Goal: Task Accomplishment & Management: Manage account settings

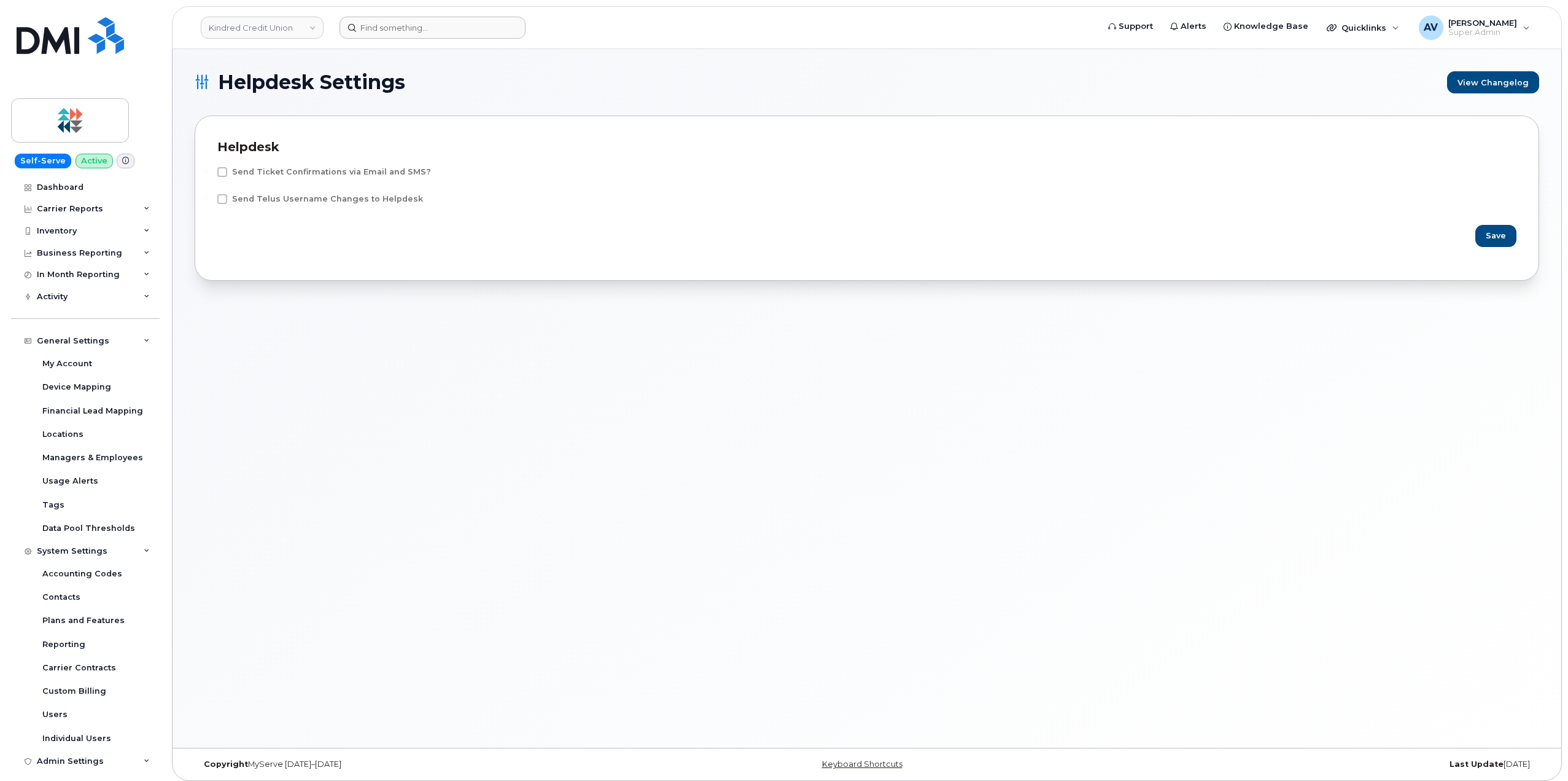
scroll to position [326, 0]
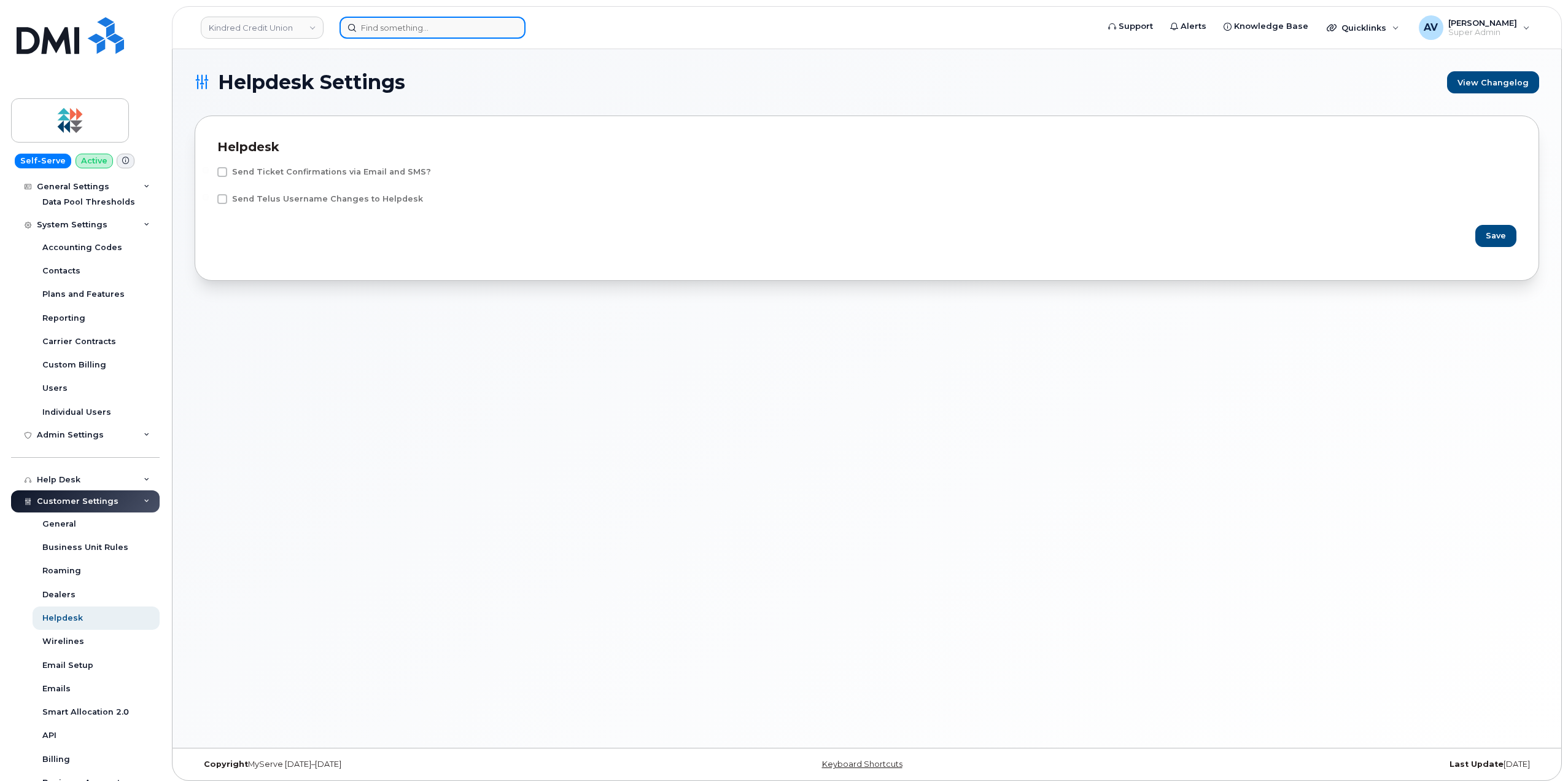
click at [446, 22] on input at bounding box center [432, 28] width 186 height 22
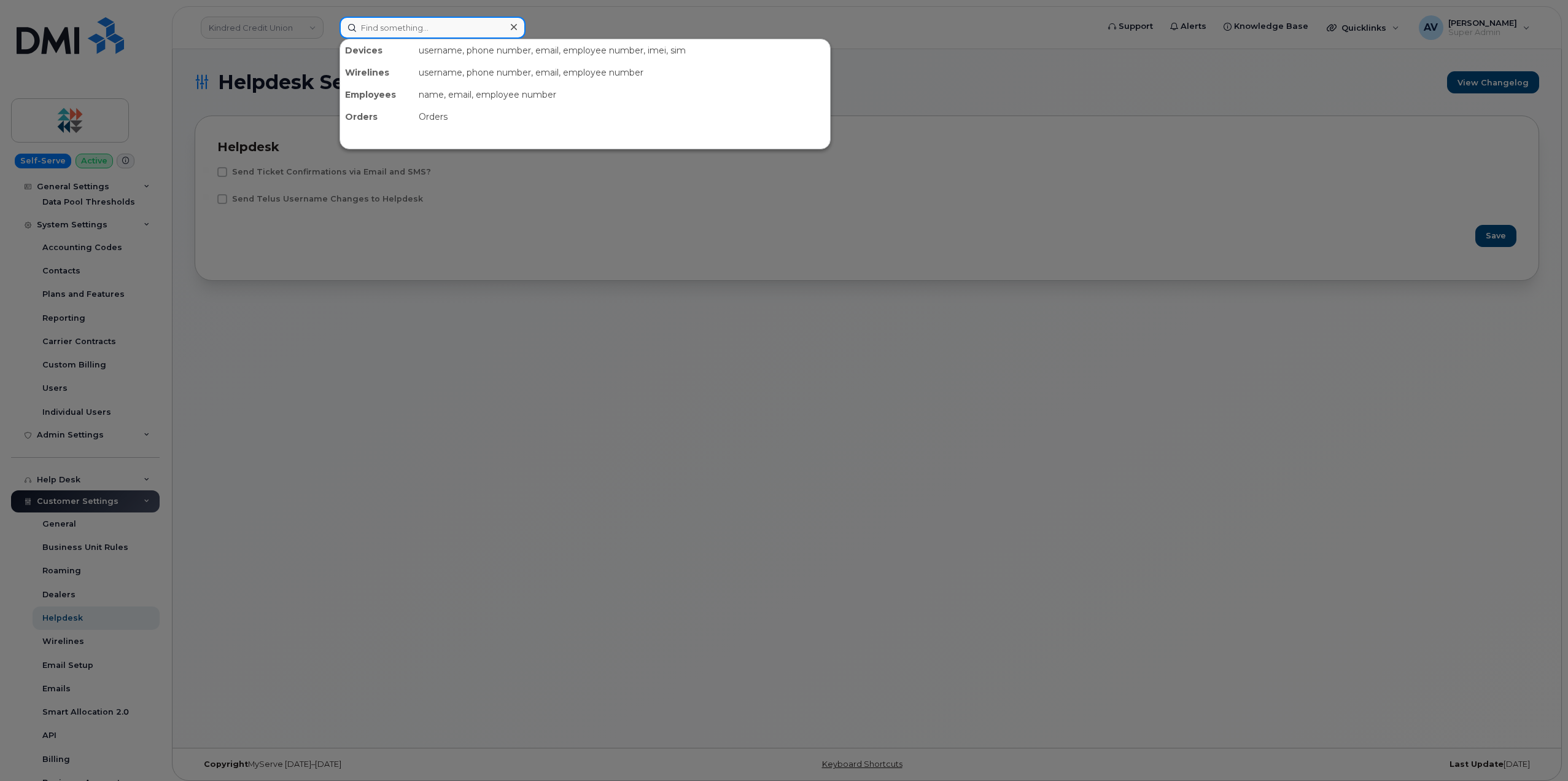
paste input "Rustin Dutche"
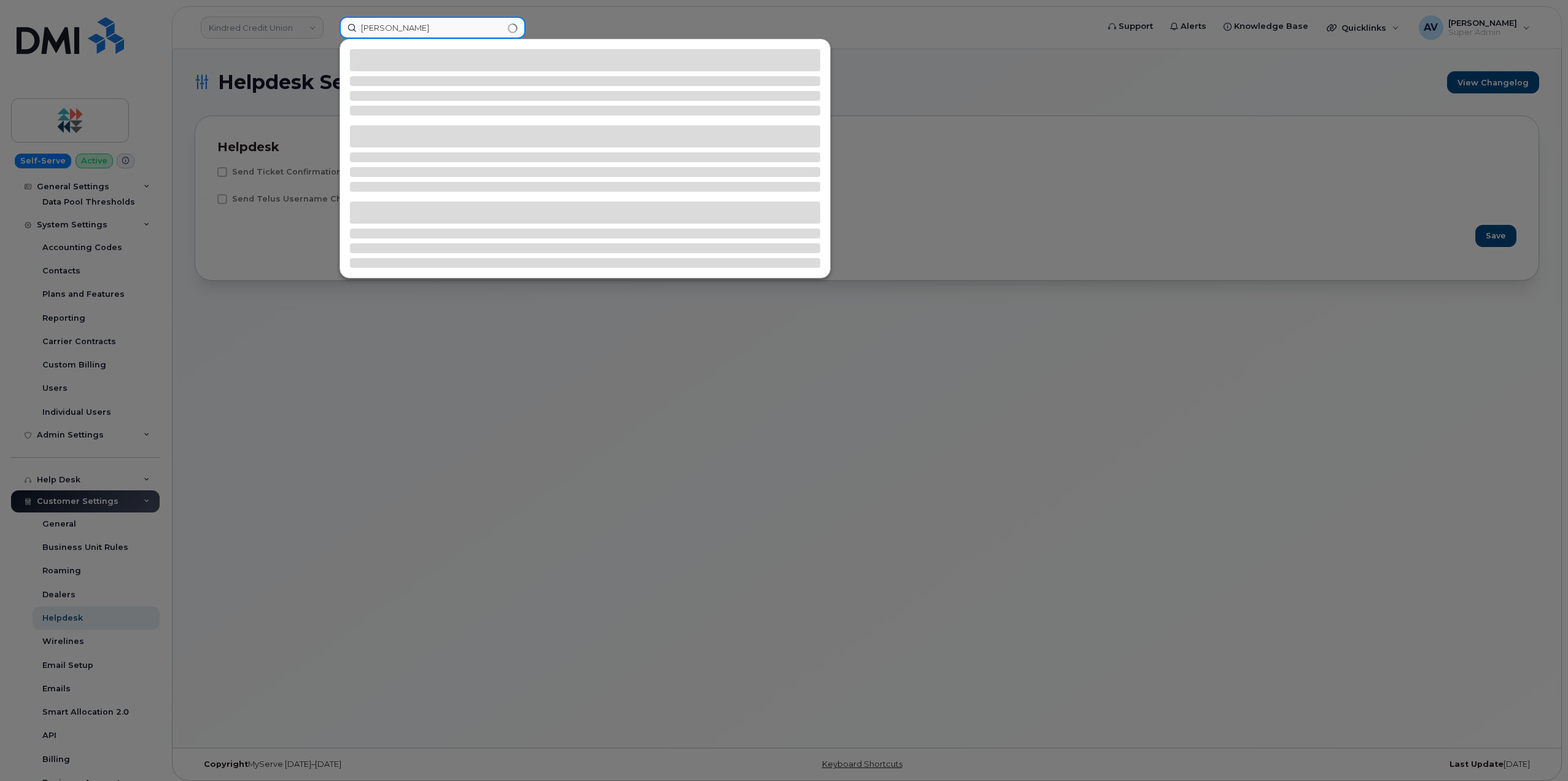
type input "[PERSON_NAME]"
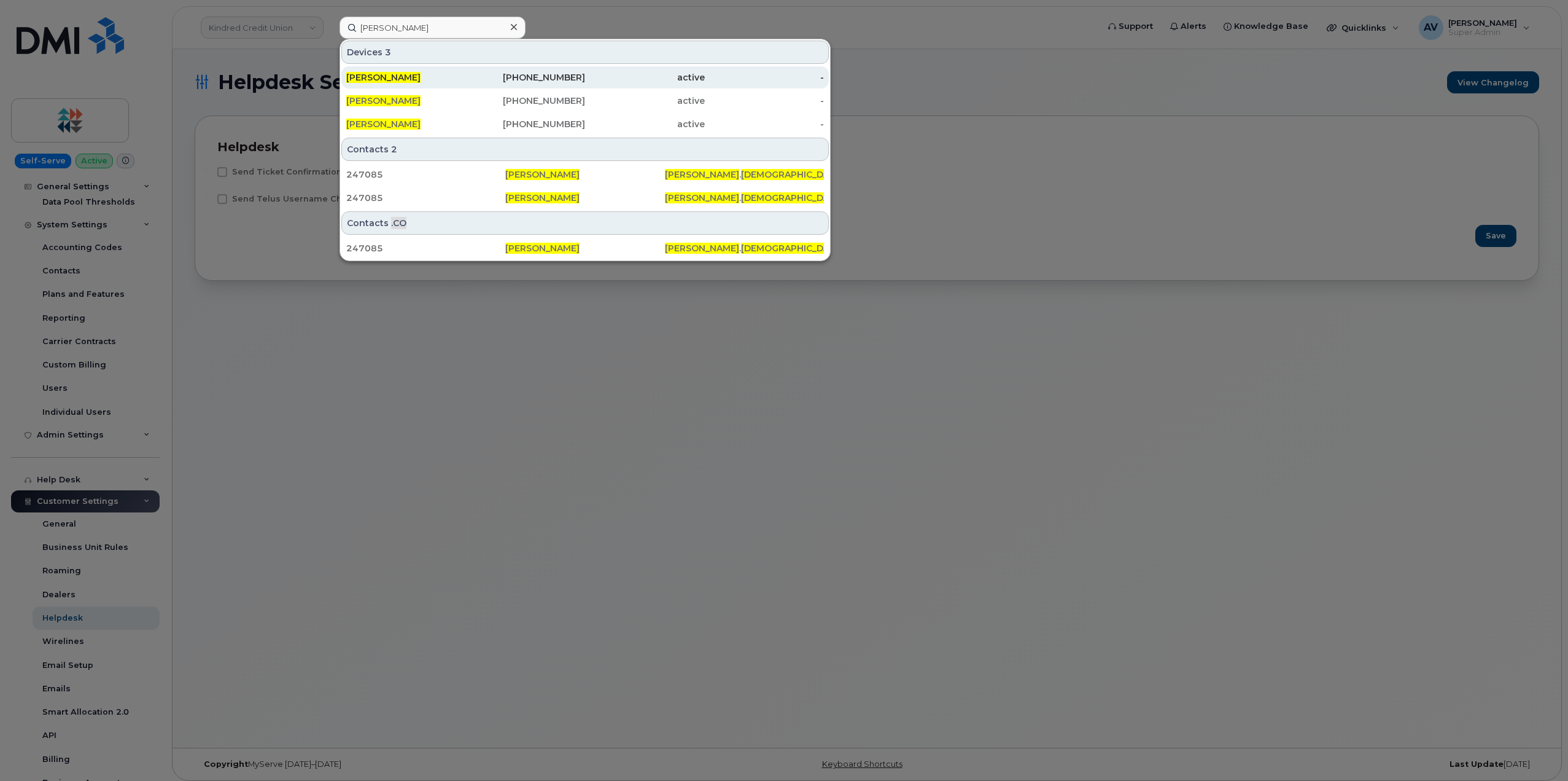
click at [489, 77] on div "469-816-6351" at bounding box center [526, 77] width 120 height 12
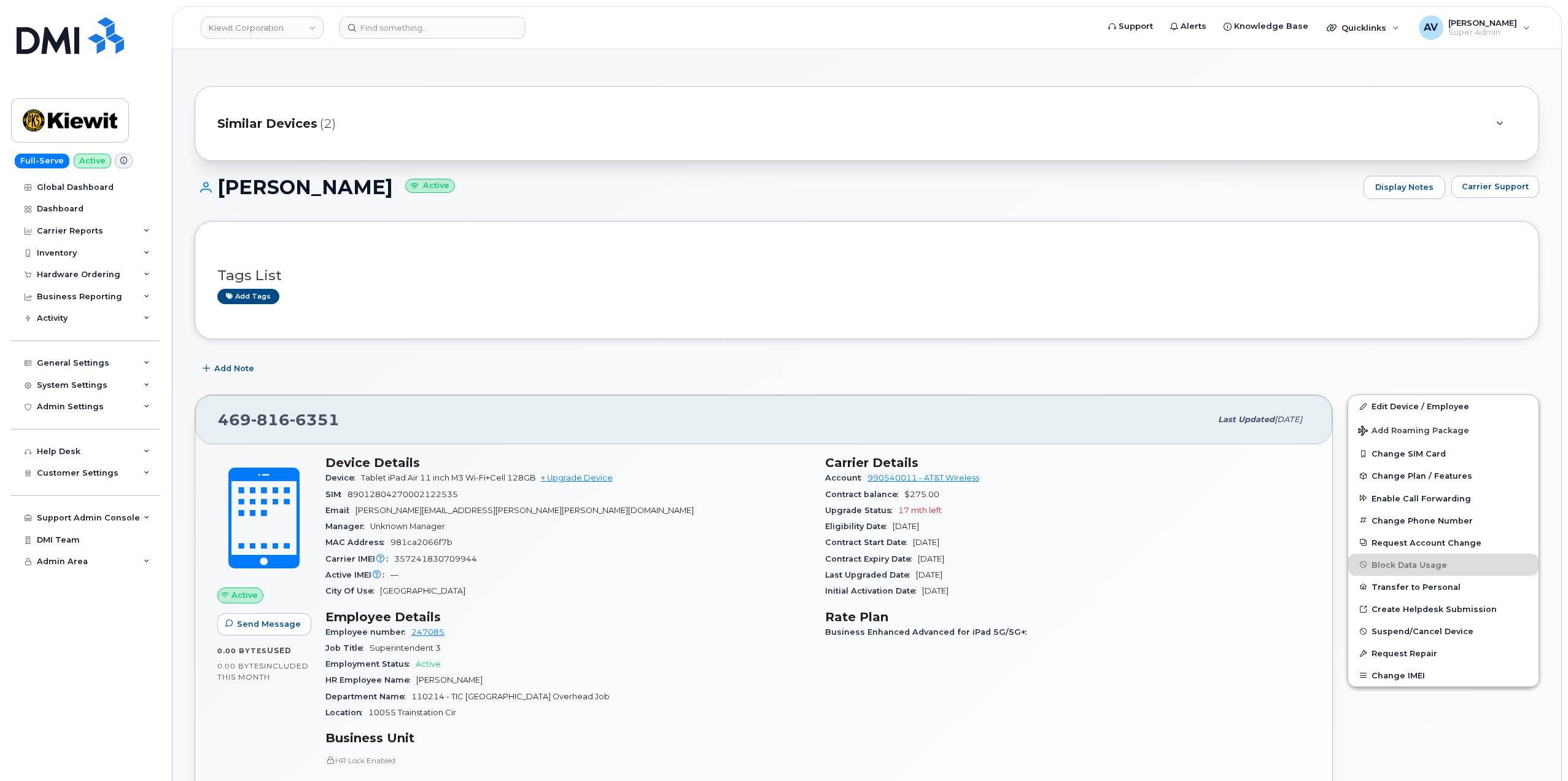
click at [320, 121] on span "(2)" at bounding box center [327, 123] width 16 height 18
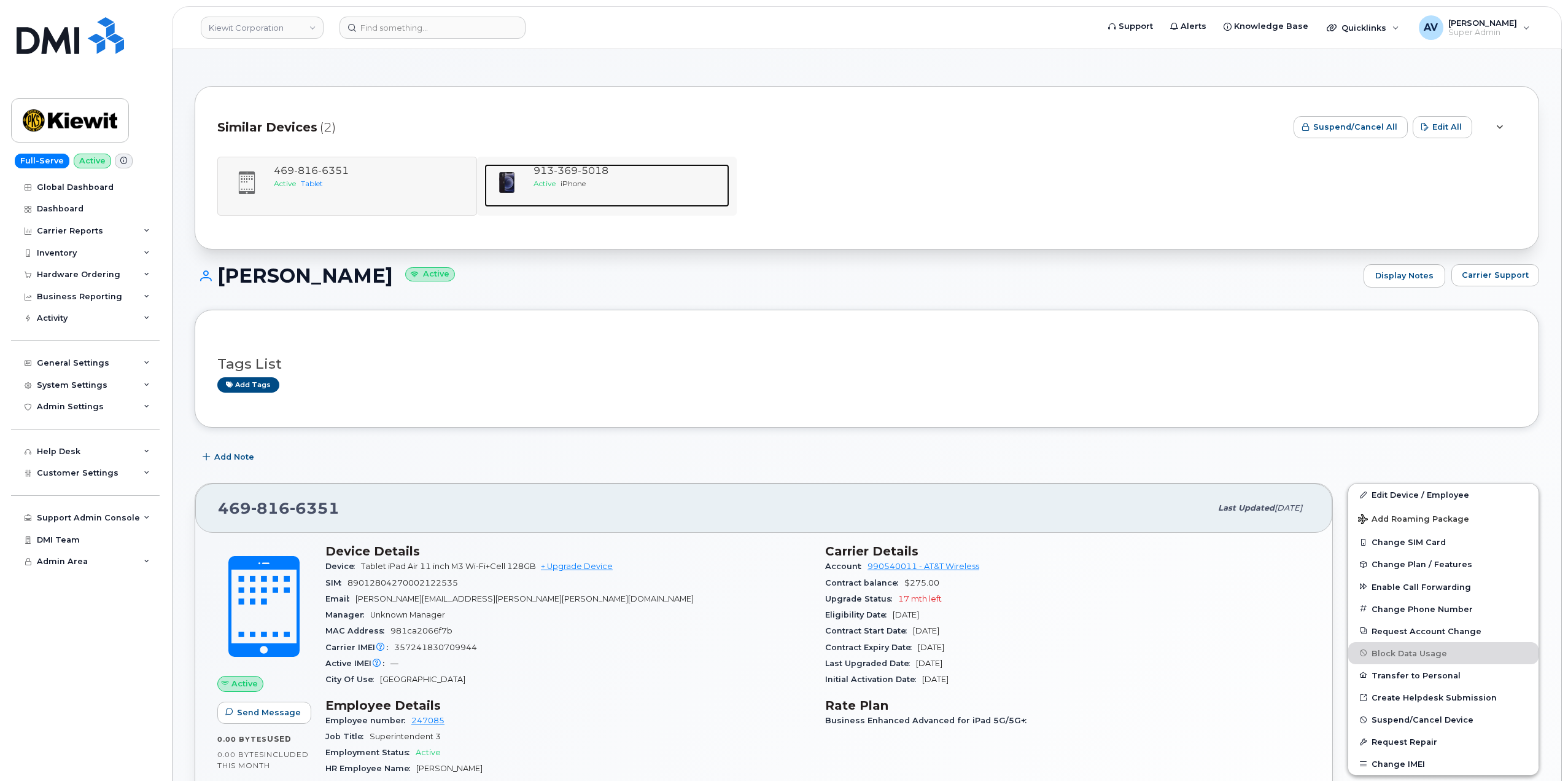
click at [542, 170] on span "913 369 5018" at bounding box center [571, 170] width 75 height 12
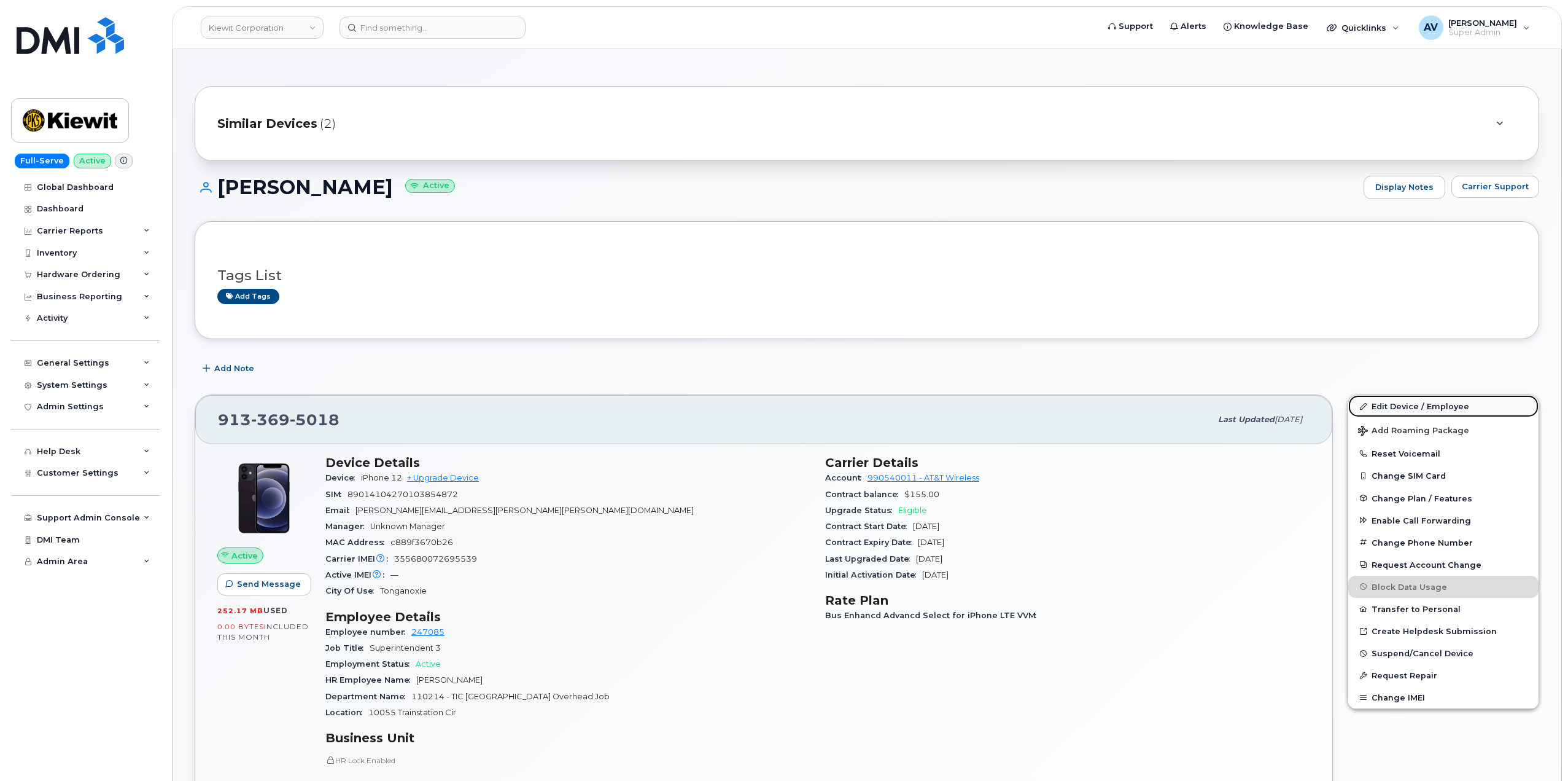
click at [1396, 406] on link "Edit Device / Employee" at bounding box center [1444, 406] width 191 height 22
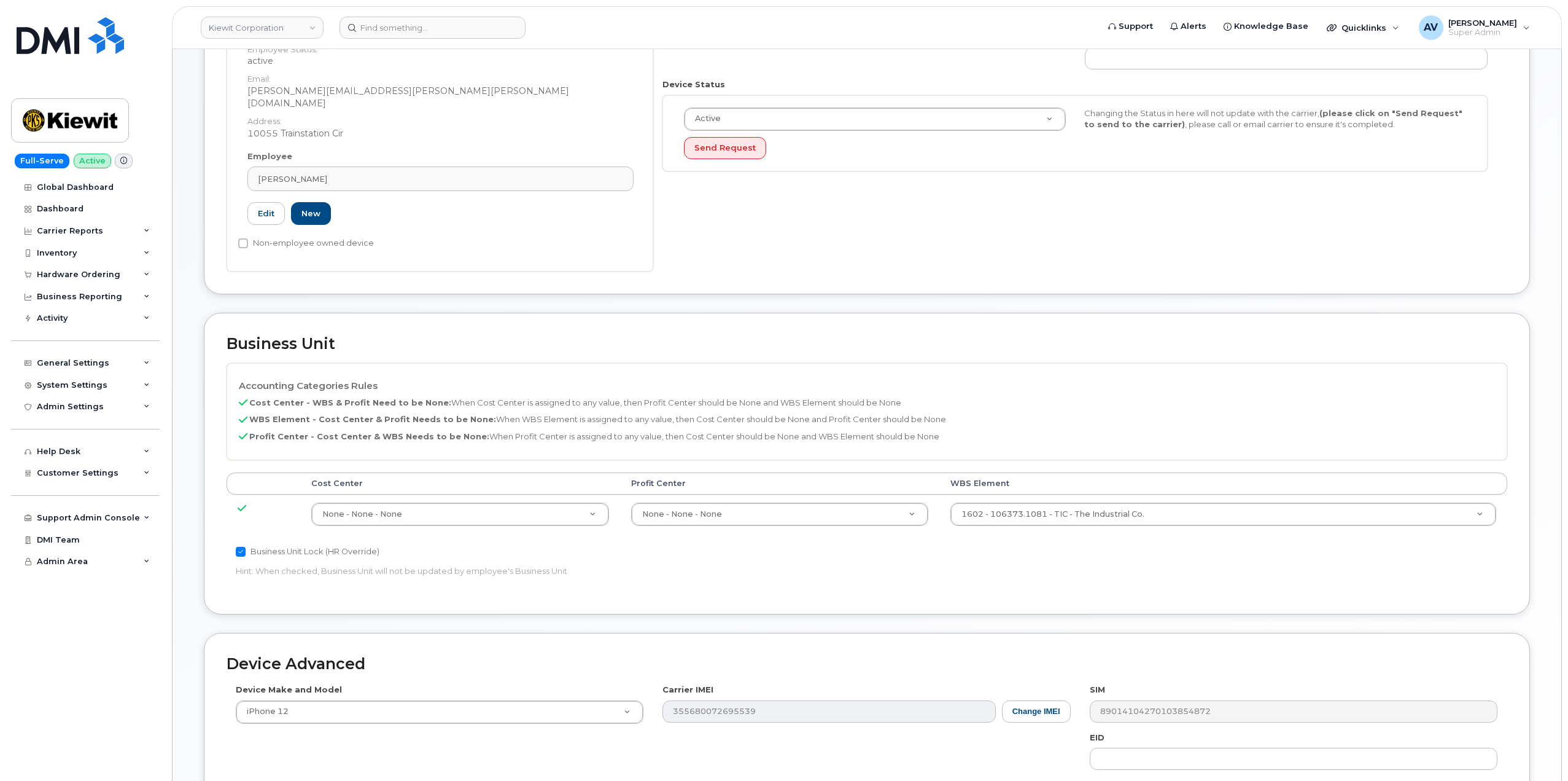
scroll to position [307, 0]
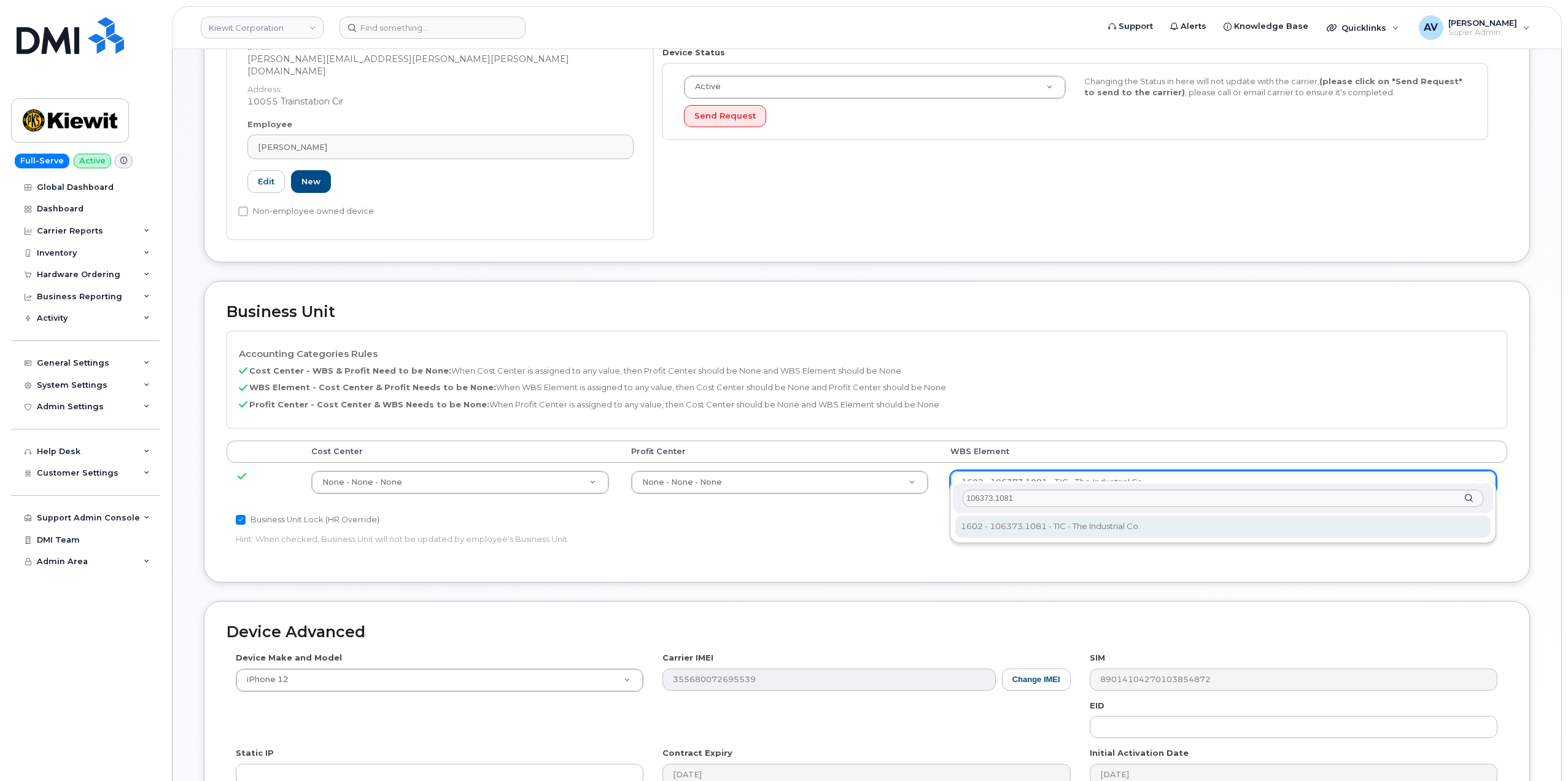
type input "106373.1081"
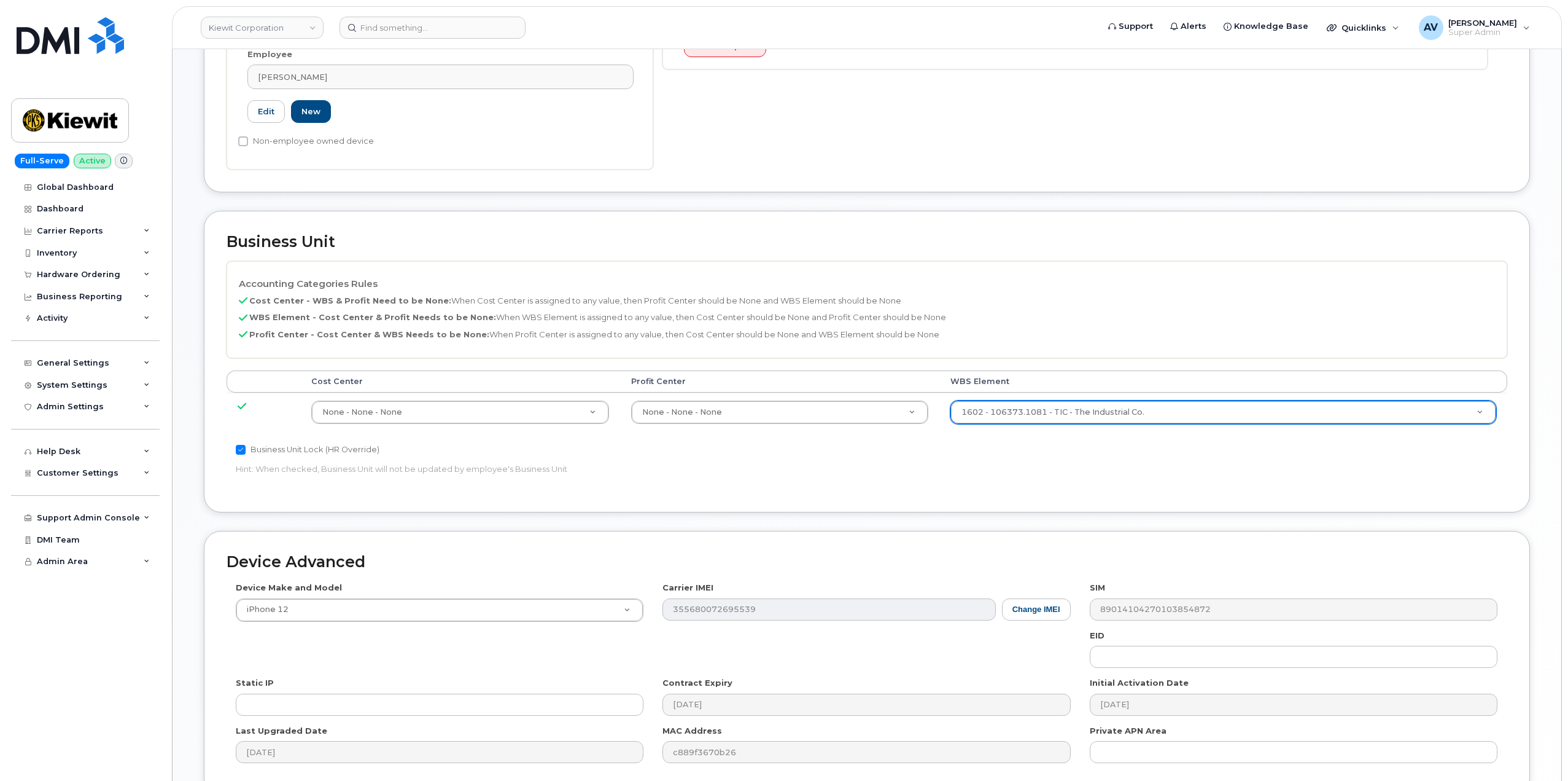
scroll to position [482, 0]
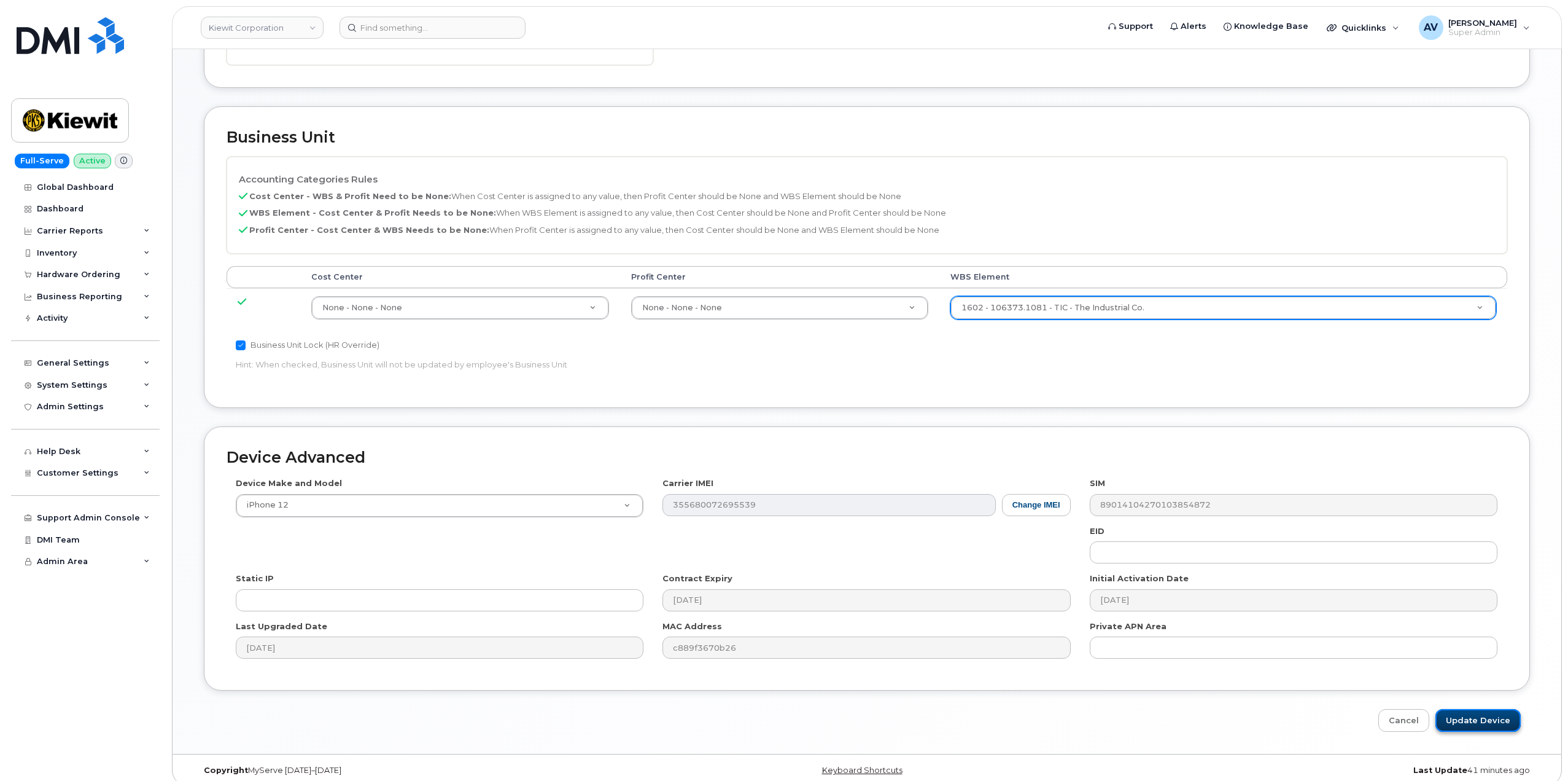
click at [1452, 709] on input "Update Device" at bounding box center [1478, 720] width 85 height 23
type input "Saving..."
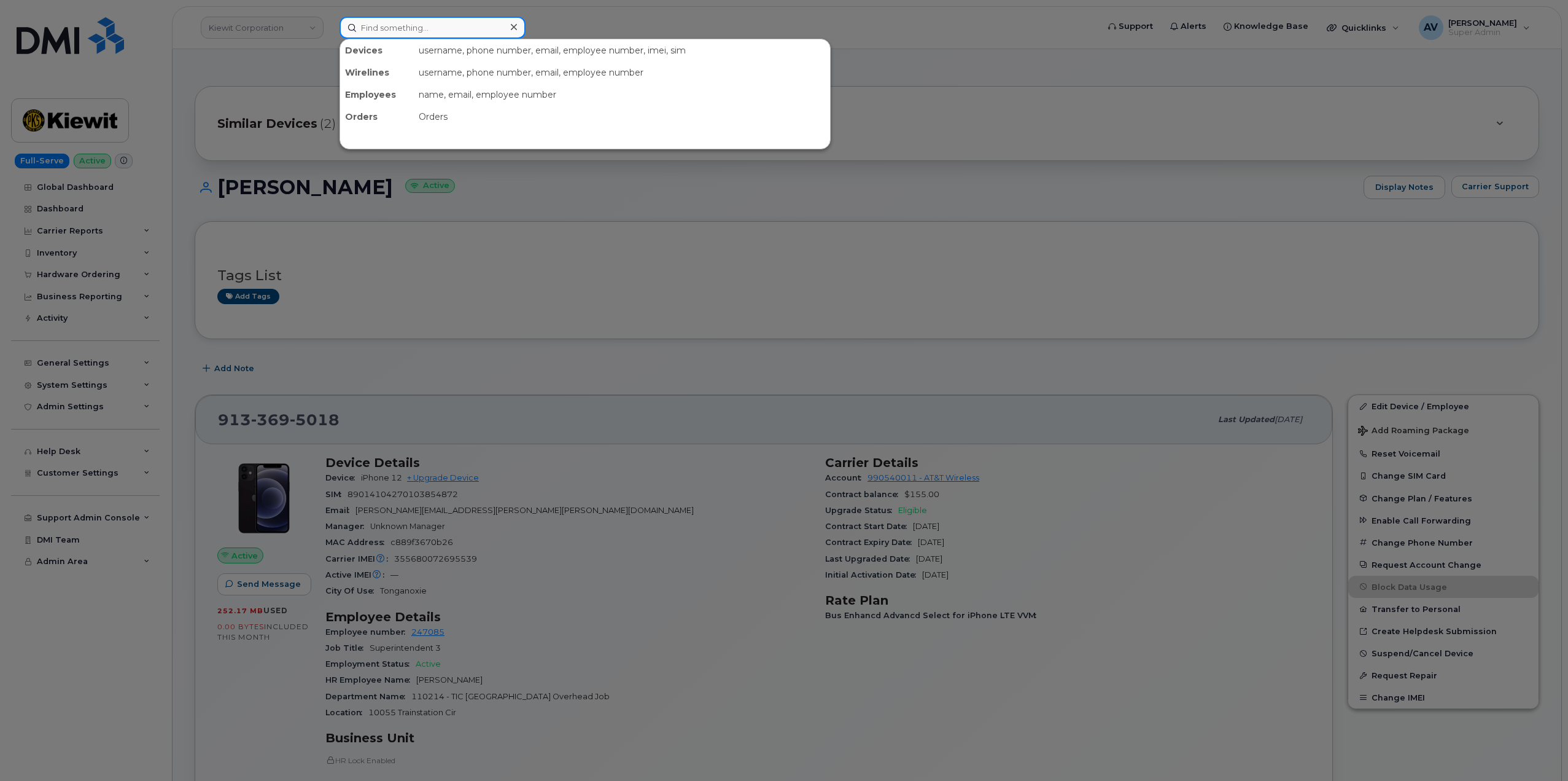
click at [443, 28] on input at bounding box center [432, 28] width 186 height 22
paste input "[PERSON_NAME]"
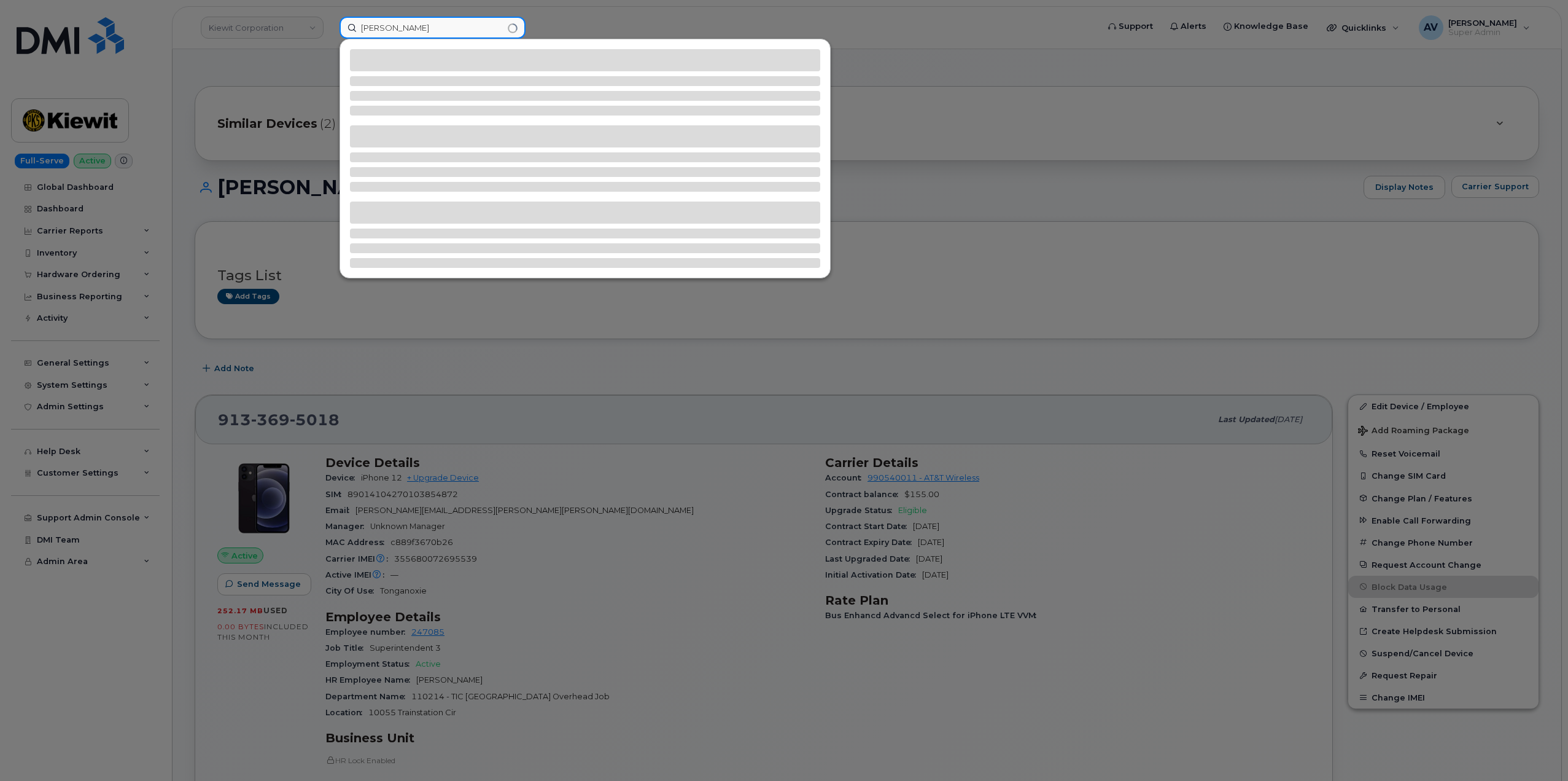
type input "[PERSON_NAME]"
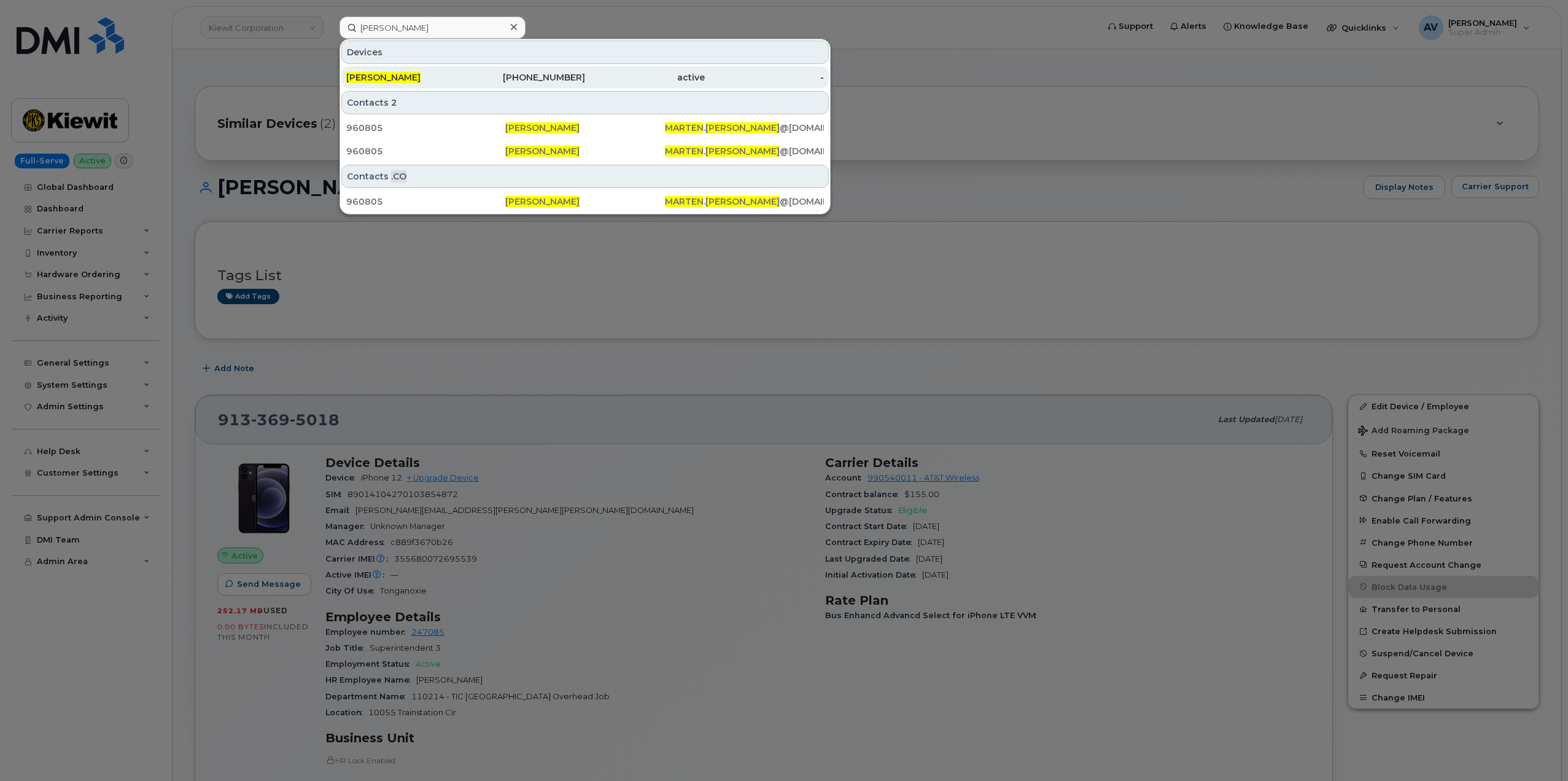
click at [458, 73] on div "Marten Lafever" at bounding box center [406, 77] width 120 height 12
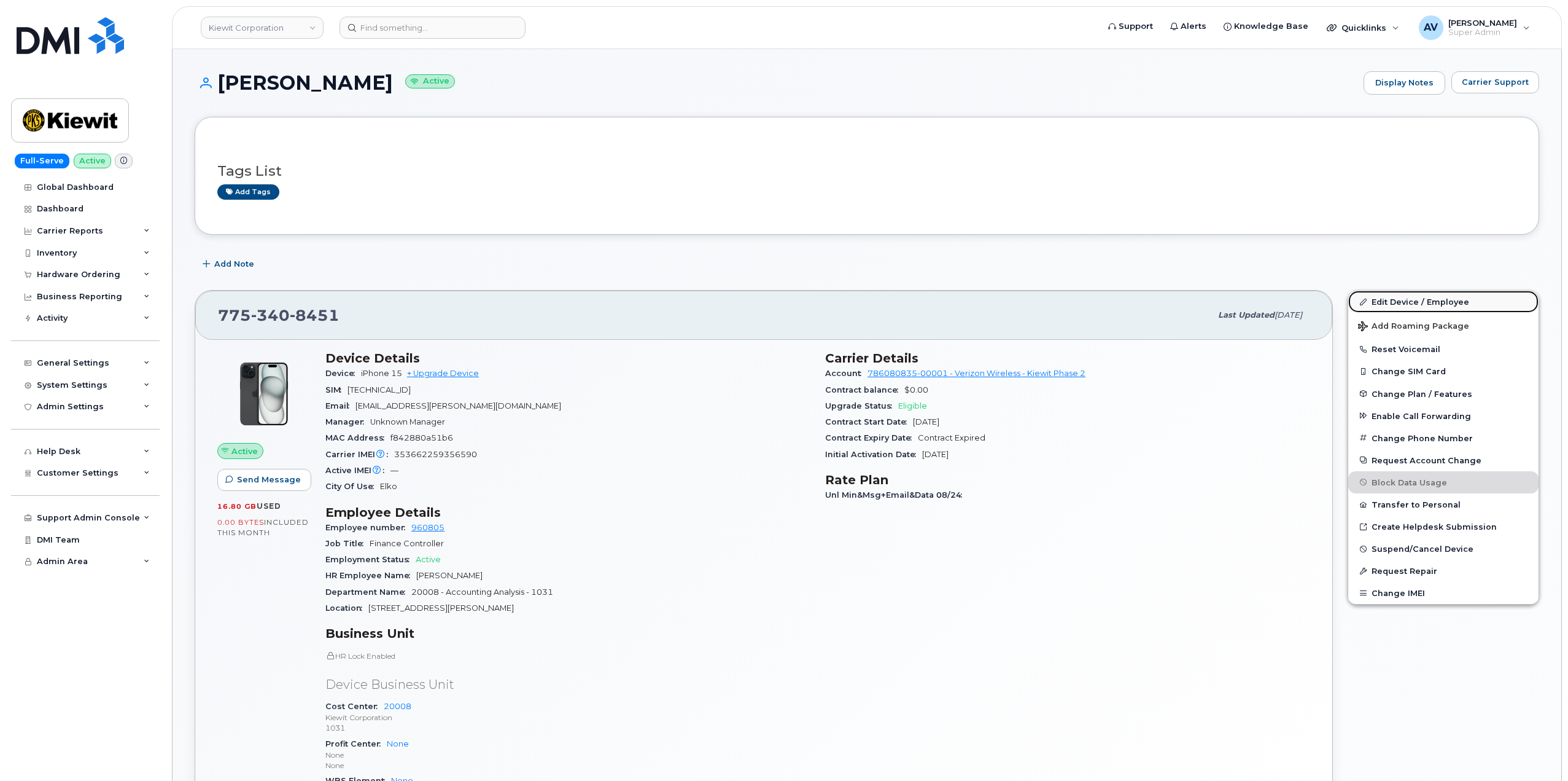
click at [1375, 299] on link "Edit Device / Employee" at bounding box center [1444, 301] width 191 height 22
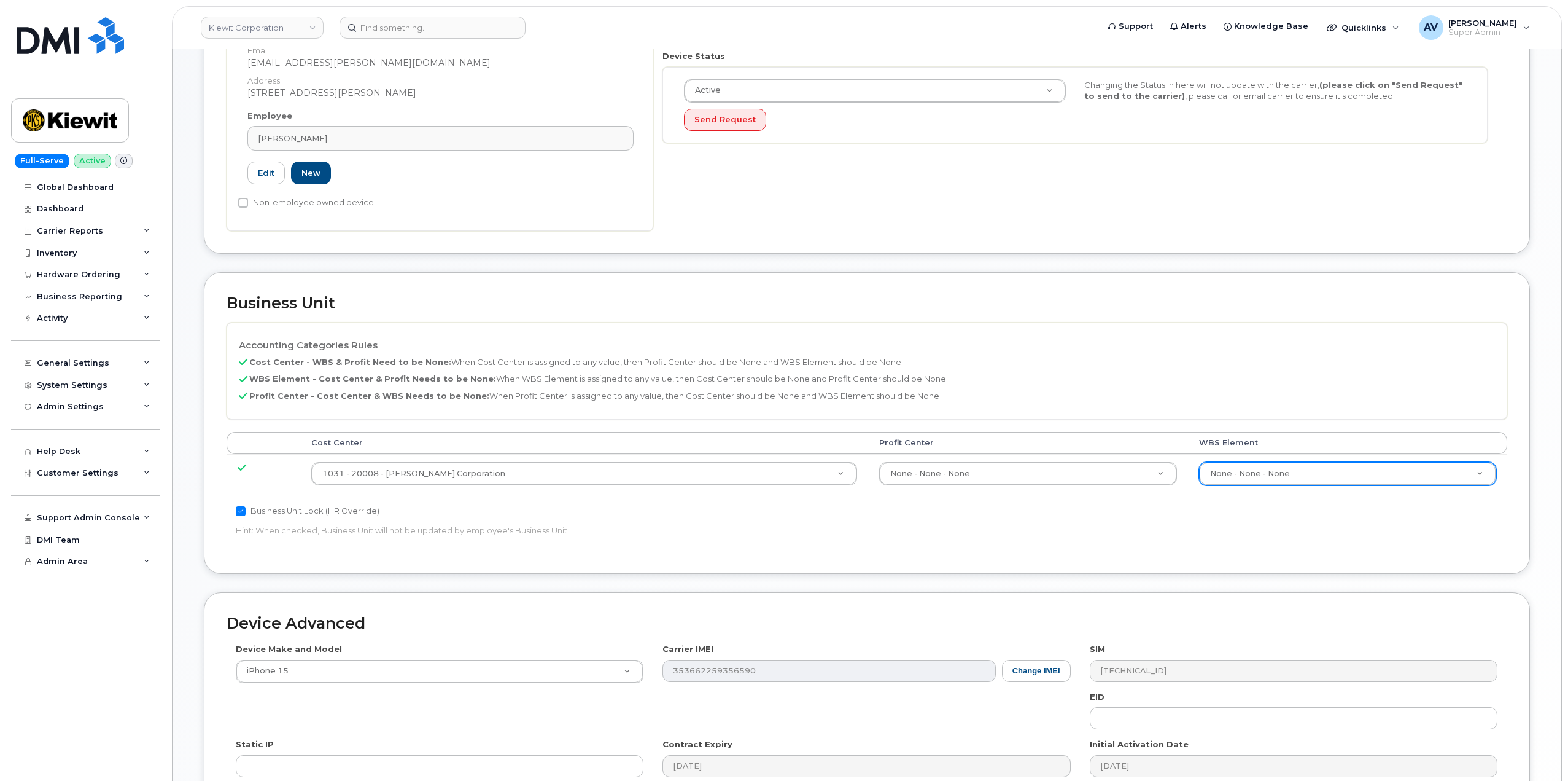
scroll to position [307, 0]
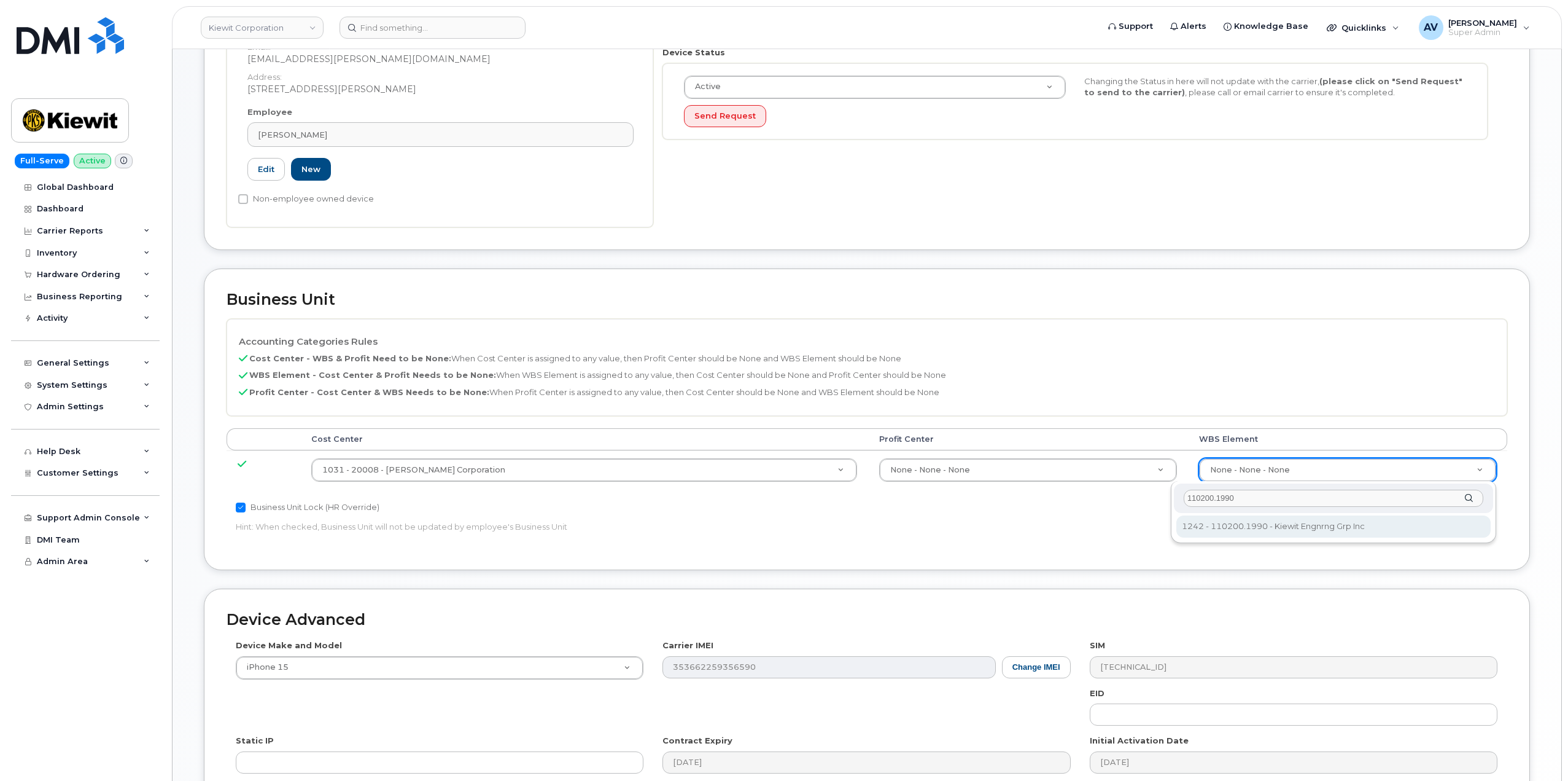
type input "110200.1990"
type input "29990217"
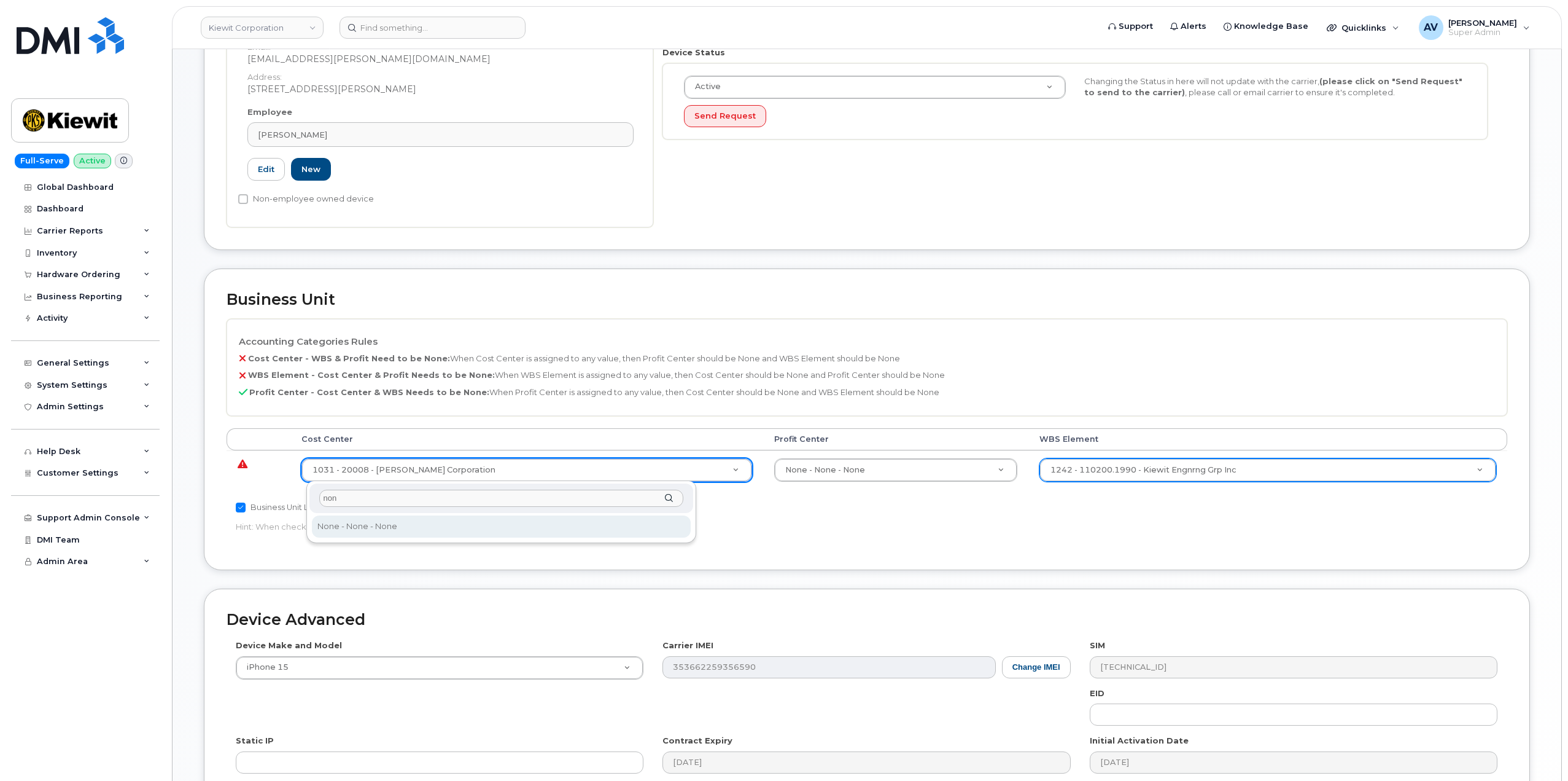
type input "non"
type input "29629358"
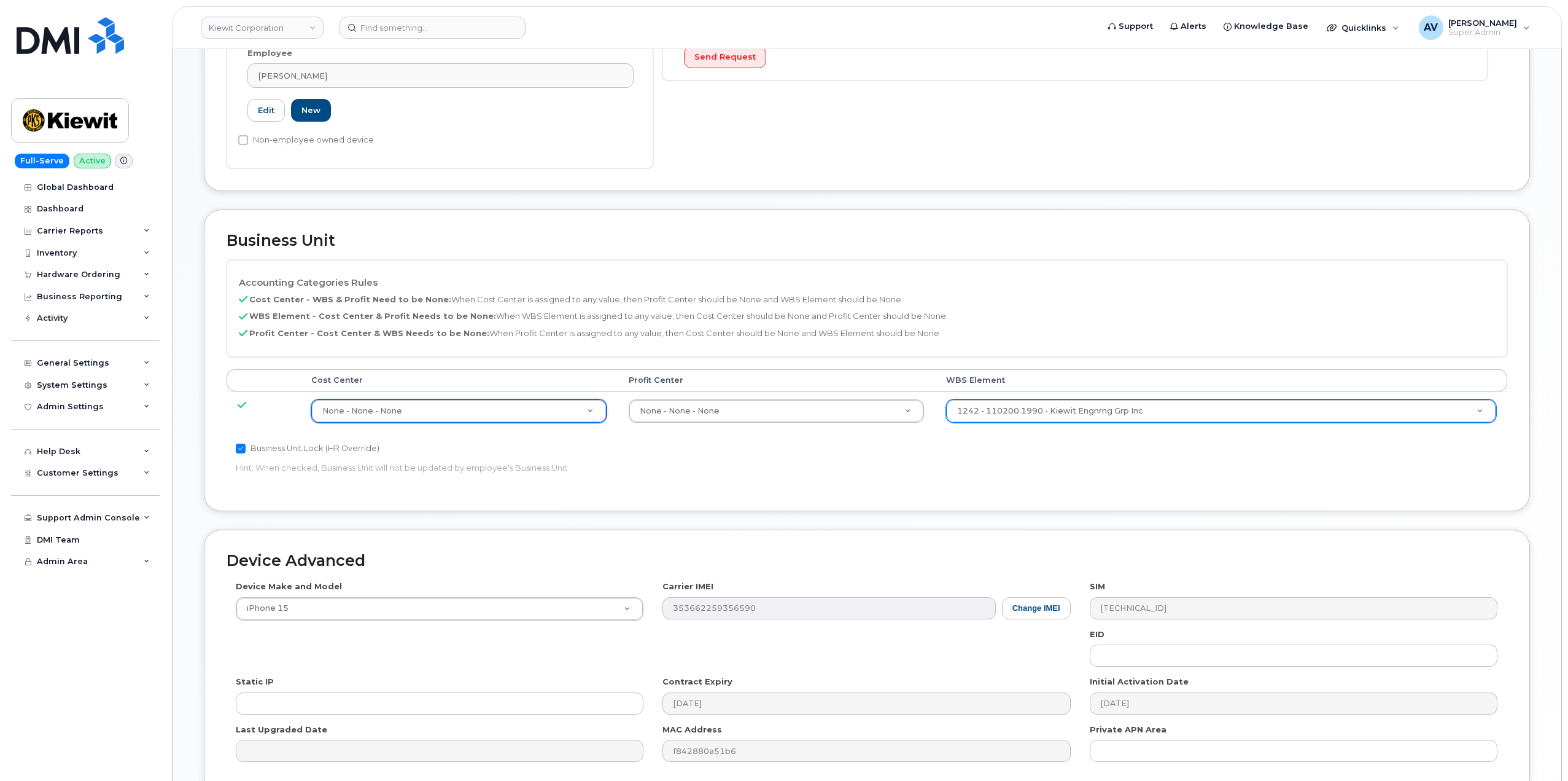
scroll to position [482, 0]
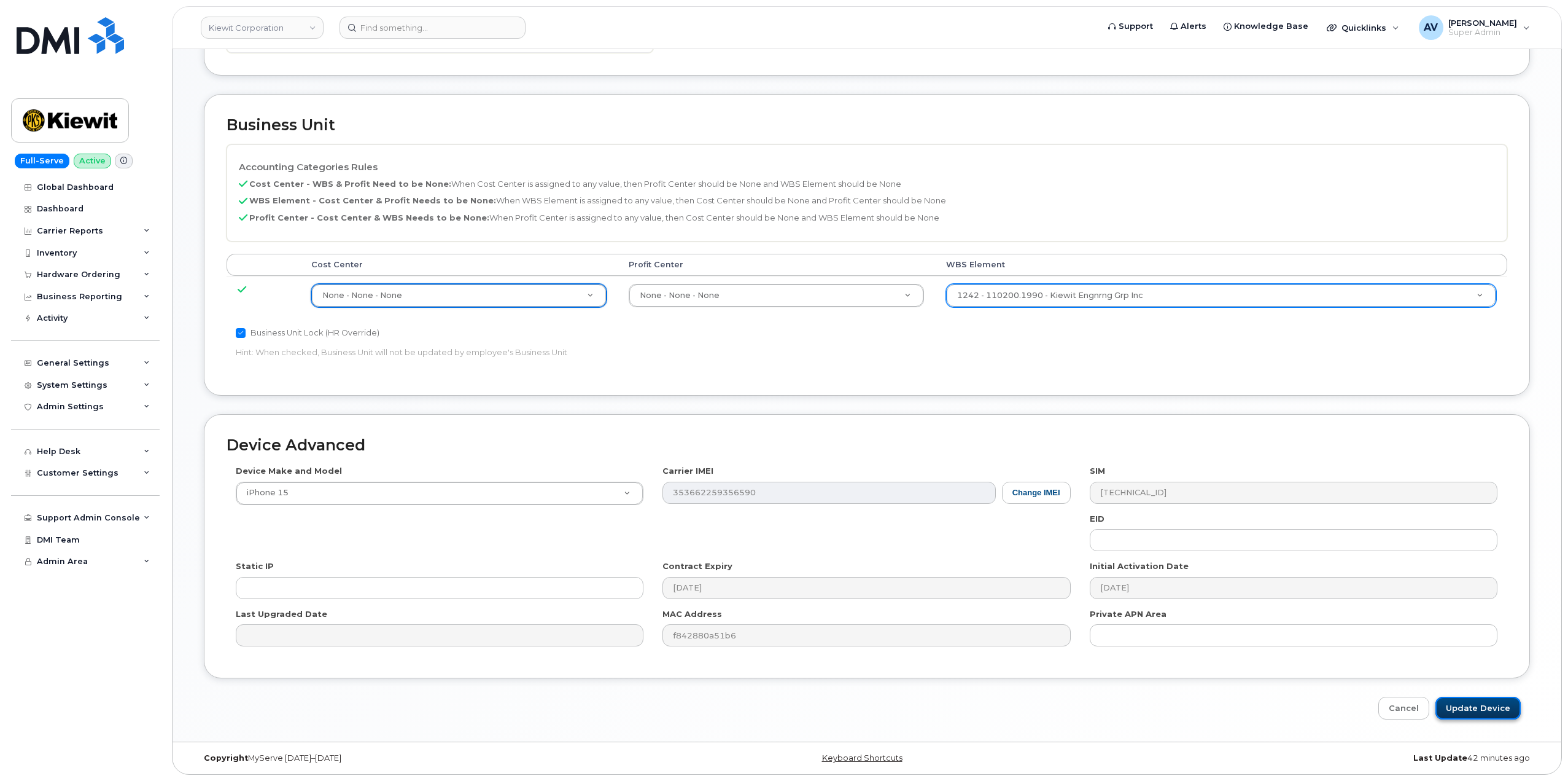
click at [1475, 703] on input "Update Device" at bounding box center [1478, 708] width 85 height 23
type input "Saving..."
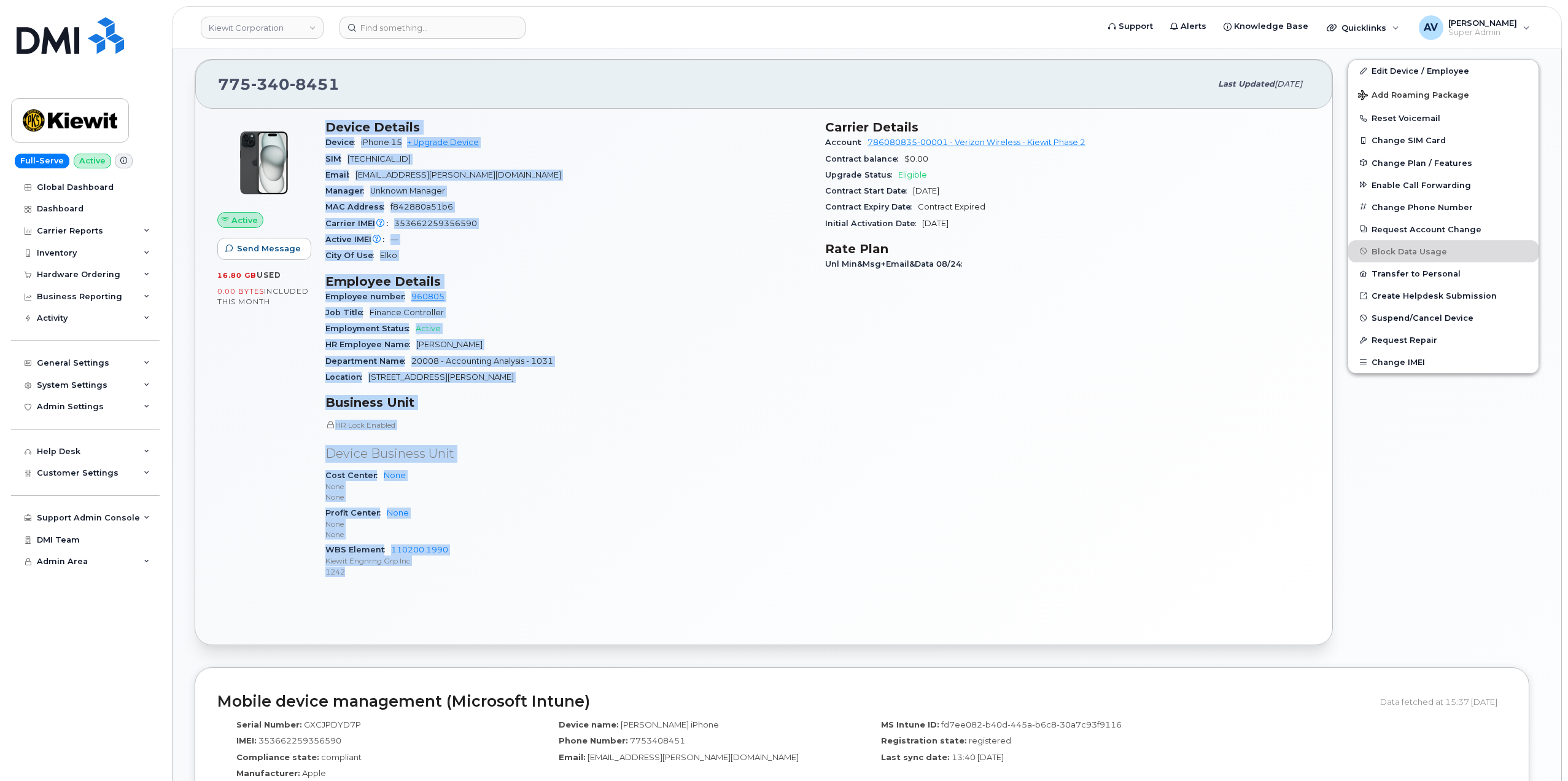
scroll to position [246, 0]
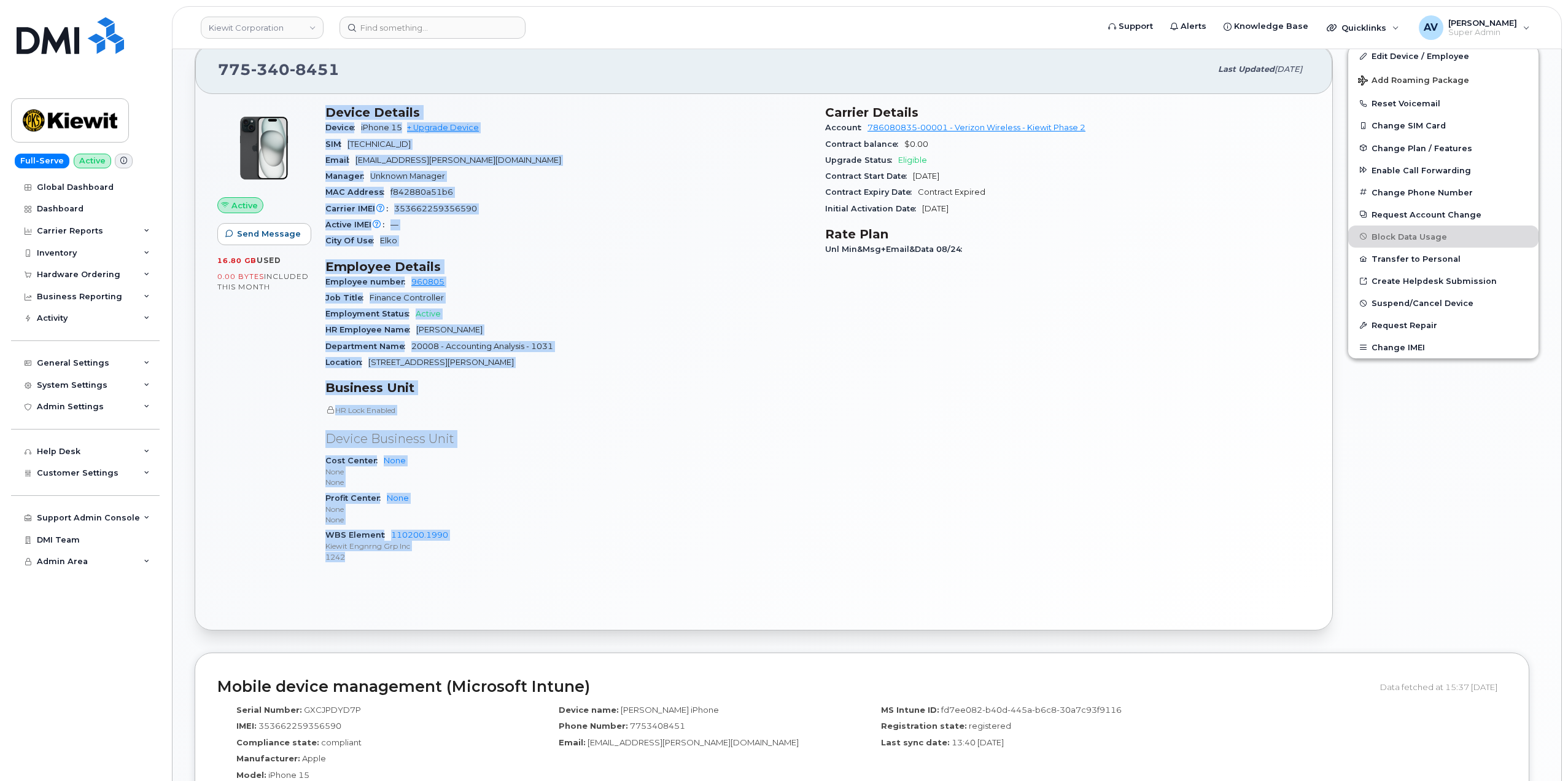
drag, startPoint x: 329, startPoint y: 356, endPoint x: 498, endPoint y: 601, distance: 297.6
click at [498, 601] on div "Active Send Message 16.80 GB  used 0.00 Bytes  included this month Device Detai…" at bounding box center [764, 361] width 1137 height 535
copy div "Device Details Device iPhone 15 + Upgrade Device SIM 89148000011077091302 Email…"
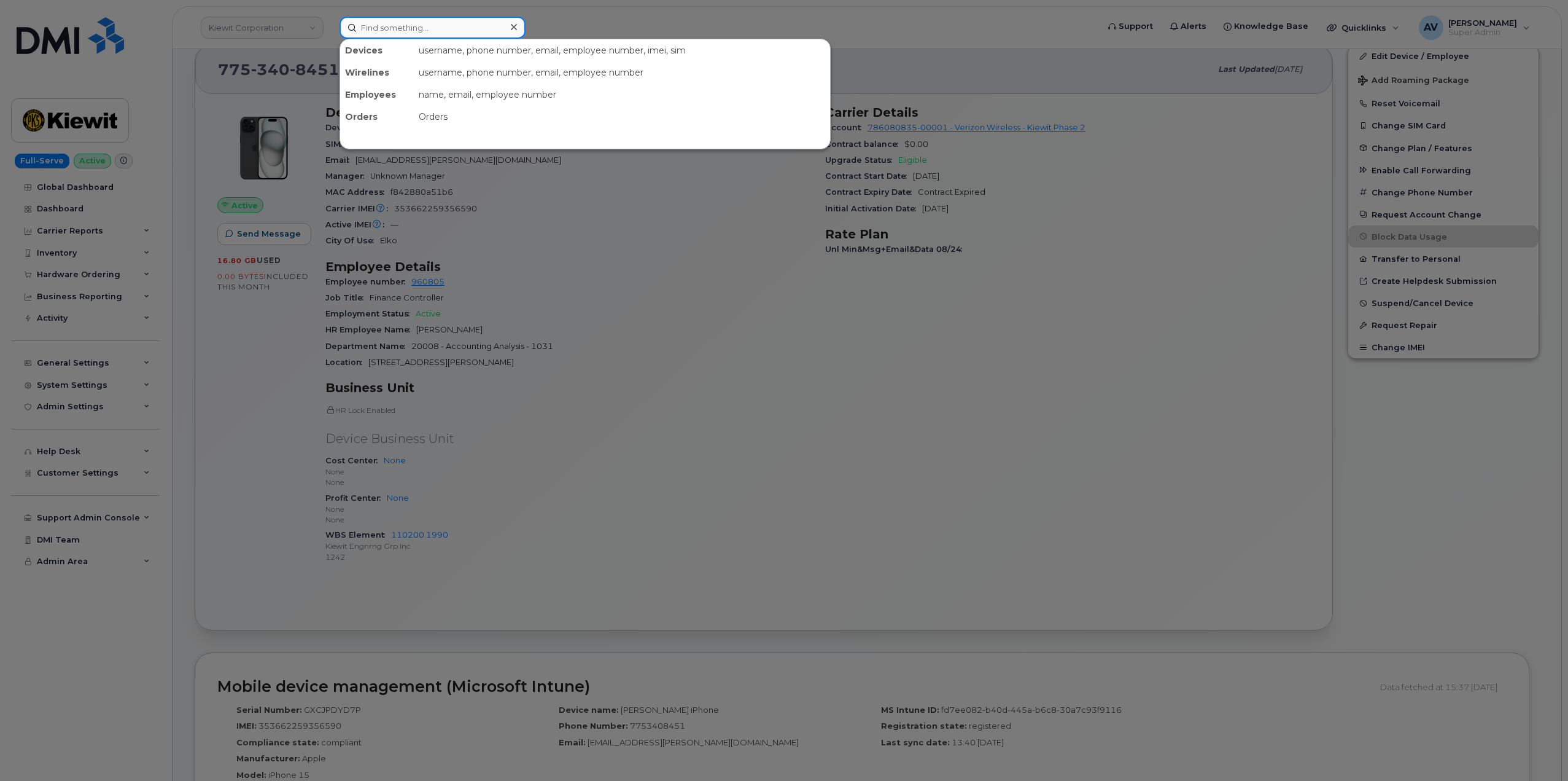
click at [476, 24] on input at bounding box center [432, 28] width 186 height 22
paste input "[PERSON_NAME]"
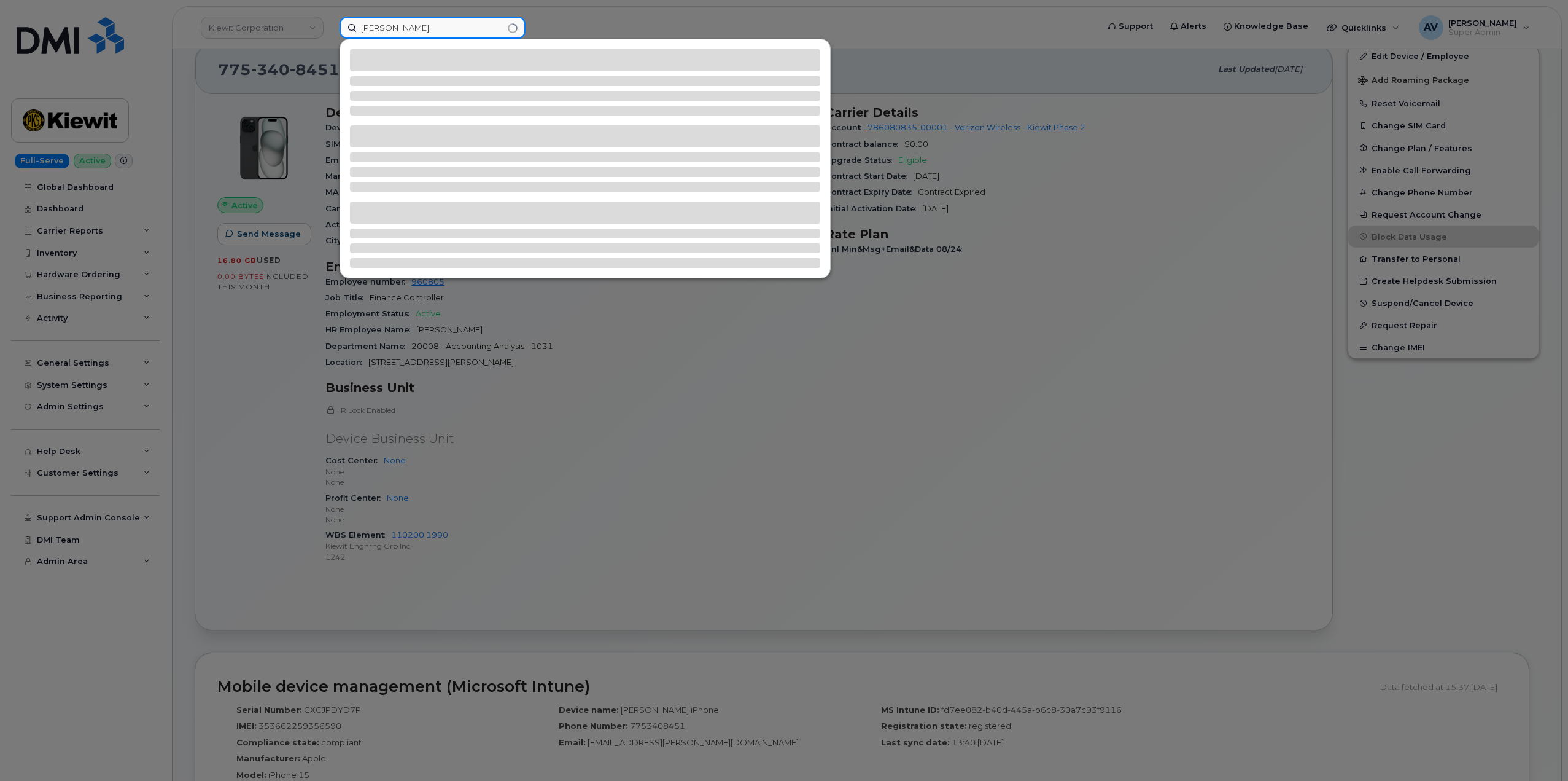
type input "[PERSON_NAME]"
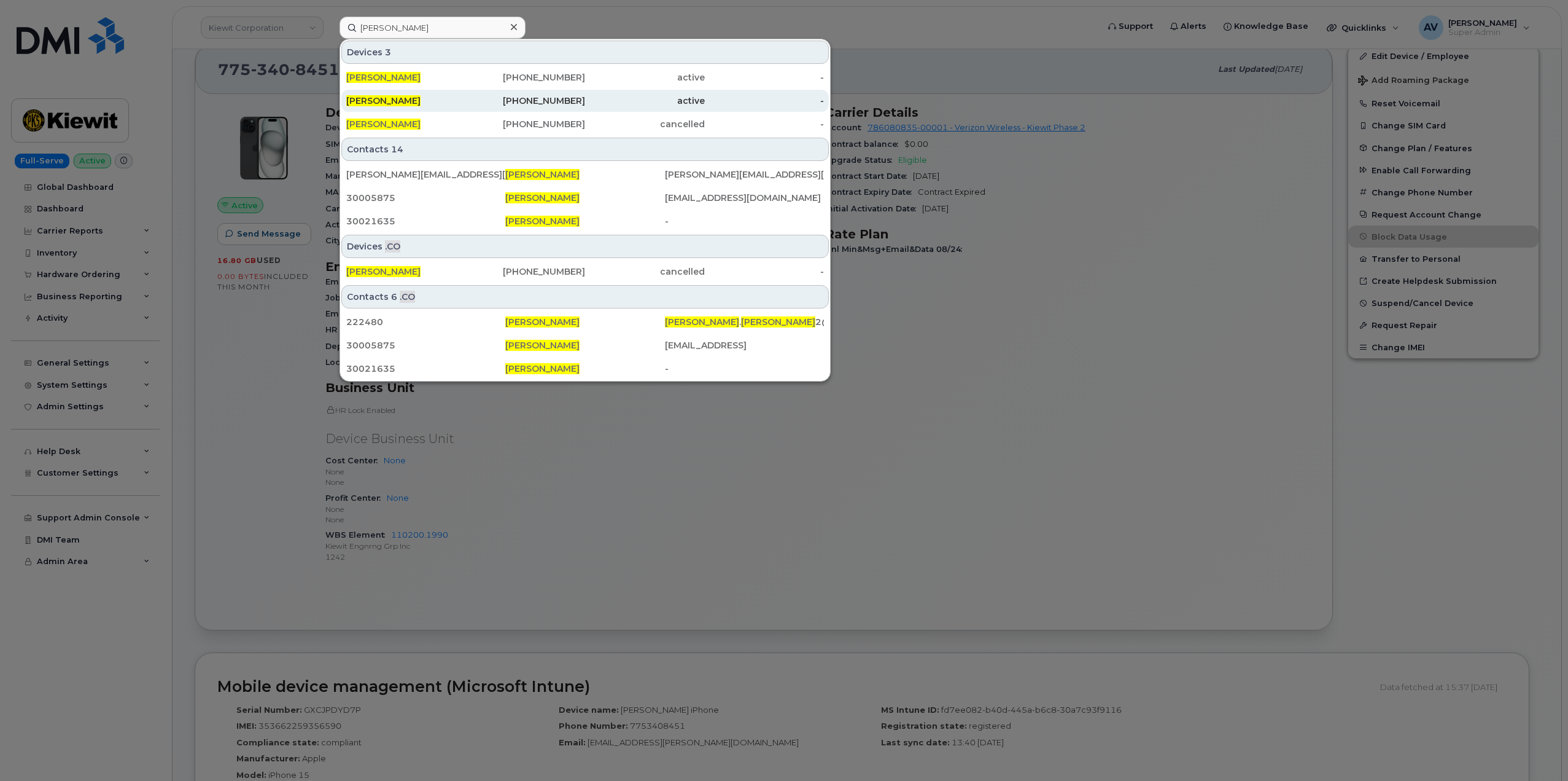
click at [468, 99] on div "913-245-1668" at bounding box center [526, 100] width 120 height 12
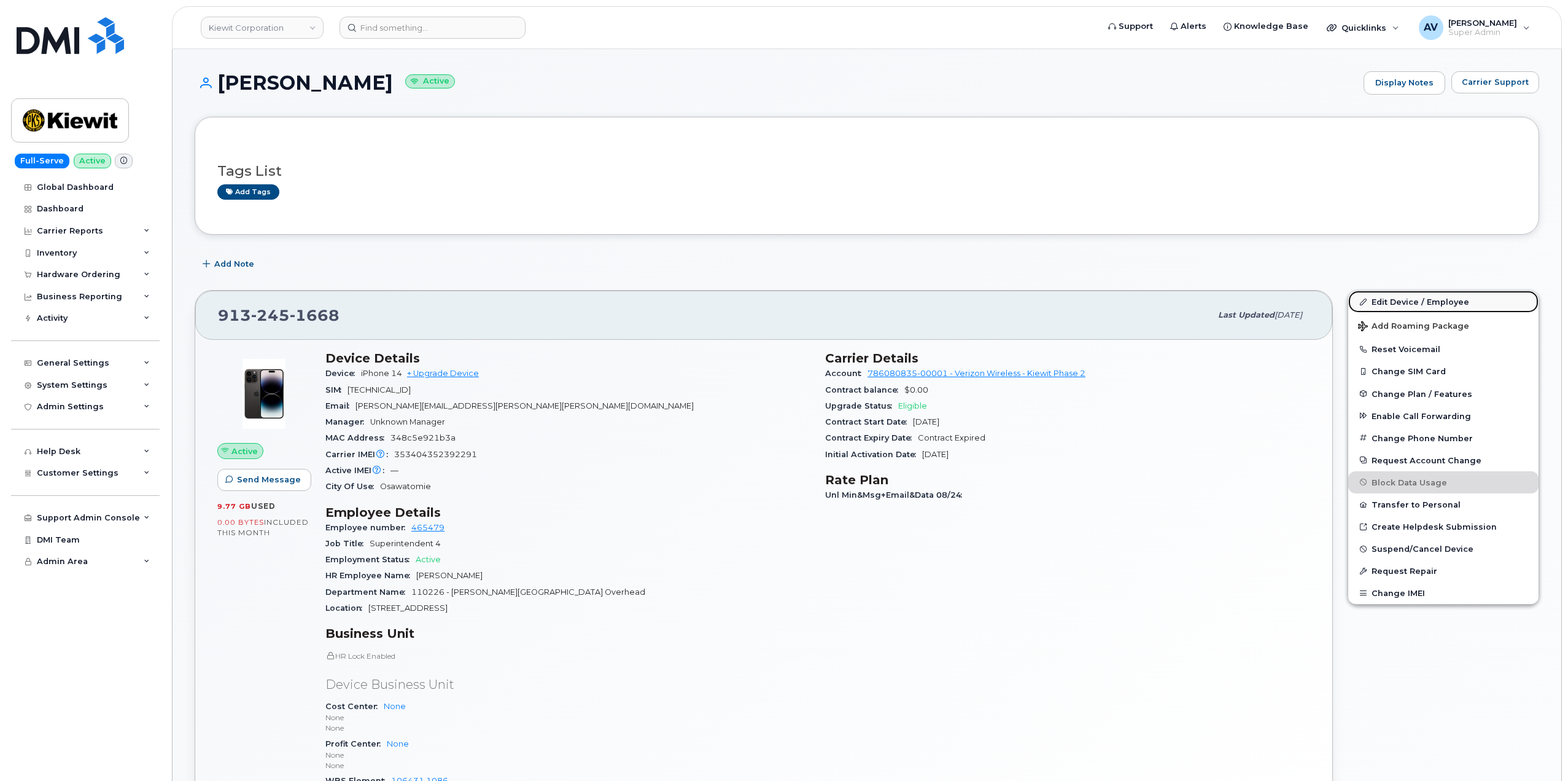
click at [1387, 301] on link "Edit Device / Employee" at bounding box center [1444, 301] width 191 height 22
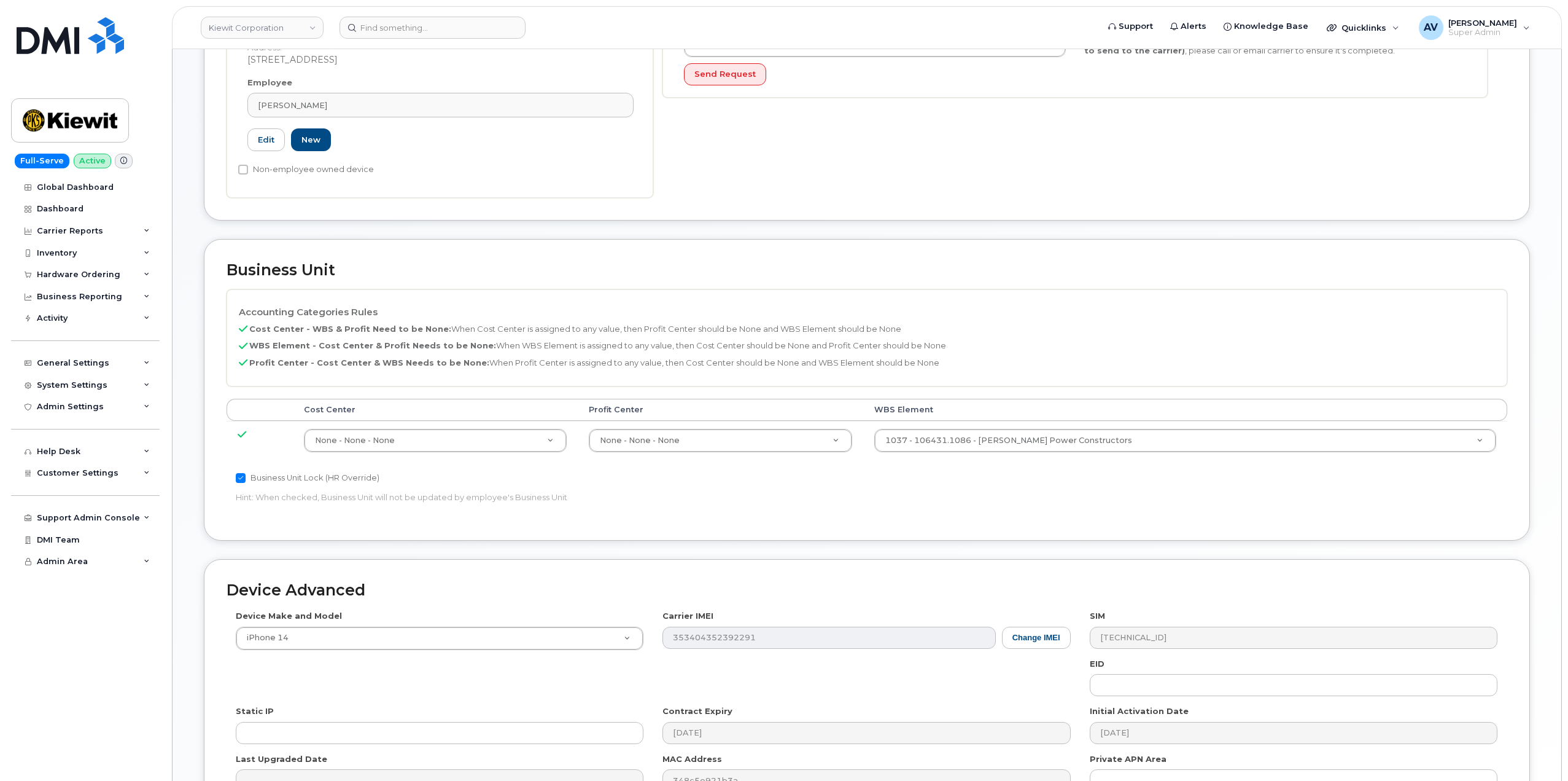
scroll to position [368, 0]
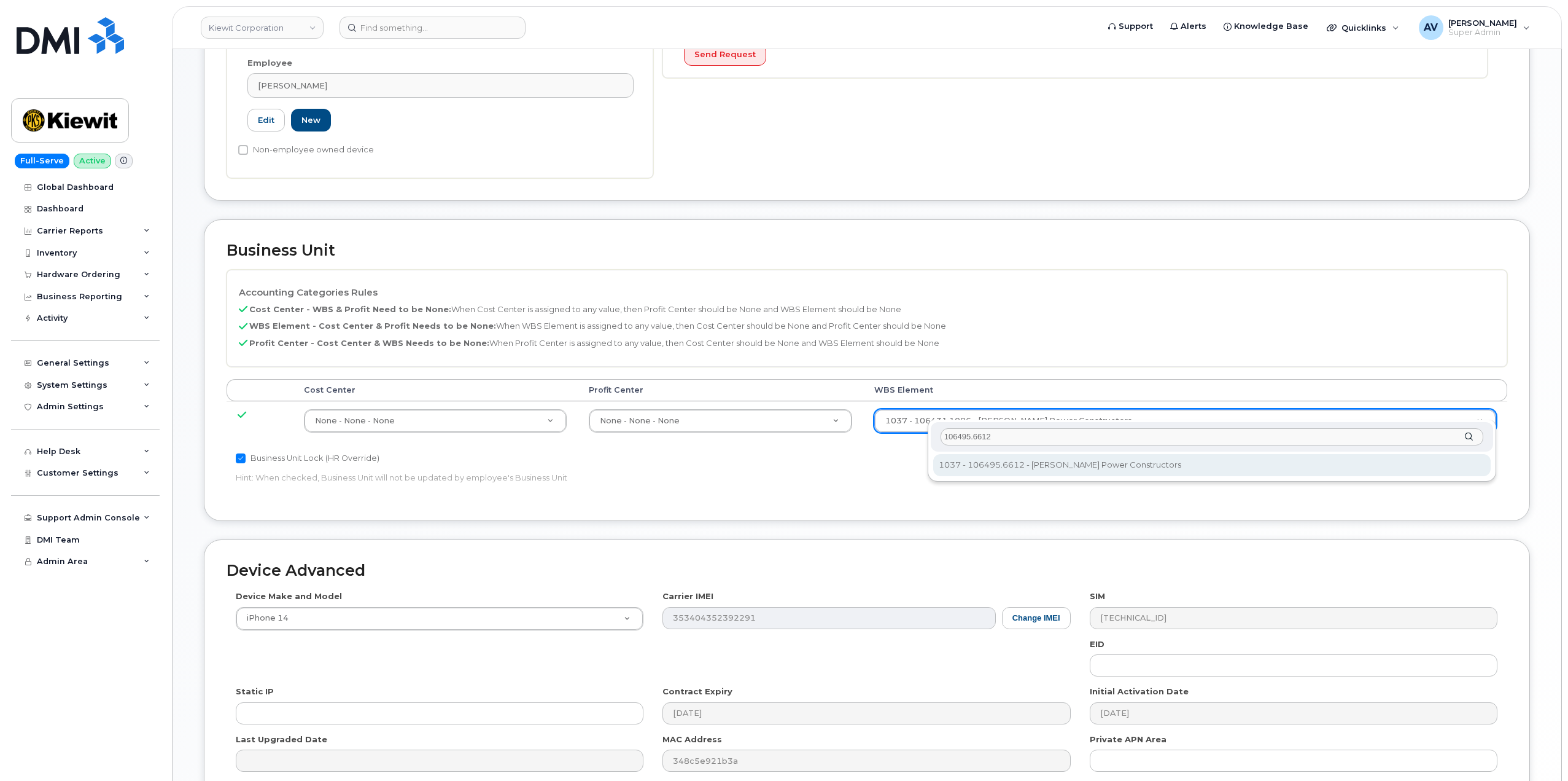
type input "106495.6612"
type input "35834206"
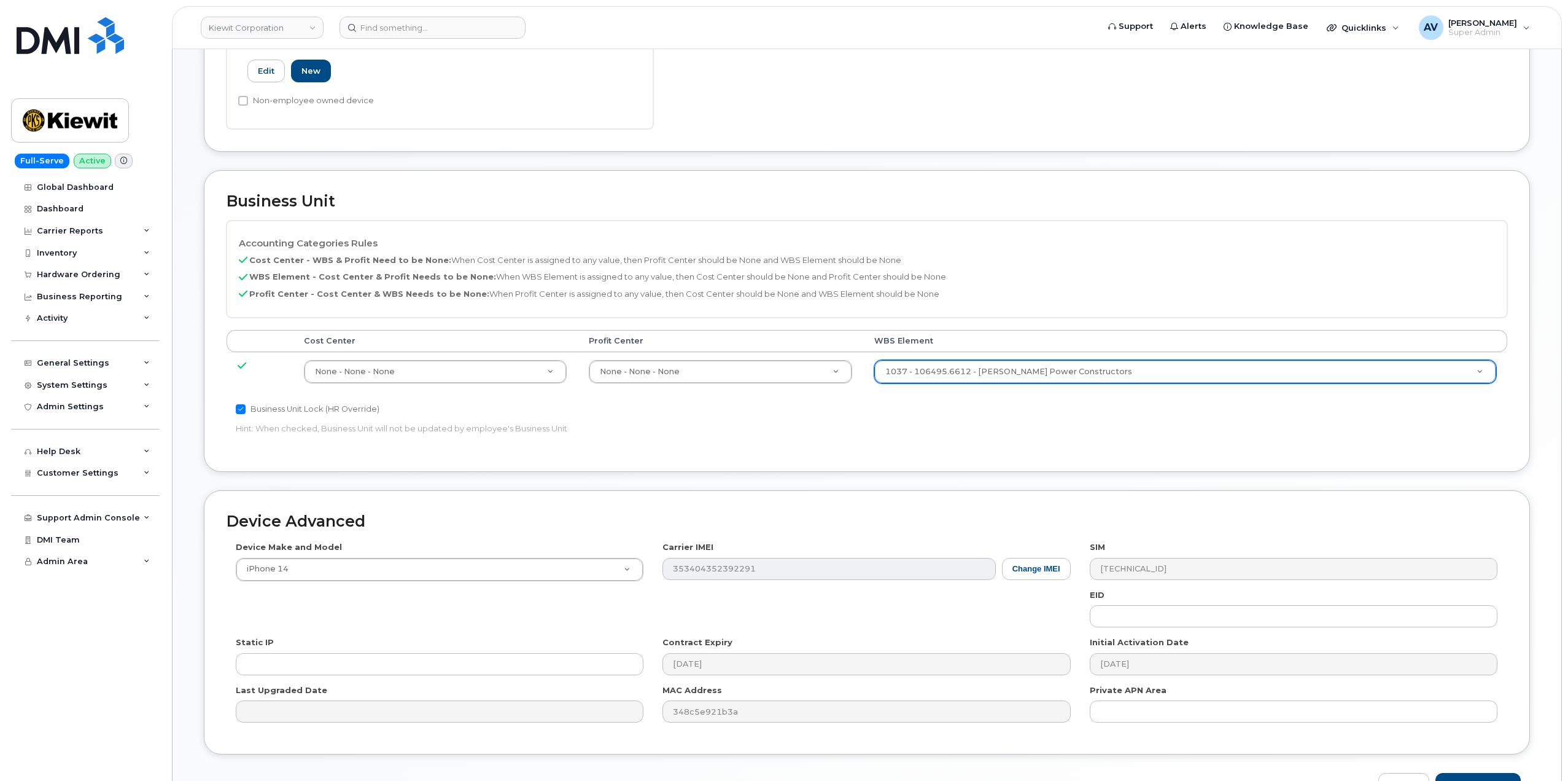
scroll to position [482, 0]
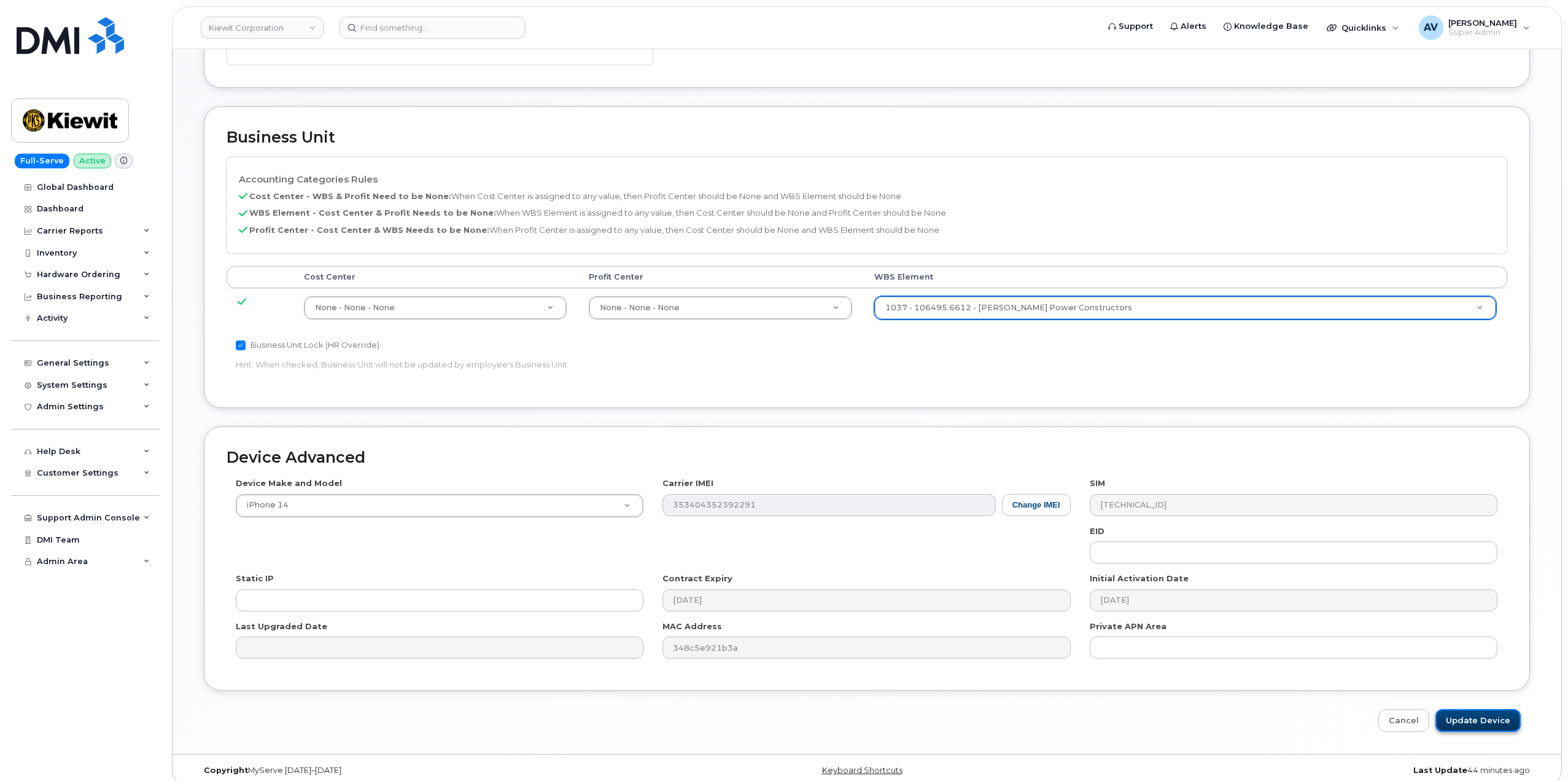
click at [1478, 709] on input "Update Device" at bounding box center [1478, 720] width 85 height 23
type input "Saving..."
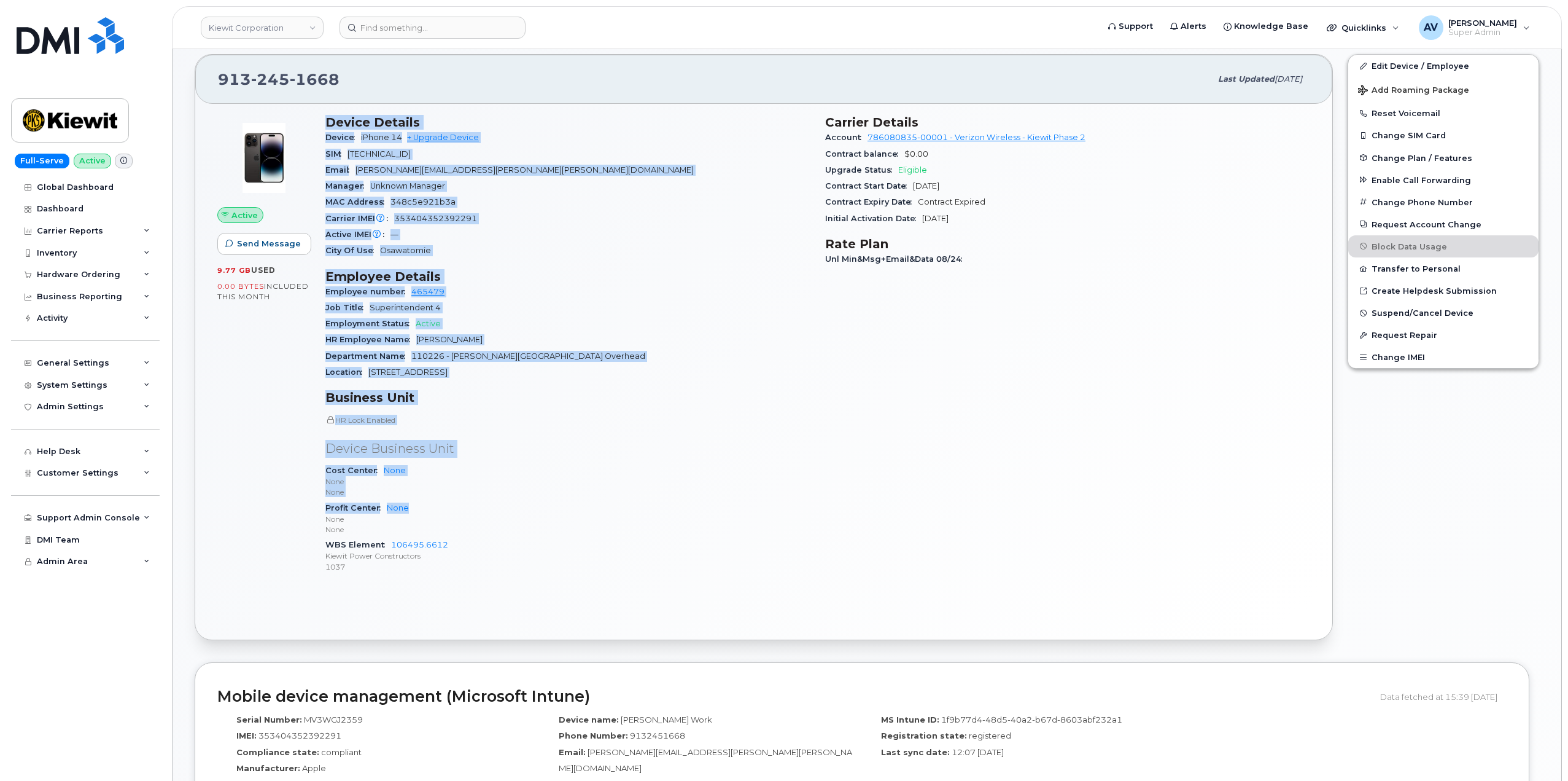
scroll to position [246, 0]
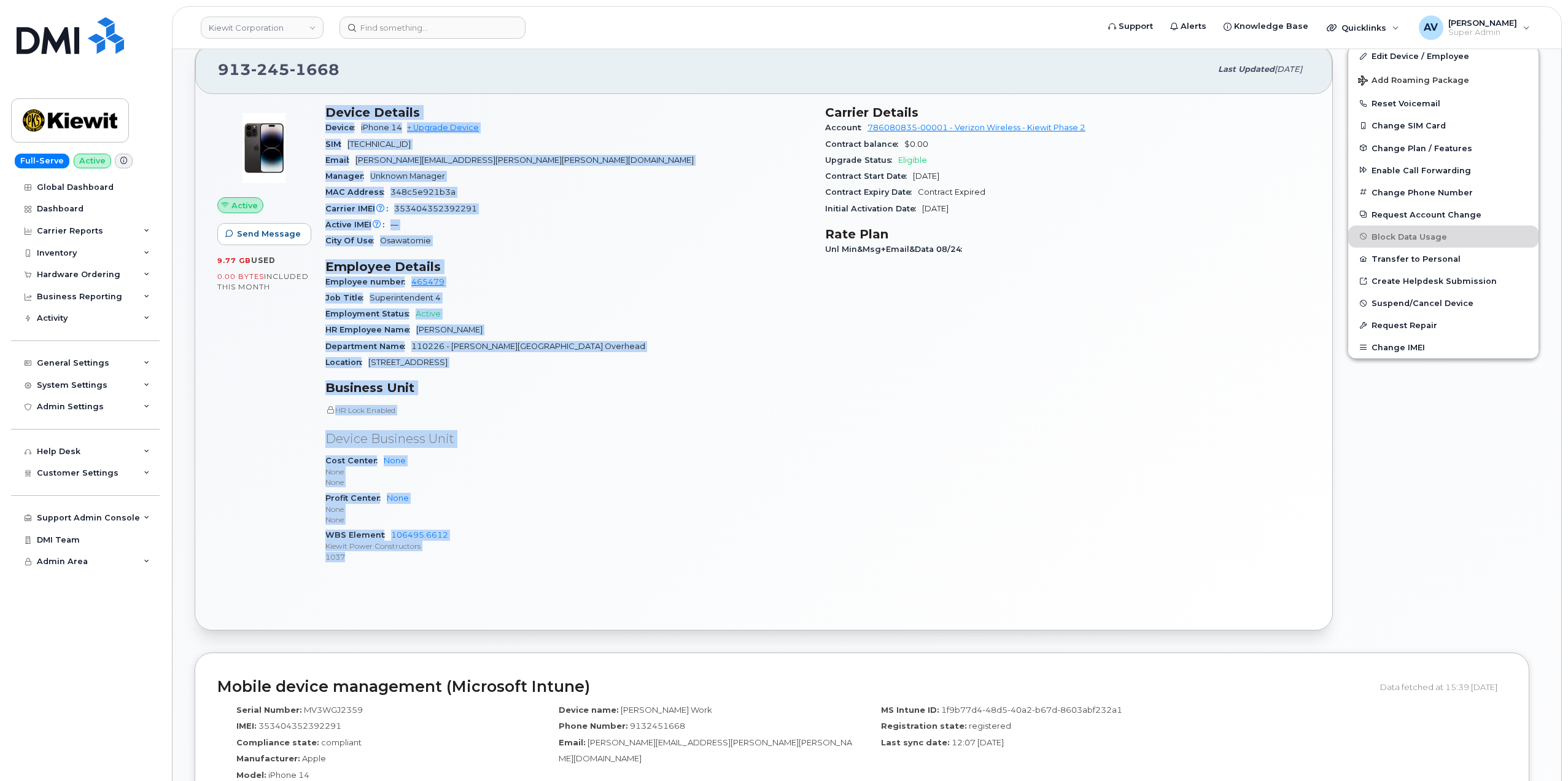
drag, startPoint x: 326, startPoint y: 354, endPoint x: 457, endPoint y: 554, distance: 239.1
click at [457, 554] on div "Device Details Device iPhone 14 + Upgrade Device SIM 89148000009869080533 Email…" at bounding box center [568, 339] width 500 height 484
copy div "Device Details Device iPhone 14 + Upgrade Device SIM 89148000009869080533 Email…"
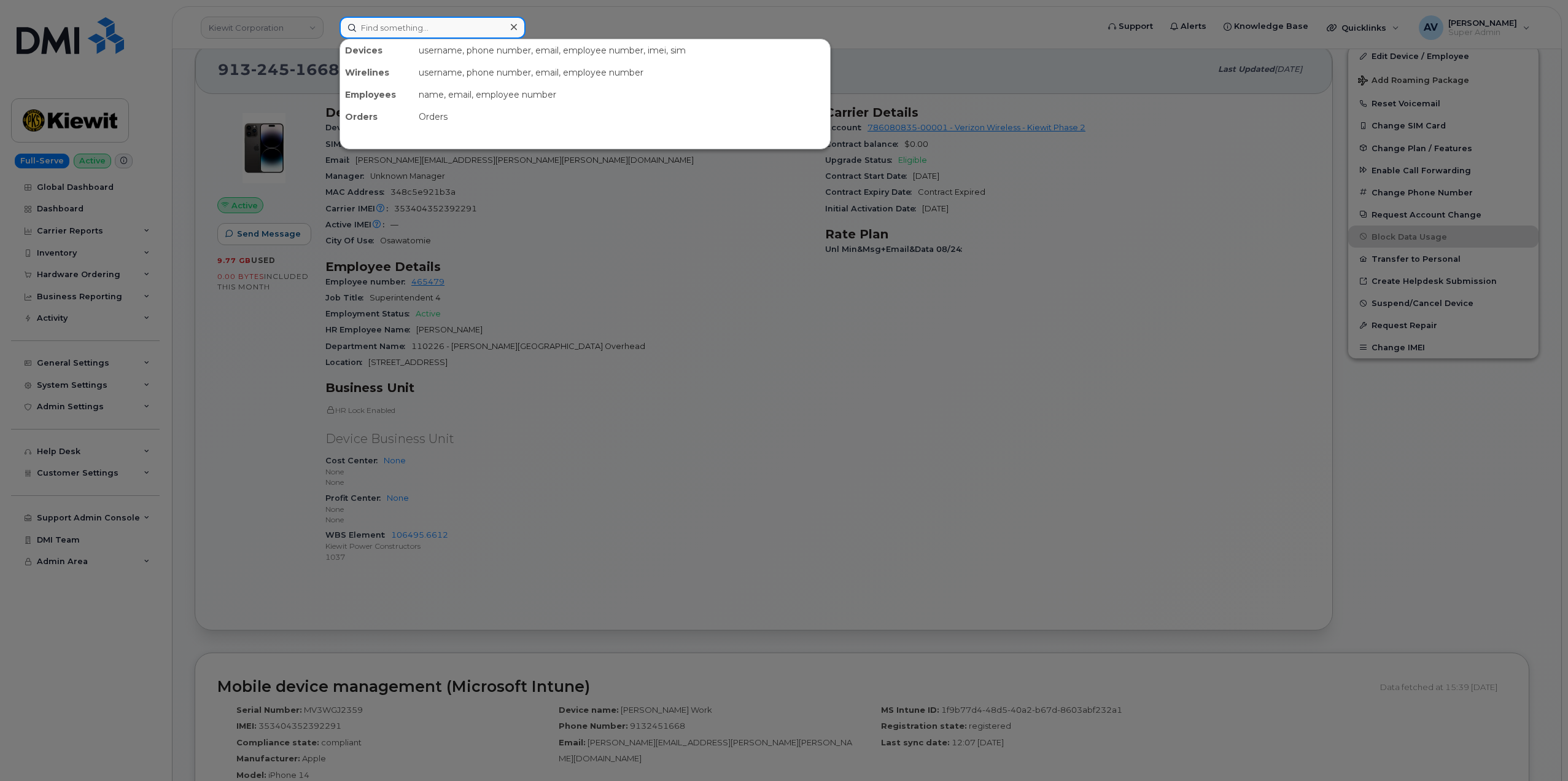
click at [458, 24] on input at bounding box center [432, 28] width 186 height 22
paste input "403-370-3485"
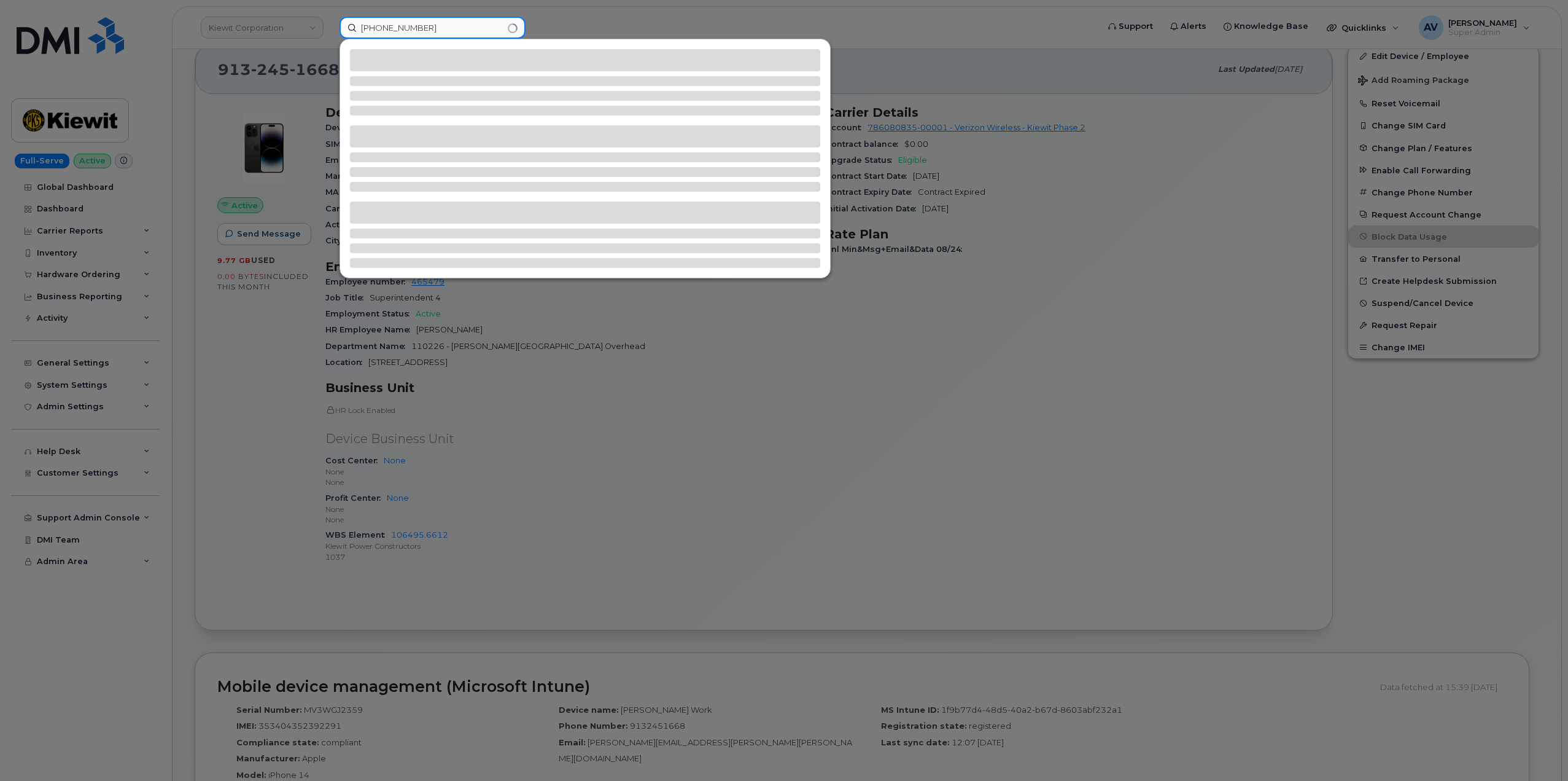
type input "403-370-3485"
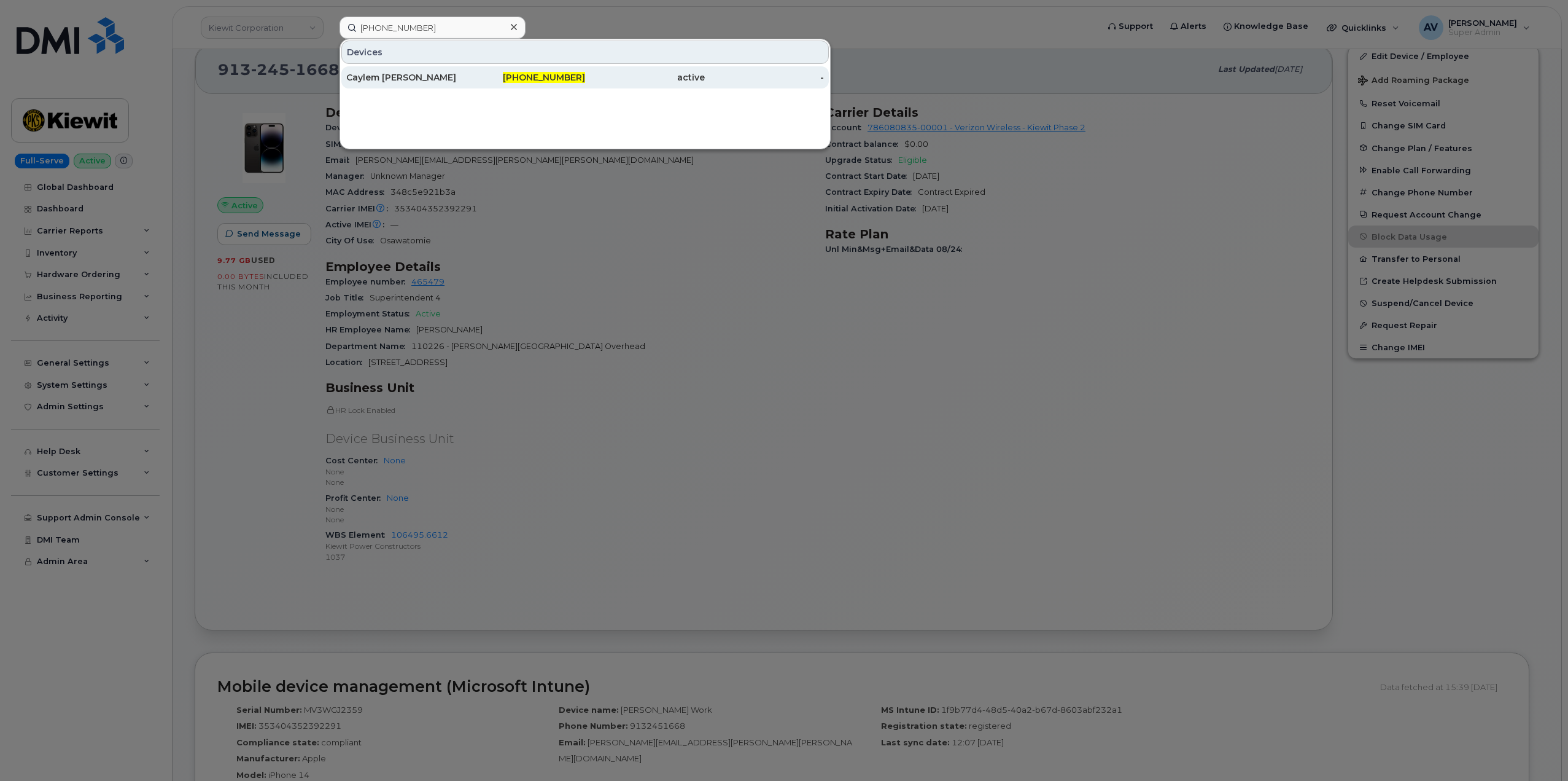
click at [451, 78] on div "Caylem [PERSON_NAME]" at bounding box center [406, 77] width 120 height 12
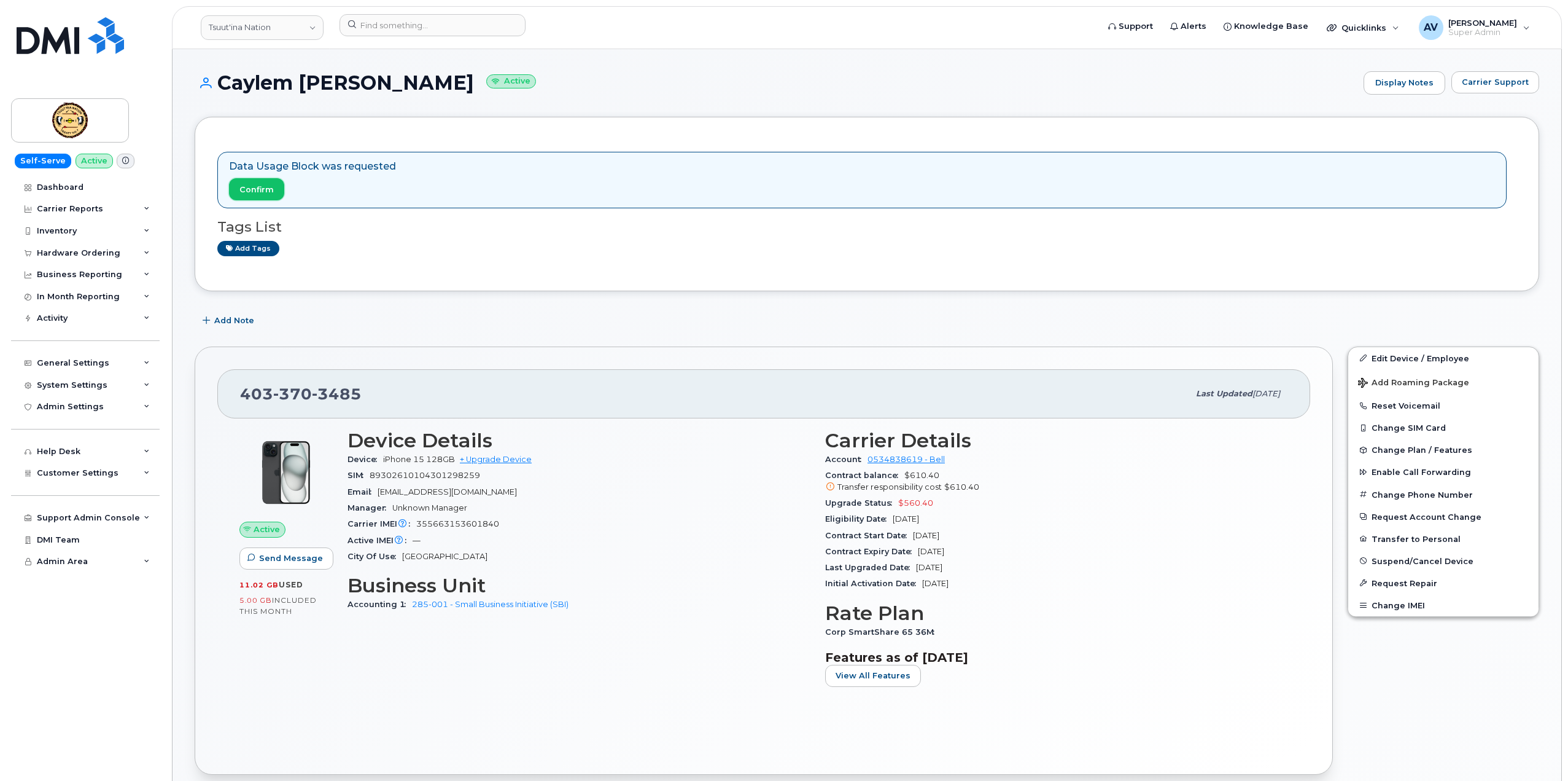
click at [271, 189] on span "Confirm" at bounding box center [257, 189] width 34 height 12
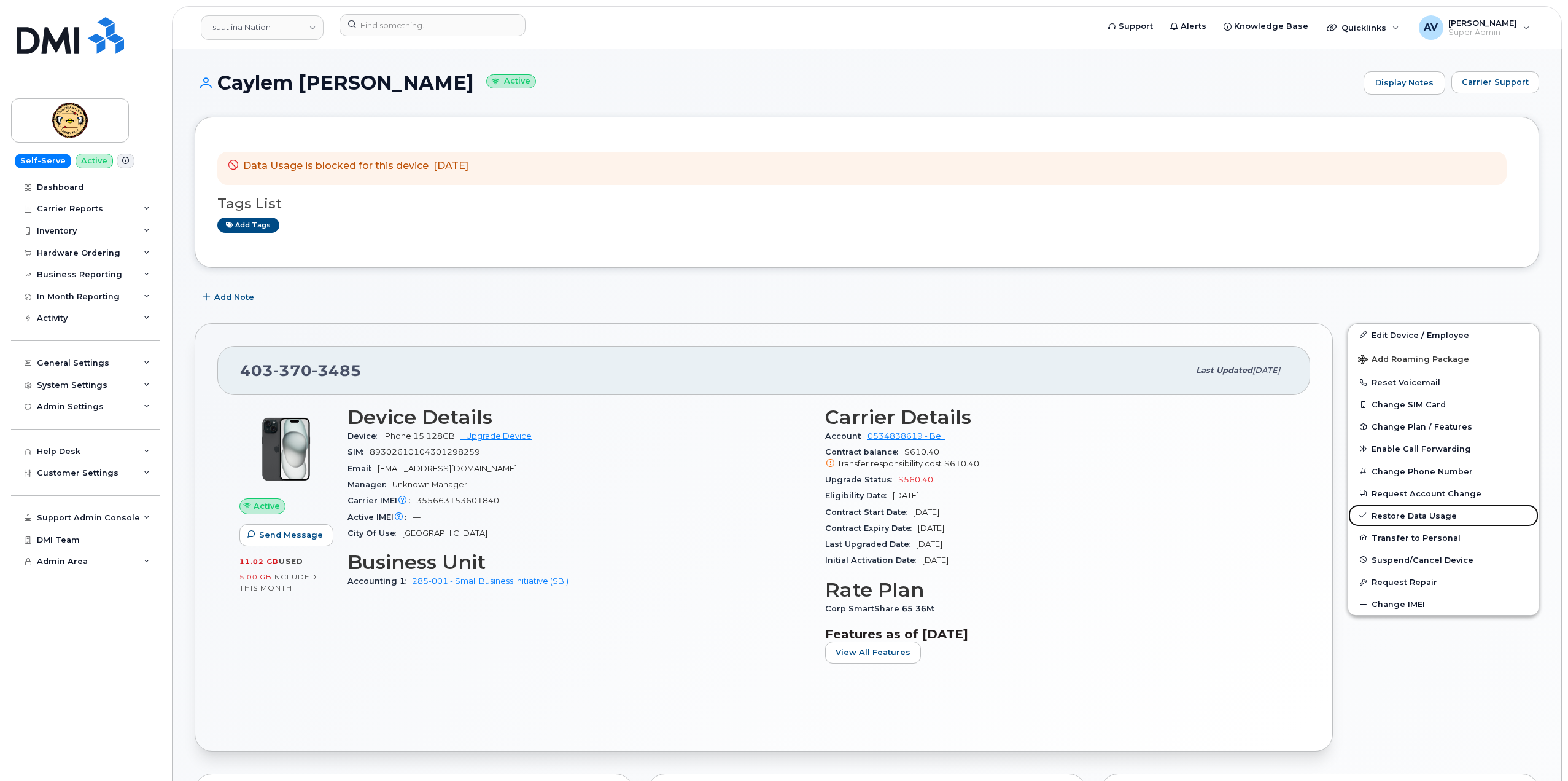
drag, startPoint x: 1398, startPoint y: 509, endPoint x: 825, endPoint y: 63, distance: 726.1
click at [1398, 509] on link "Restore Data Usage" at bounding box center [1444, 516] width 191 height 22
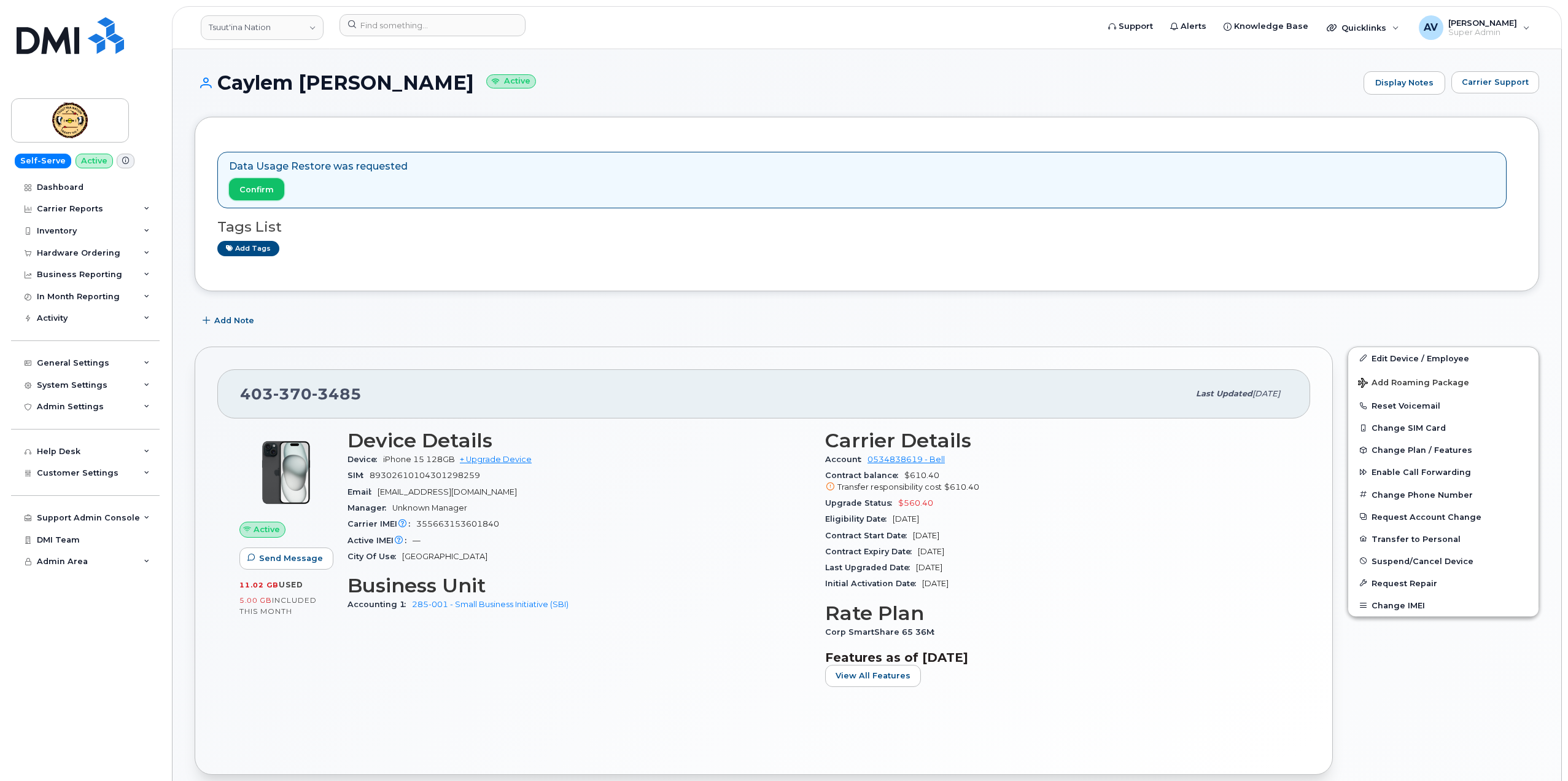
click at [270, 186] on span "Confirm" at bounding box center [257, 189] width 34 height 12
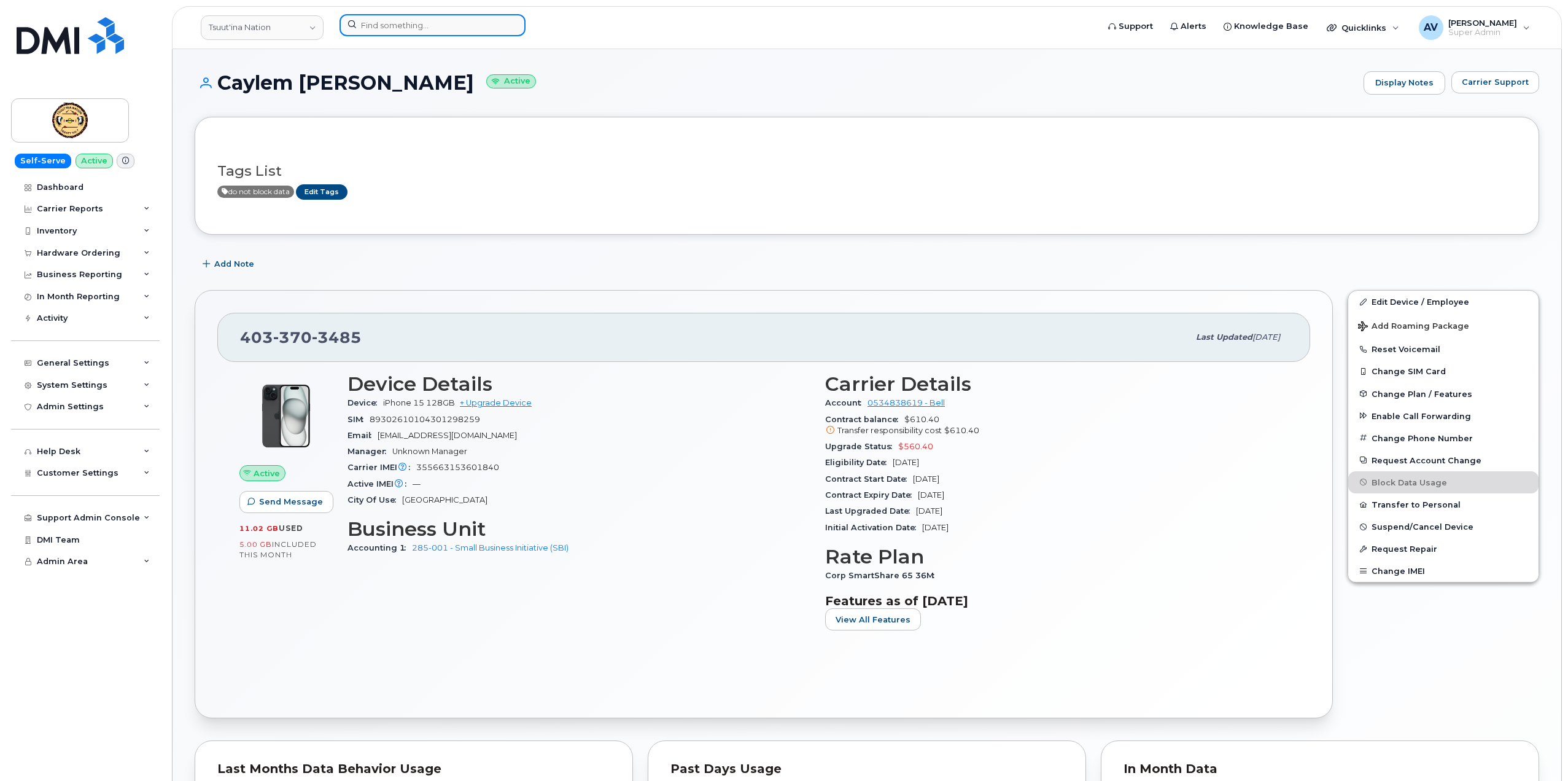
click at [445, 22] on input at bounding box center [432, 26] width 186 height 22
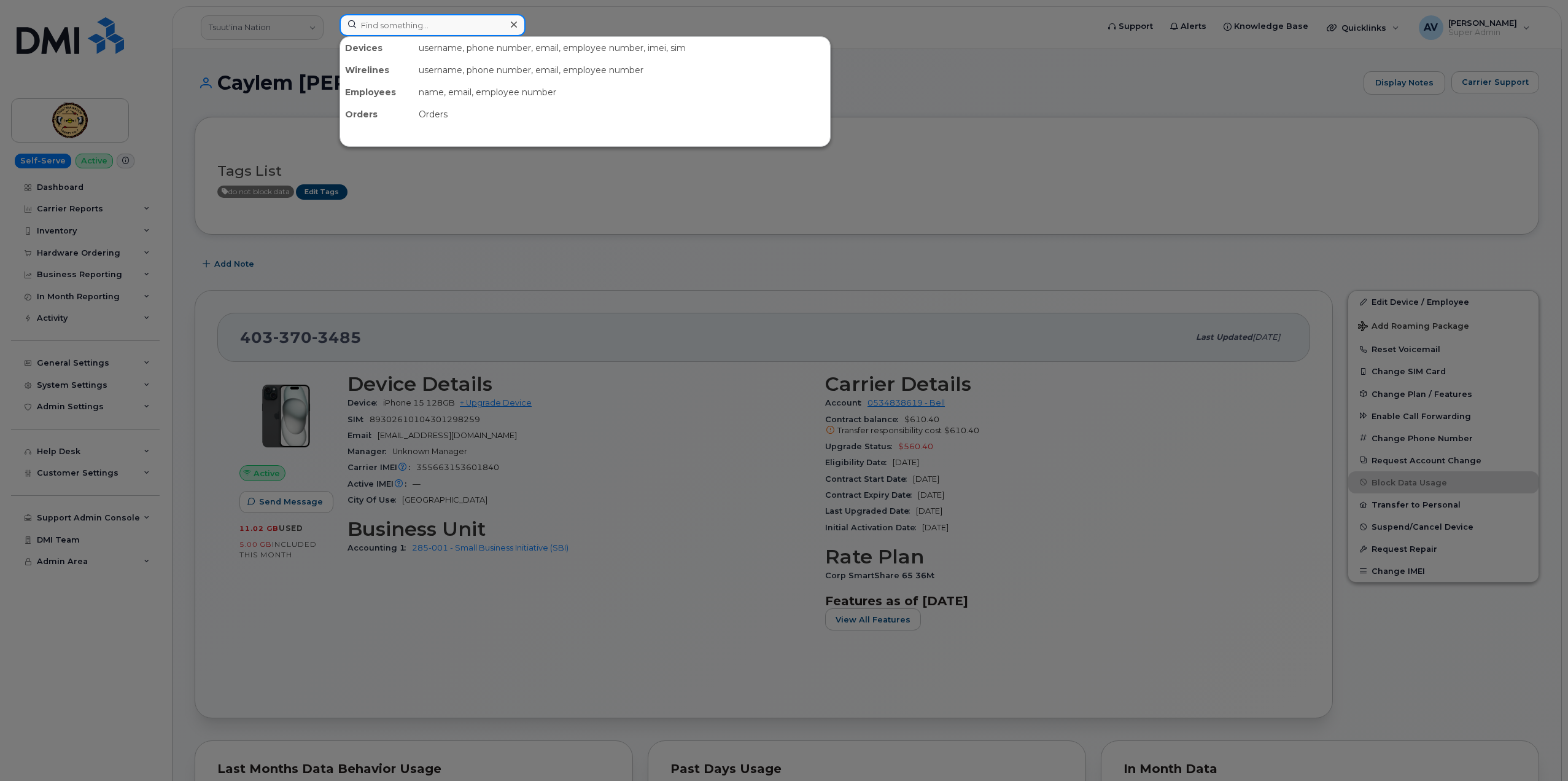
paste input "Jerry Bryan"
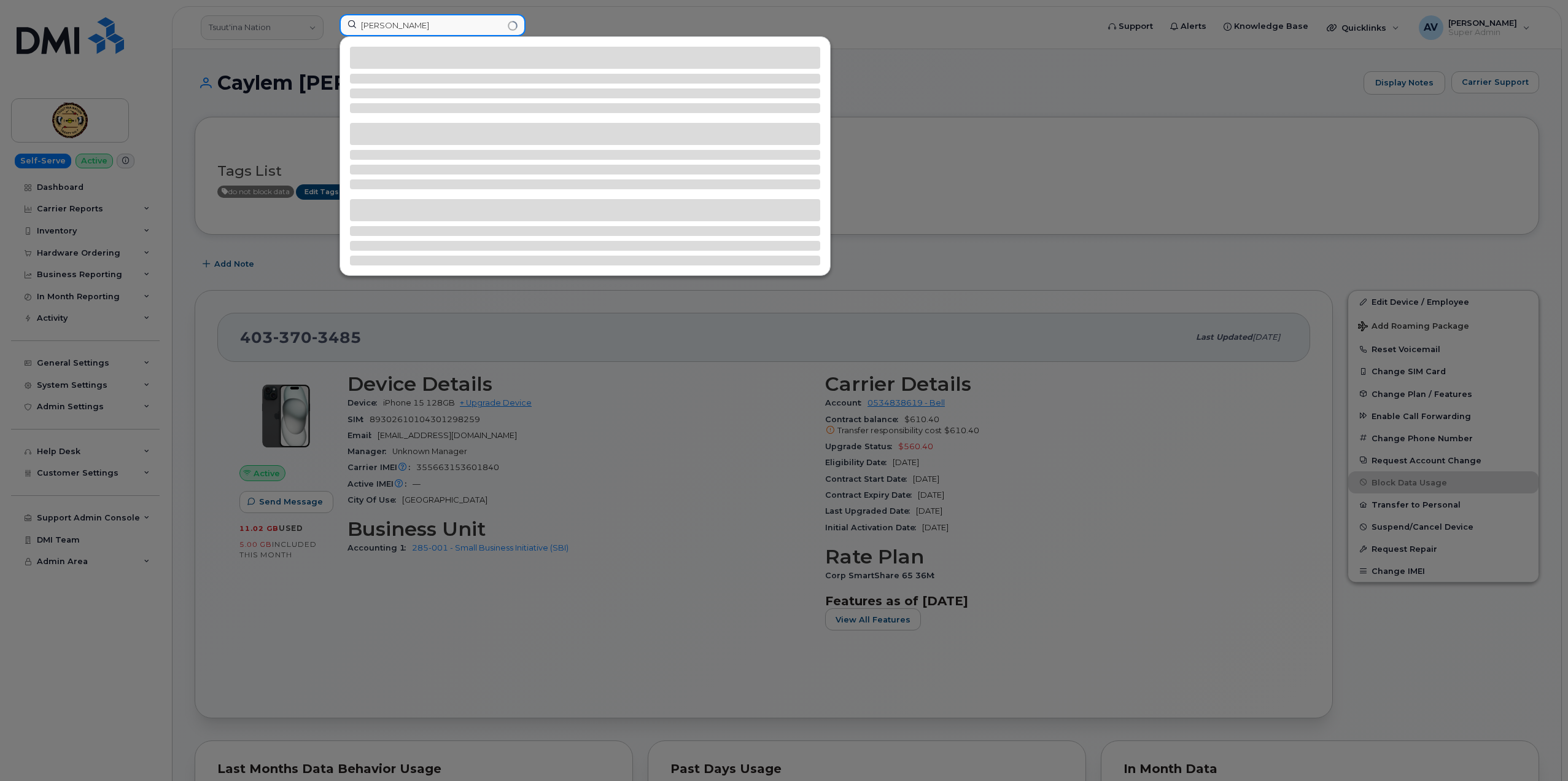
type input "Jerry Bryan"
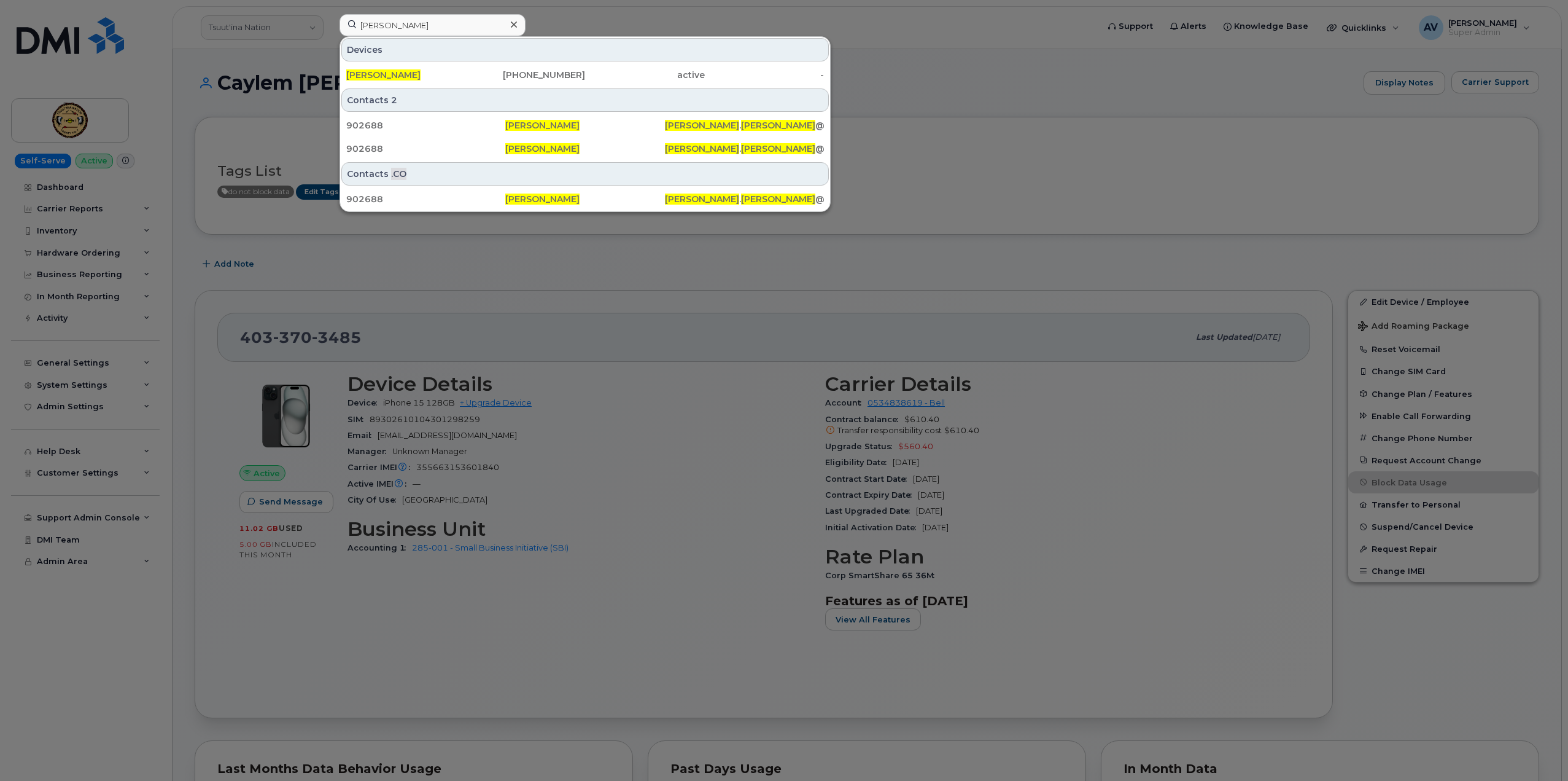
drag, startPoint x: 476, startPoint y: 75, endPoint x: 496, endPoint y: 55, distance: 28.3
click at [476, 75] on div "661-619-3104" at bounding box center [526, 75] width 120 height 12
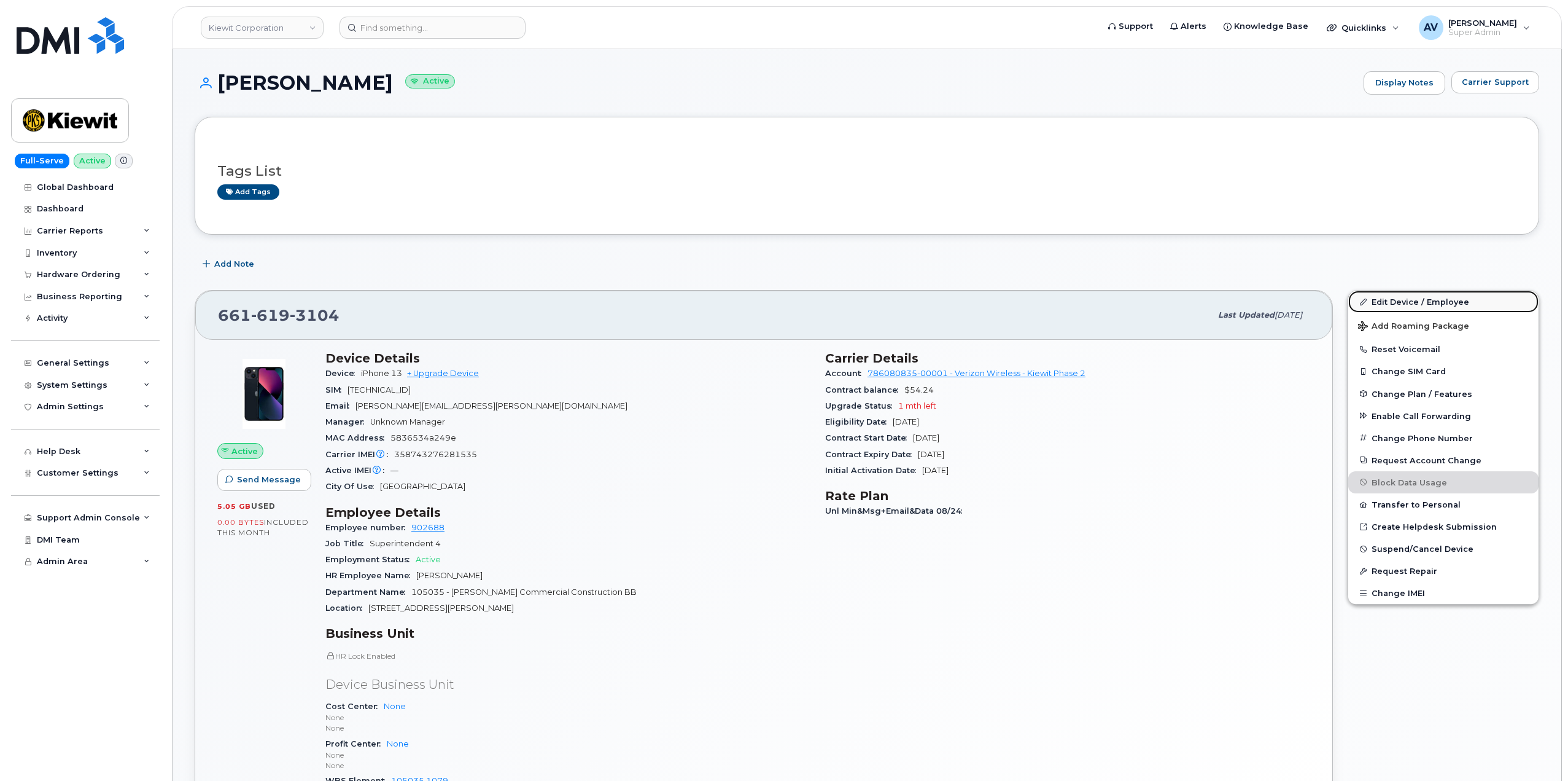
click at [1395, 307] on link "Edit Device / Employee" at bounding box center [1444, 301] width 191 height 22
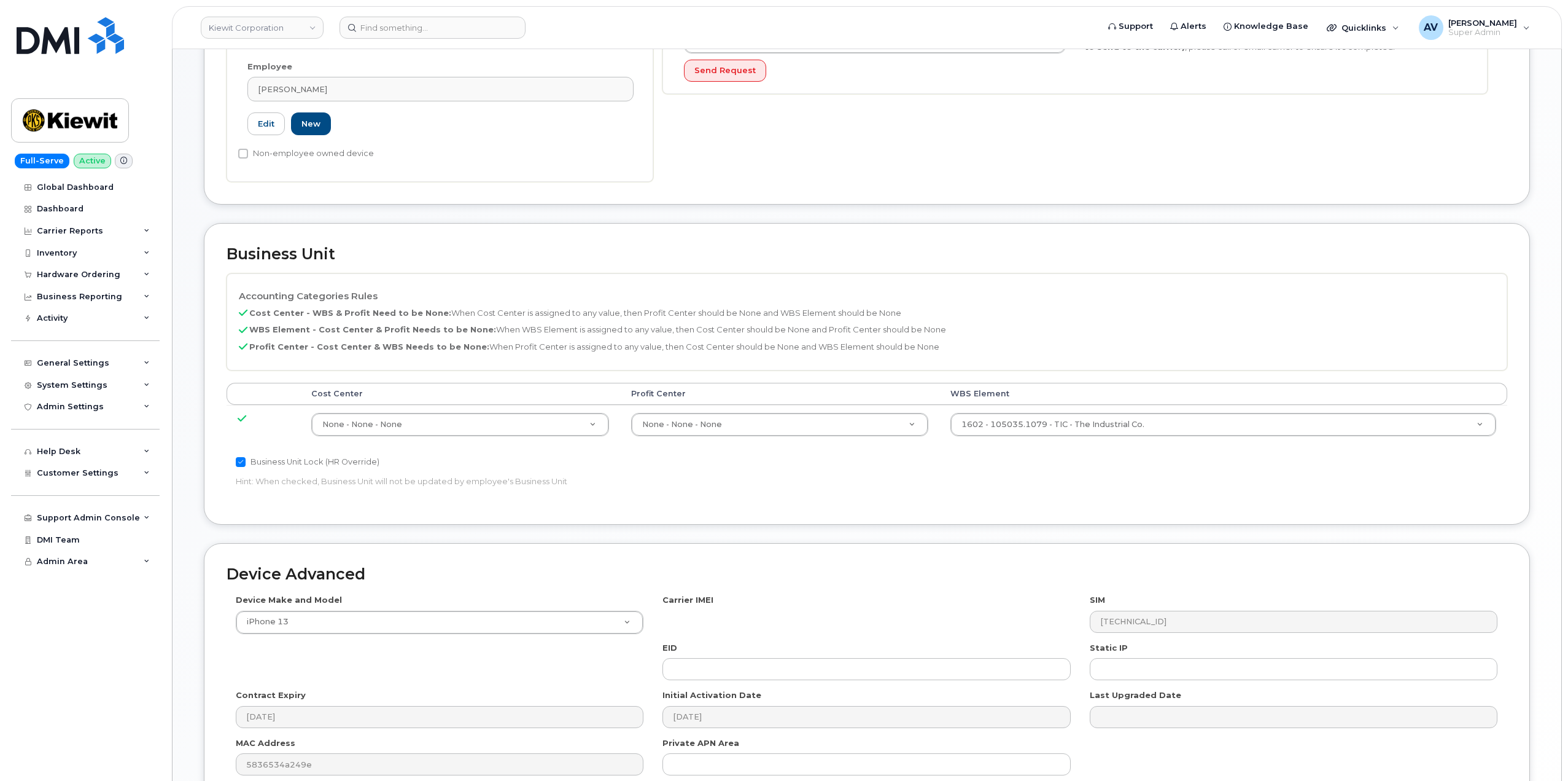
scroll to position [368, 0]
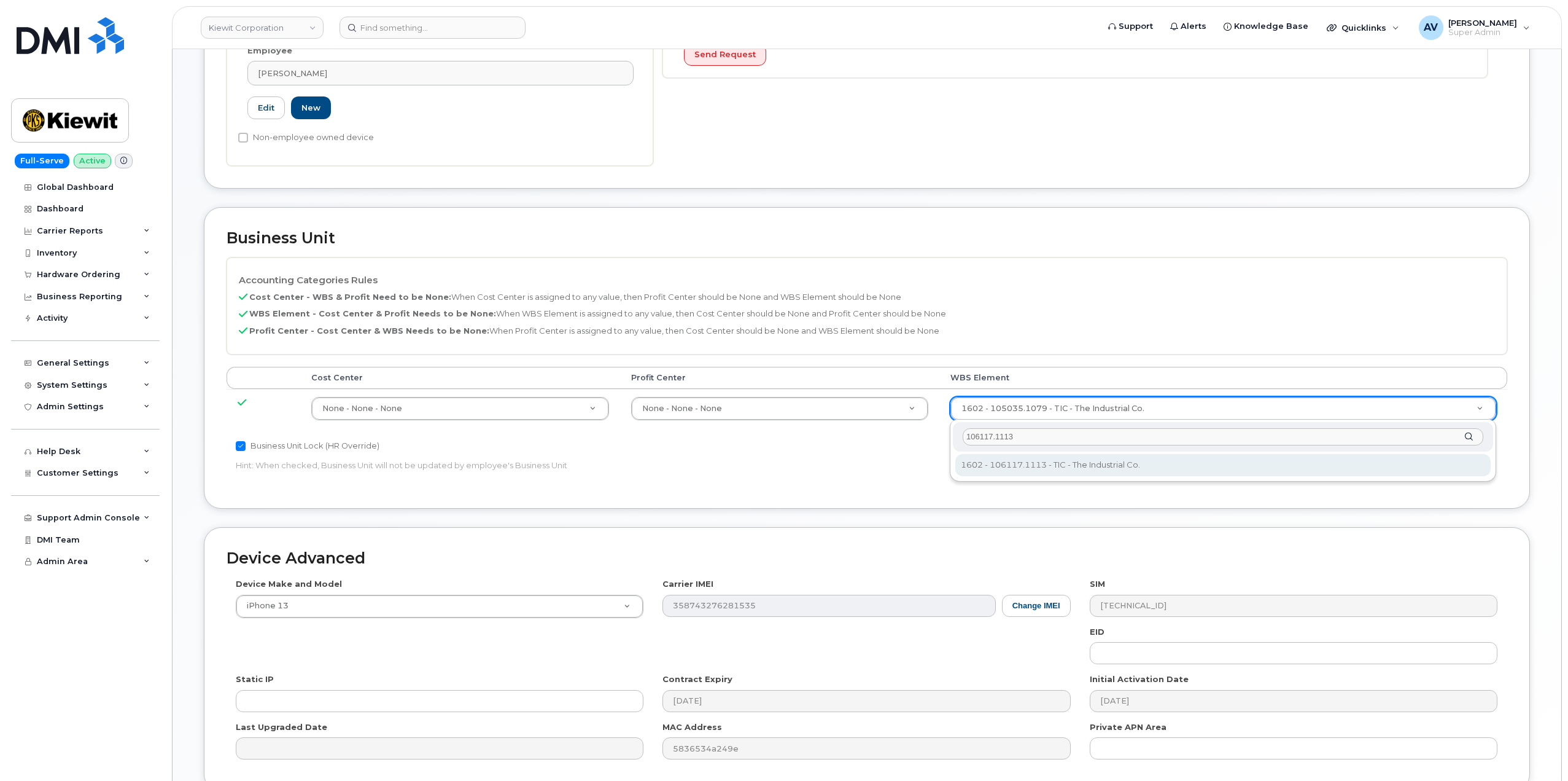
type input "106117.1113"
type input "30383876"
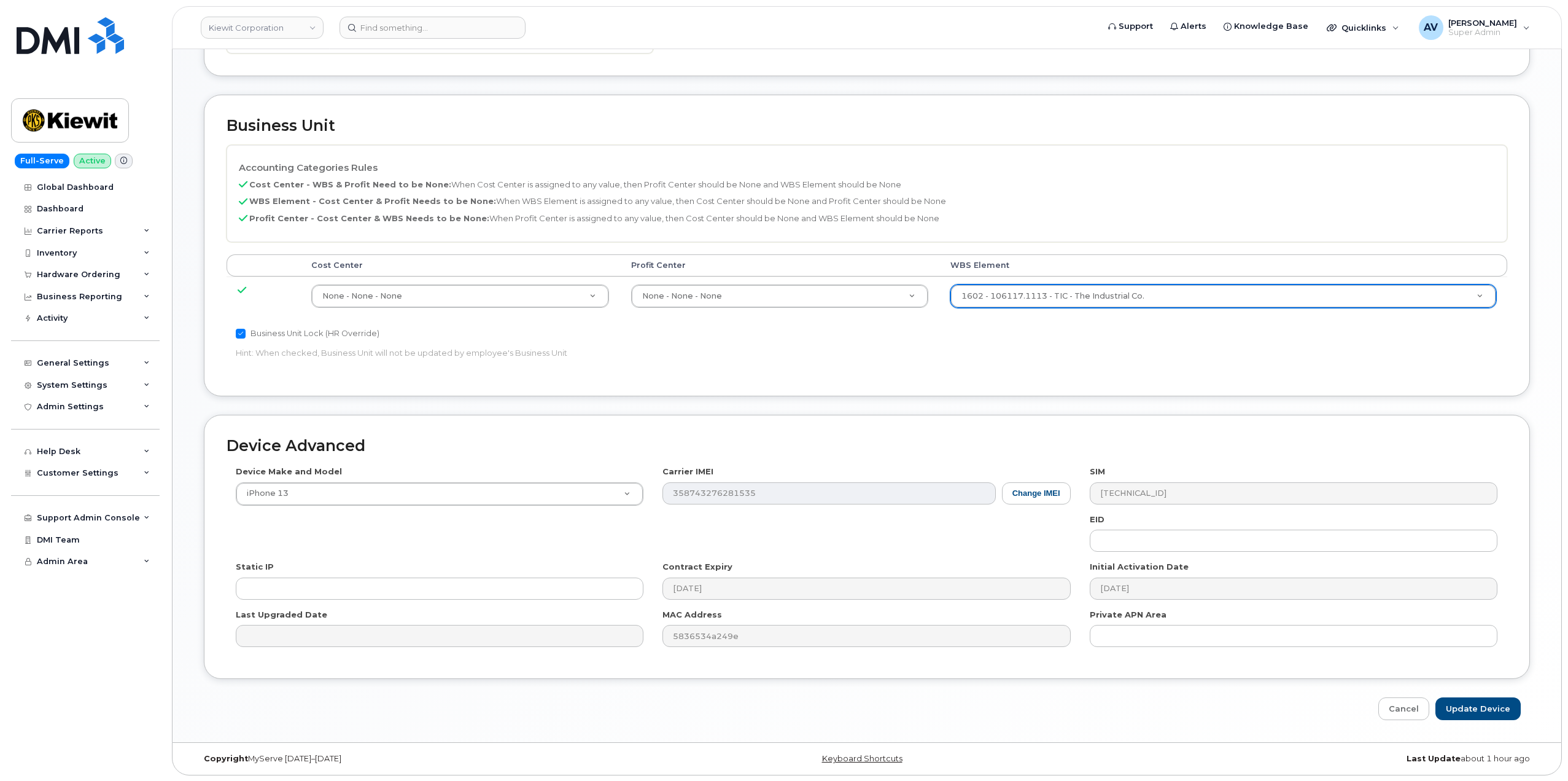
scroll to position [482, 0]
click at [1474, 708] on input "Update Device" at bounding box center [1478, 708] width 85 height 23
type input "Saving..."
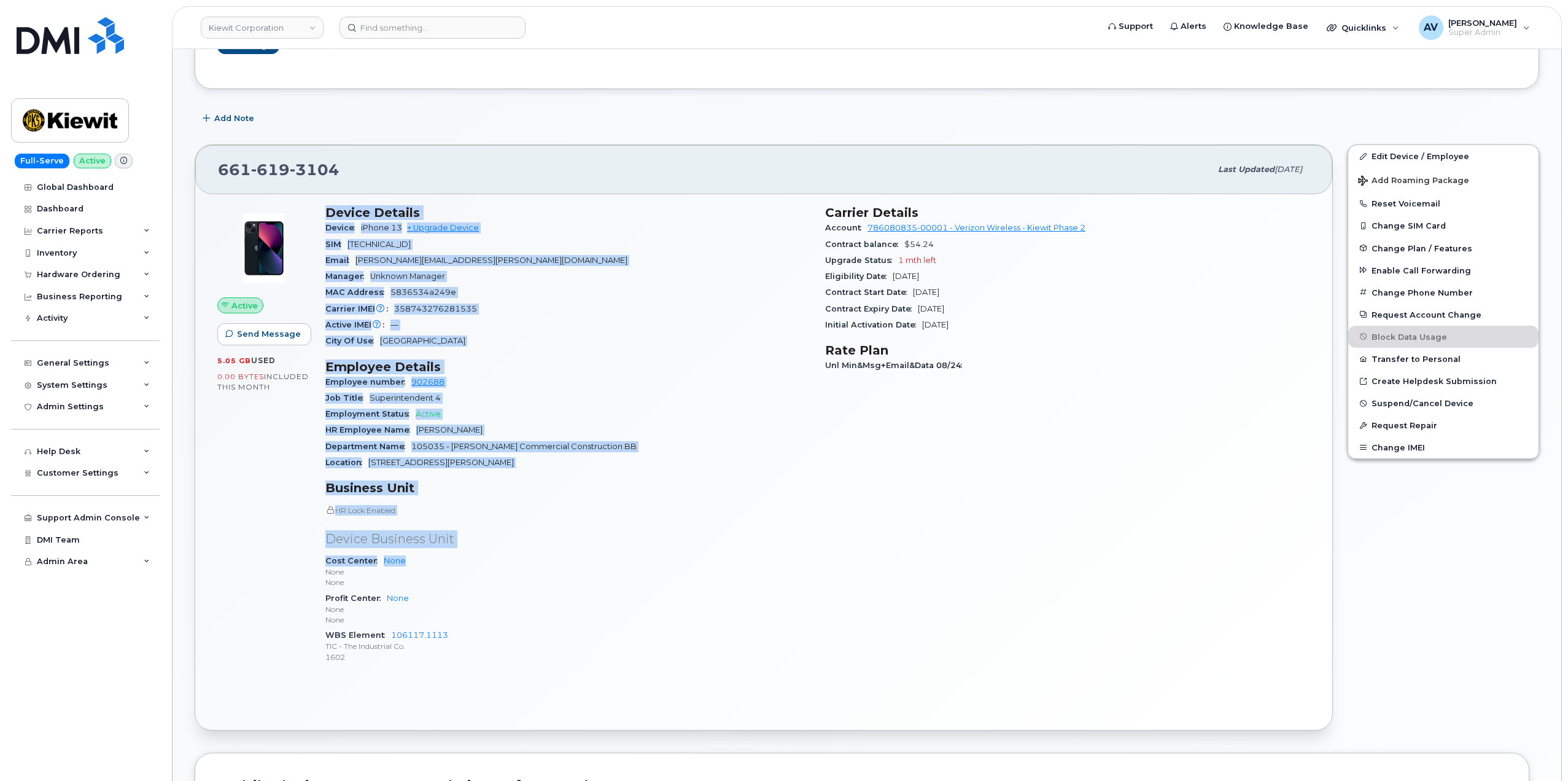
drag, startPoint x: 322, startPoint y: 354, endPoint x: 455, endPoint y: 562, distance: 246.9
click at [455, 562] on div "Device Details Device iPhone 13 + Upgrade Device SIM [TECHNICAL_ID] Email [PERS…" at bounding box center [568, 440] width 500 height 484
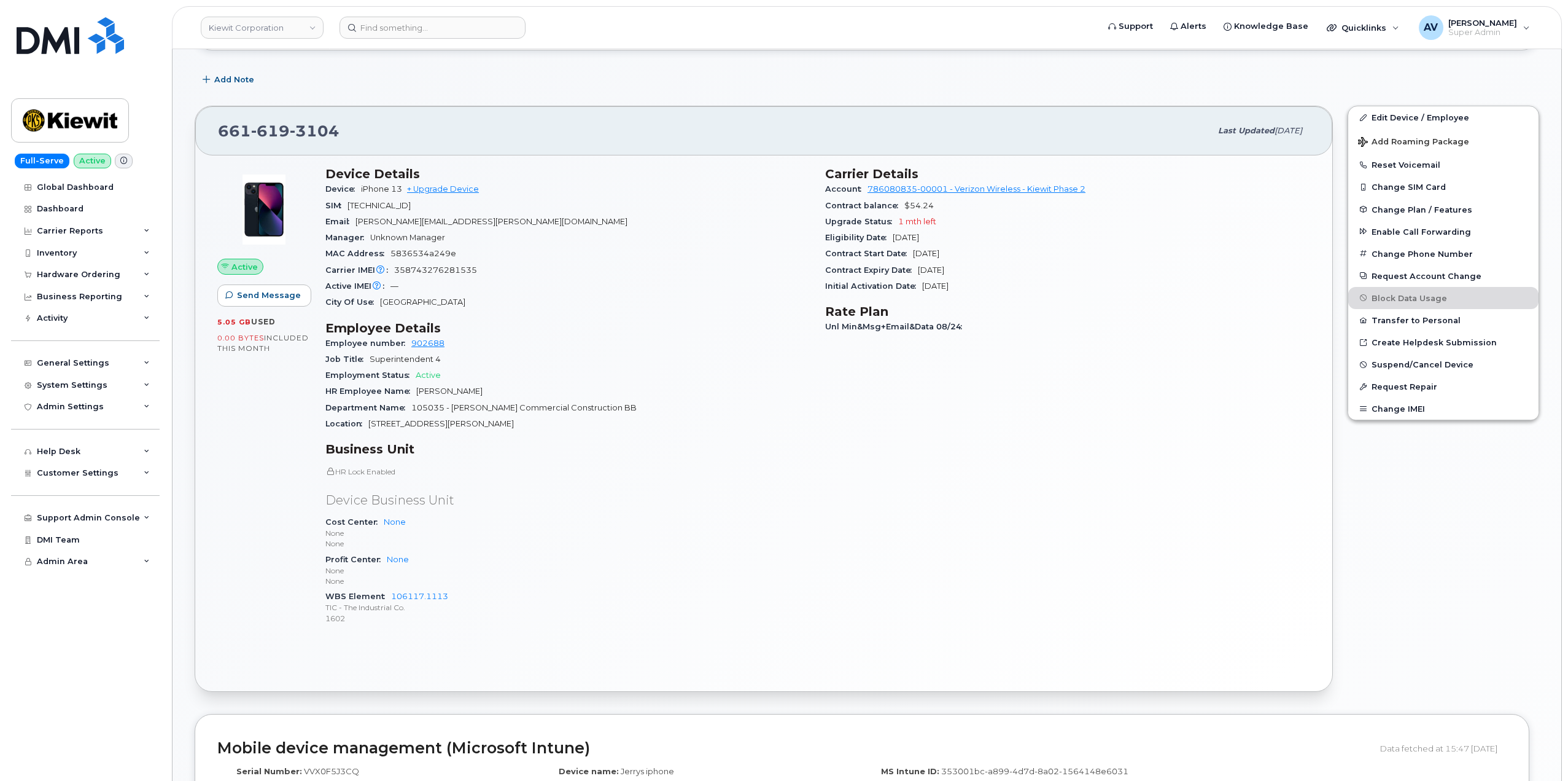
click at [455, 562] on div "Profit Center None None None" at bounding box center [568, 570] width 485 height 37
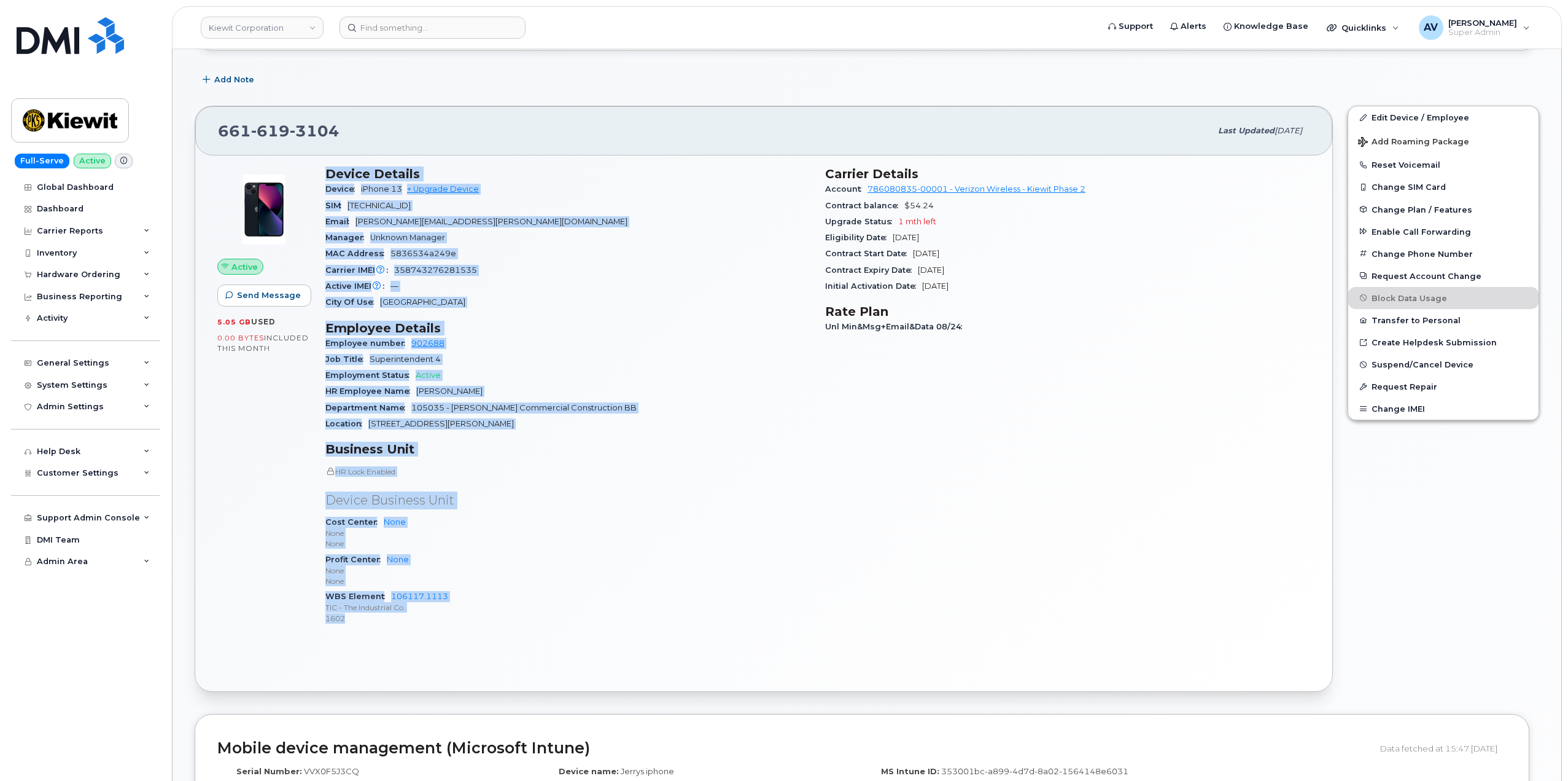
drag, startPoint x: 374, startPoint y: 613, endPoint x: 329, endPoint y: 179, distance: 436.3
click at [329, 179] on div "Device Details Device iPhone 13 + Upgrade Device SIM [TECHNICAL_ID] Email [PERS…" at bounding box center [568, 401] width 500 height 484
copy div "Device Details Device iPhone 13 + Upgrade Device SIM 89148000009704941402 Email…"
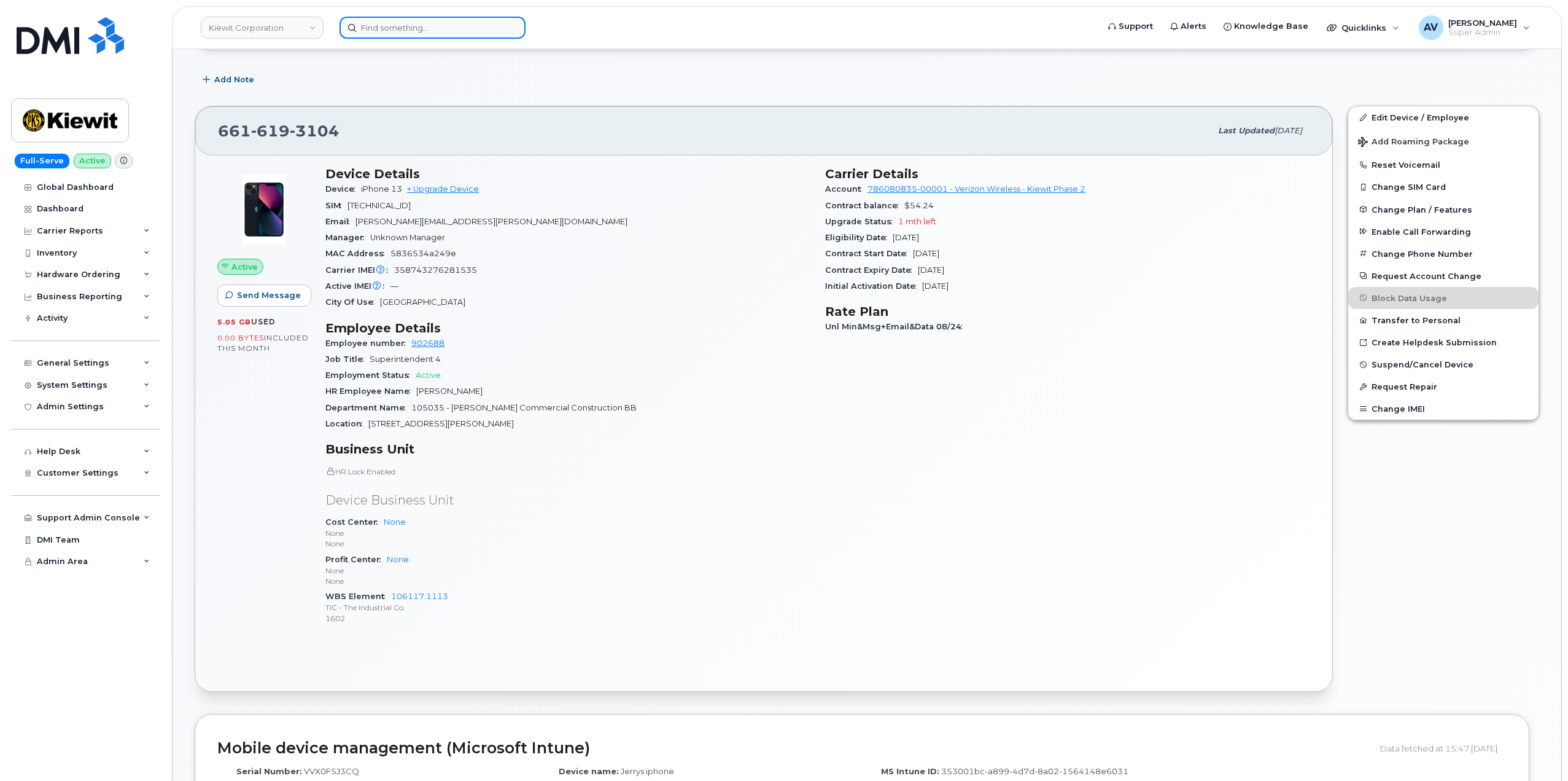
click at [439, 26] on input at bounding box center [432, 28] width 186 height 22
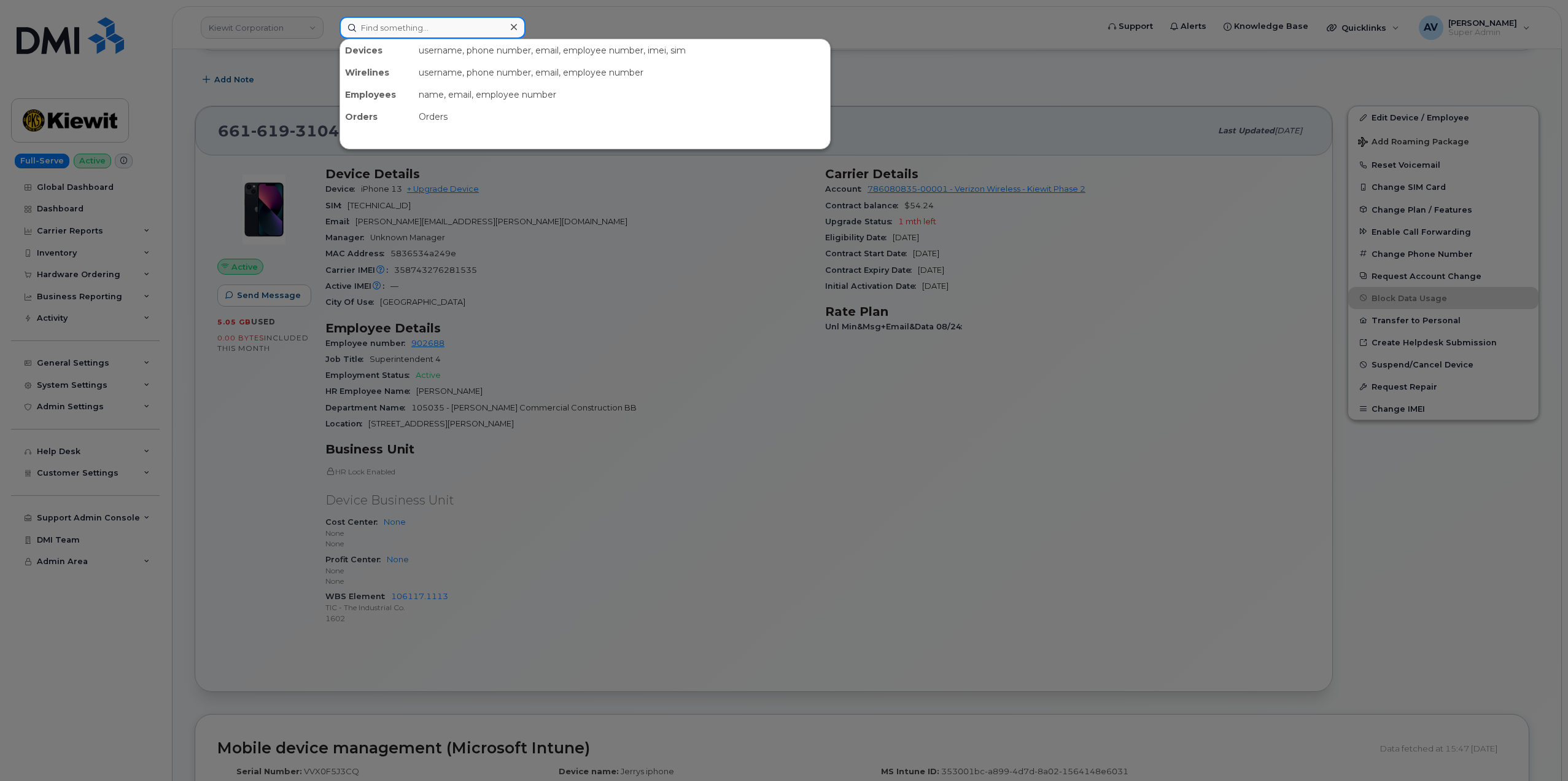
paste input "6047875818"
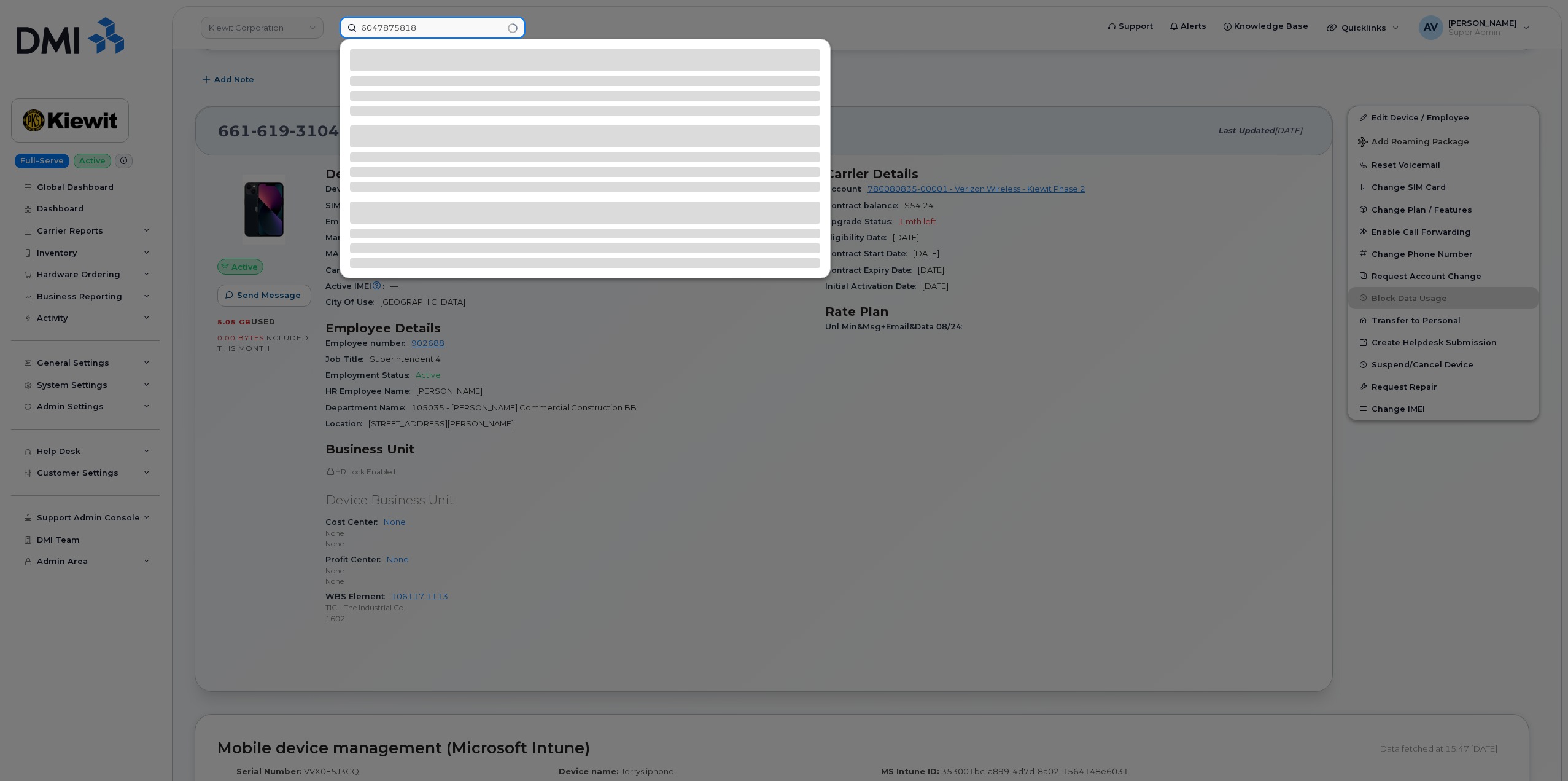
type input "6047875818"
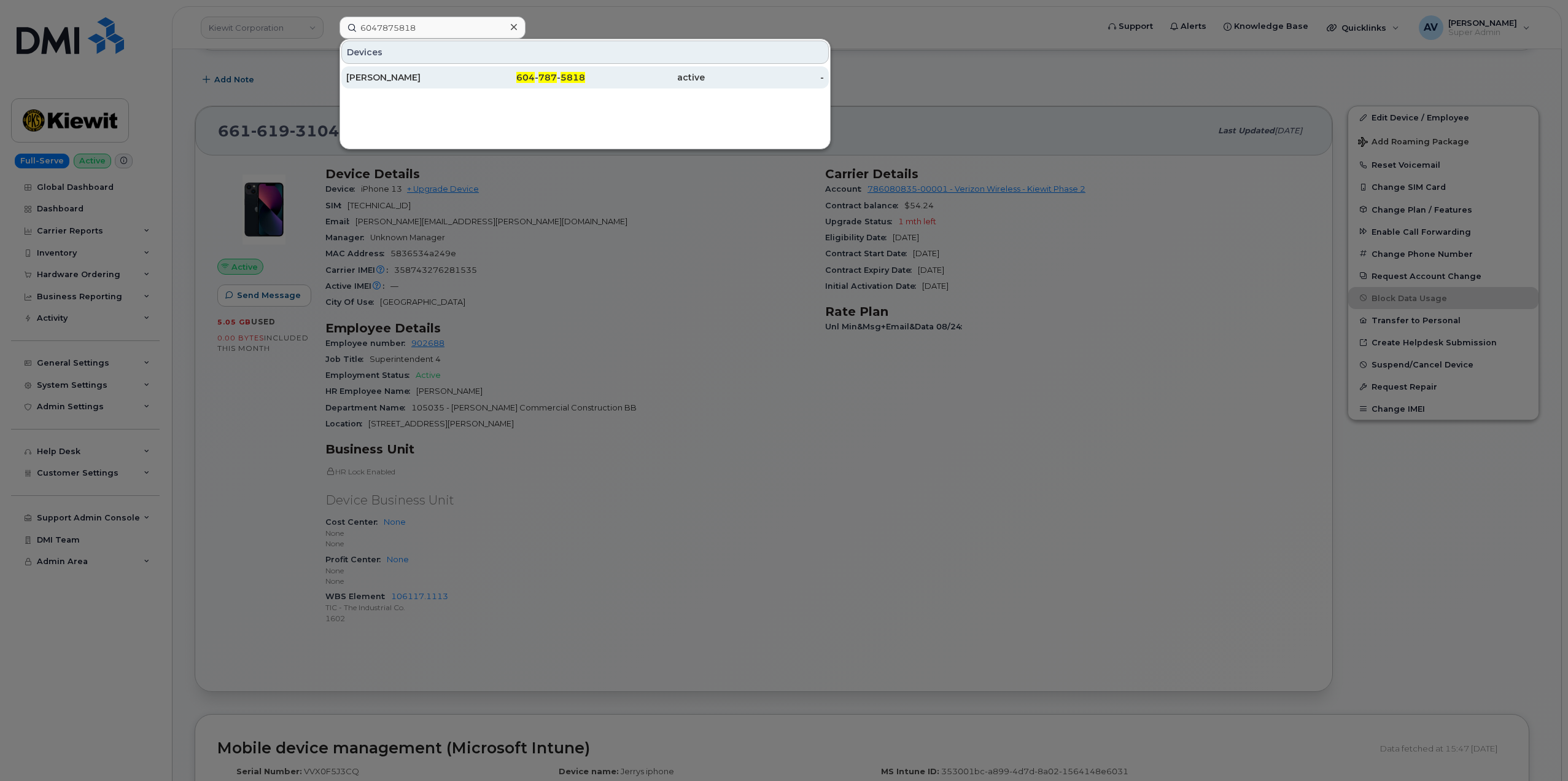
click at [459, 77] on div "[PERSON_NAME]" at bounding box center [406, 77] width 120 height 12
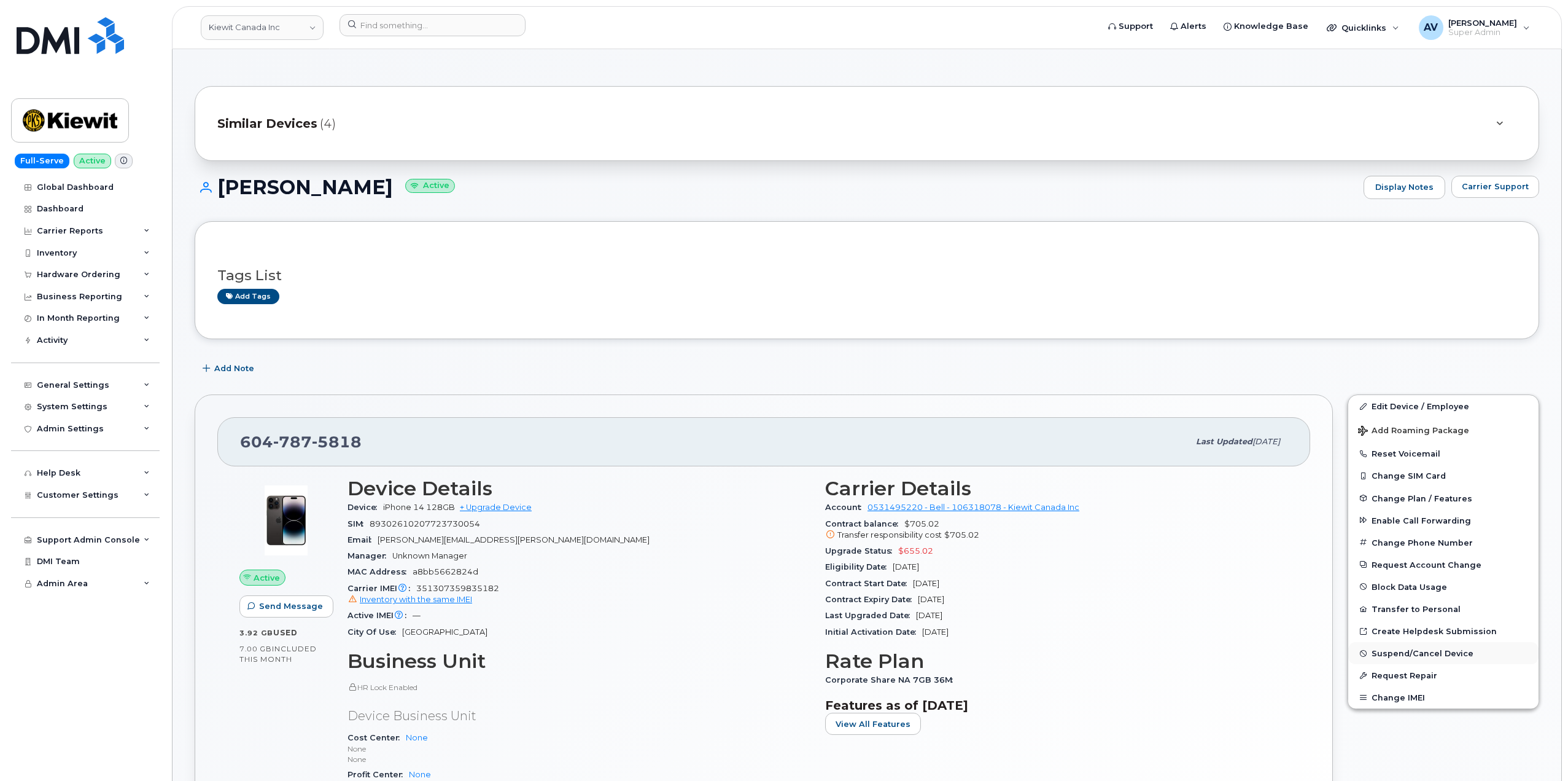
click at [1404, 653] on span "Suspend/Cancel Device" at bounding box center [1423, 653] width 102 height 9
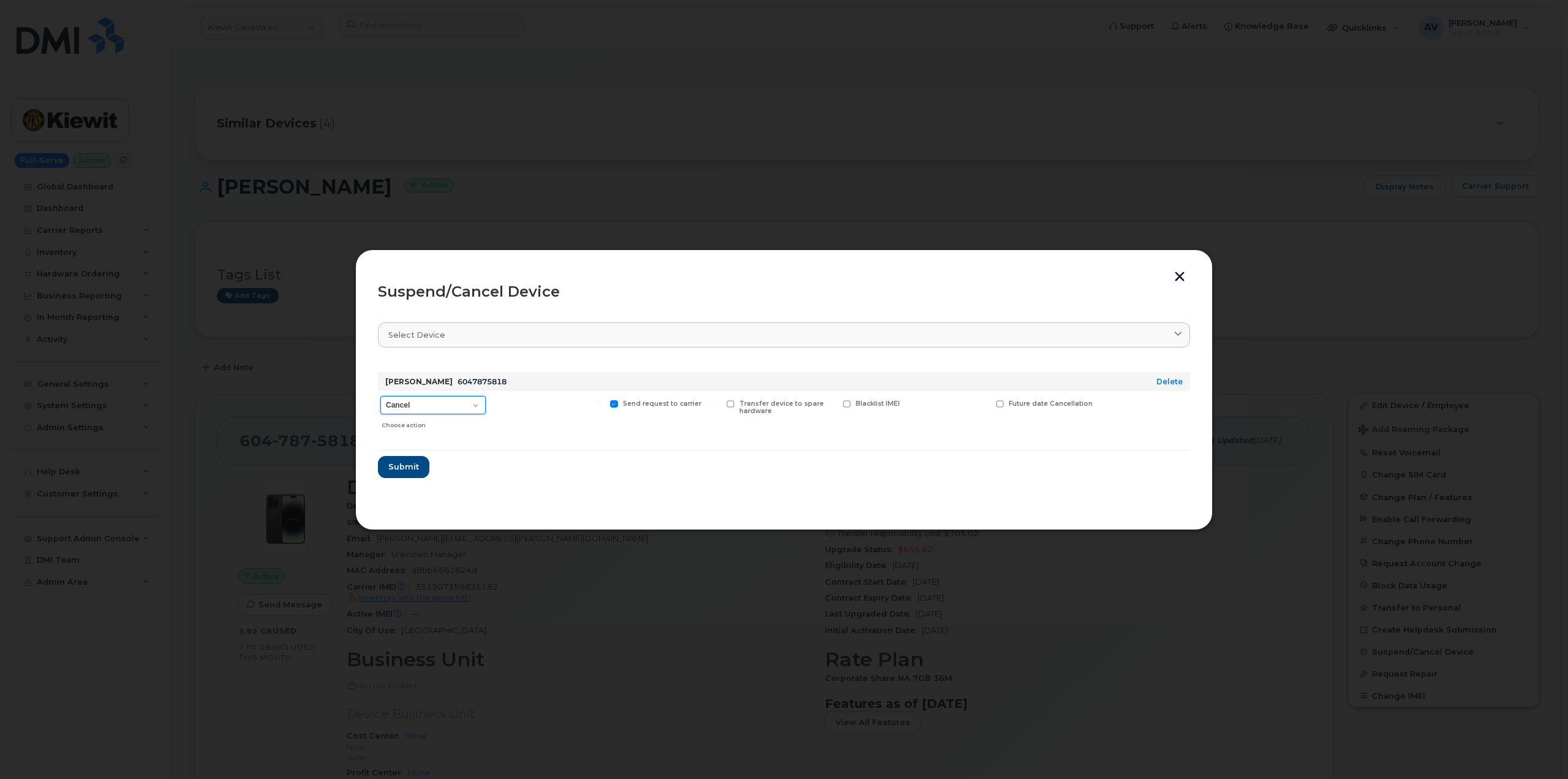
click at [465, 401] on select "Cancel Suspend - Extend Suspension Suspend - Reduced Rate Suspend - Full Rate S…" at bounding box center [433, 405] width 105 height 18
select select "[object Object]"
click at [380, 396] on select "Cancel Suspend - Extend Suspension Suspend - Reduced Rate Suspend - Full Rate S…" at bounding box center [433, 405] width 105 height 18
click at [411, 466] on span "Submit" at bounding box center [402, 467] width 31 height 12
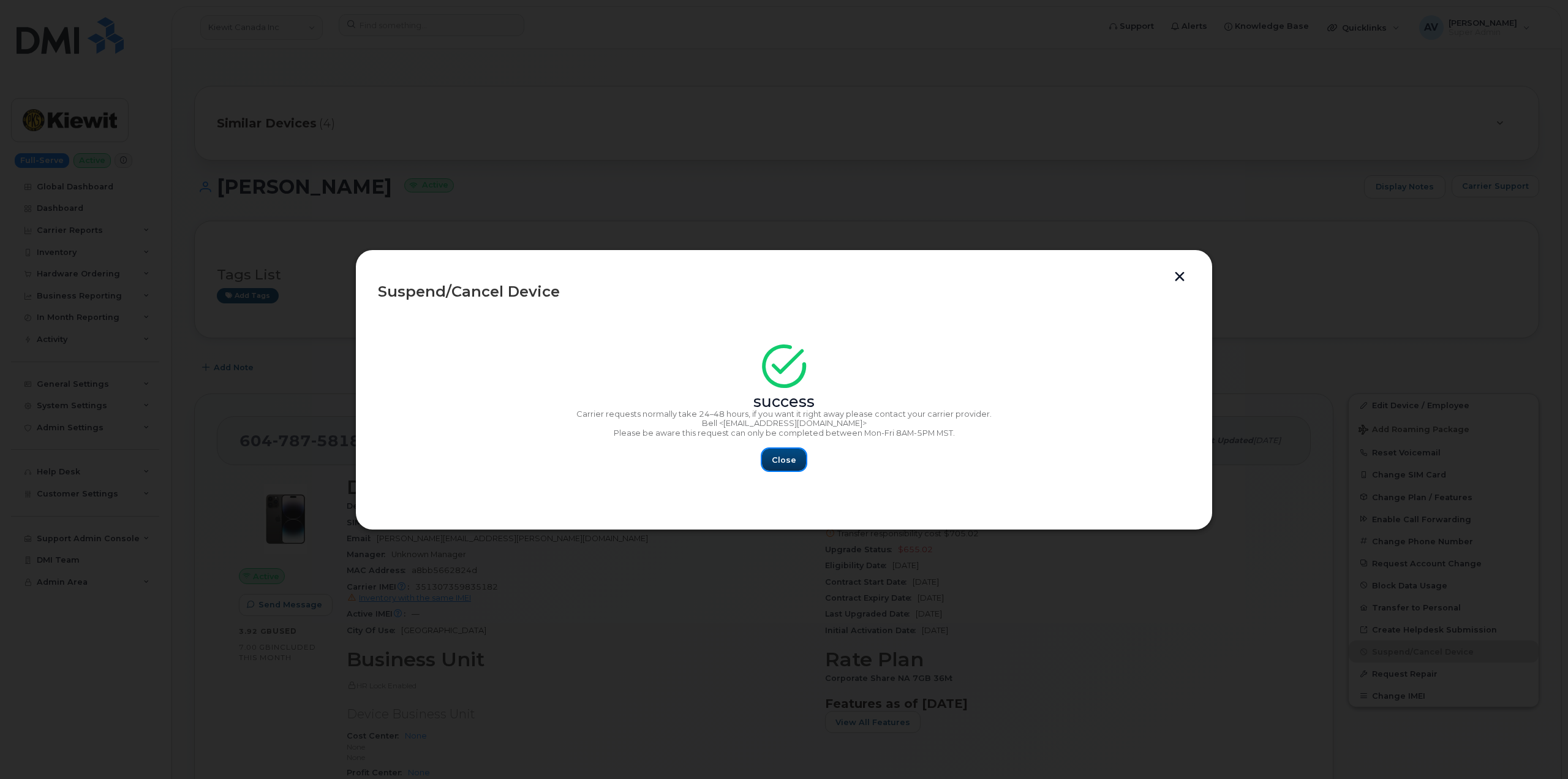
click at [790, 461] on span "Close" at bounding box center [783, 460] width 24 height 12
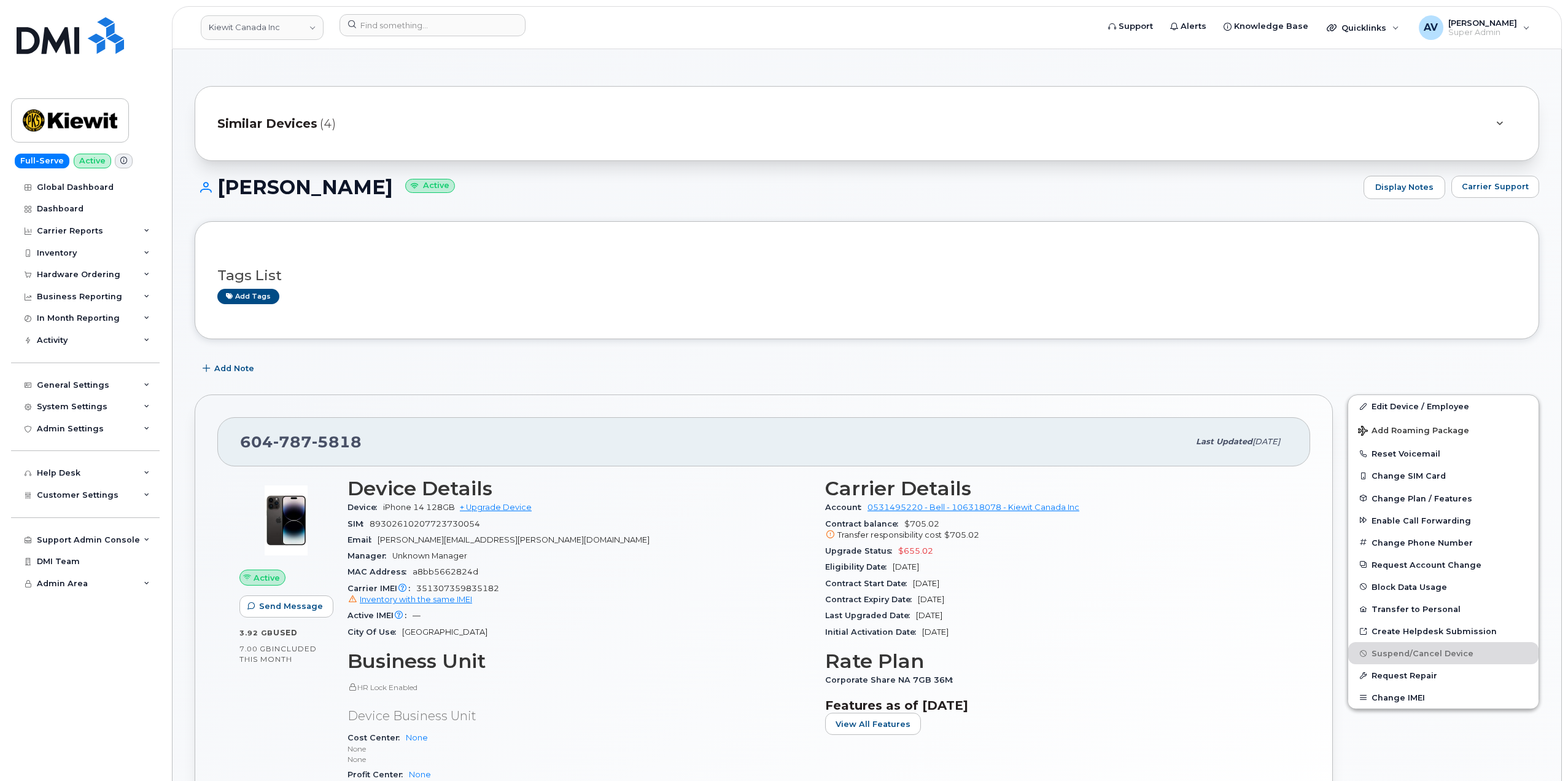
click at [273, 126] on span "Similar Devices" at bounding box center [267, 123] width 100 height 18
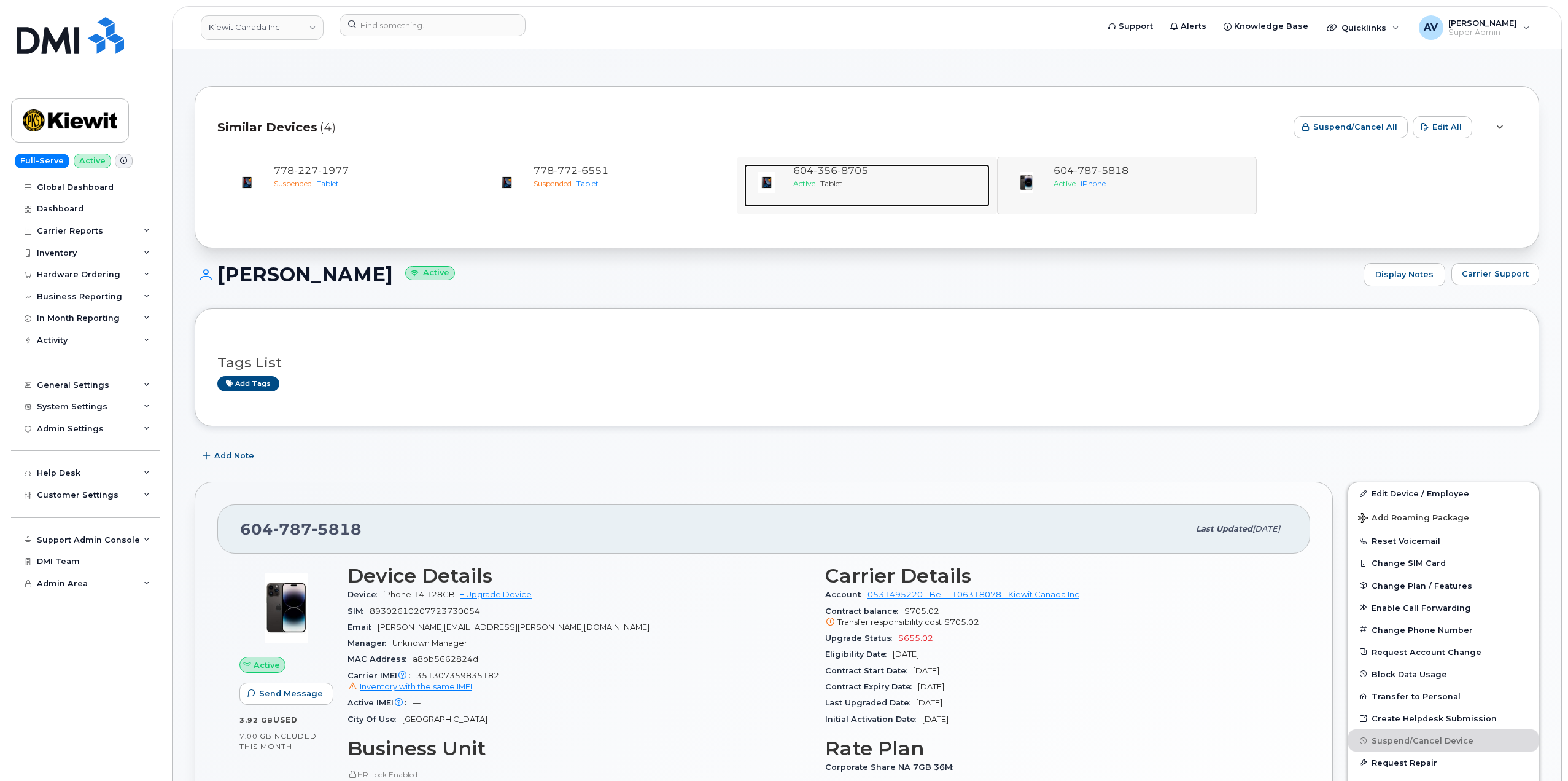
click at [805, 198] on div "604 356 8705 Active Tablet" at bounding box center [889, 185] width 201 height 43
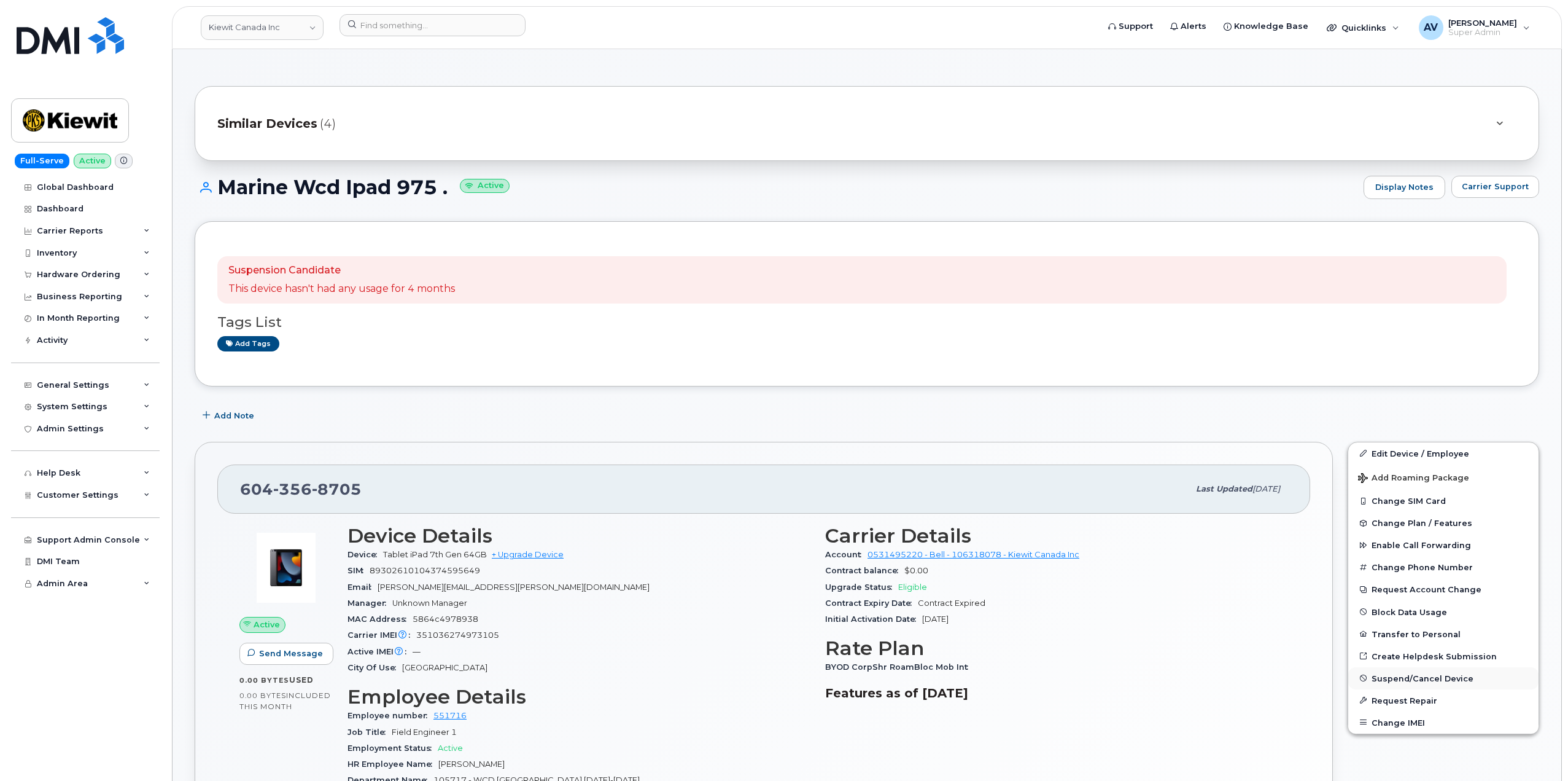
click at [1419, 681] on span "Suspend/Cancel Device" at bounding box center [1423, 677] width 102 height 9
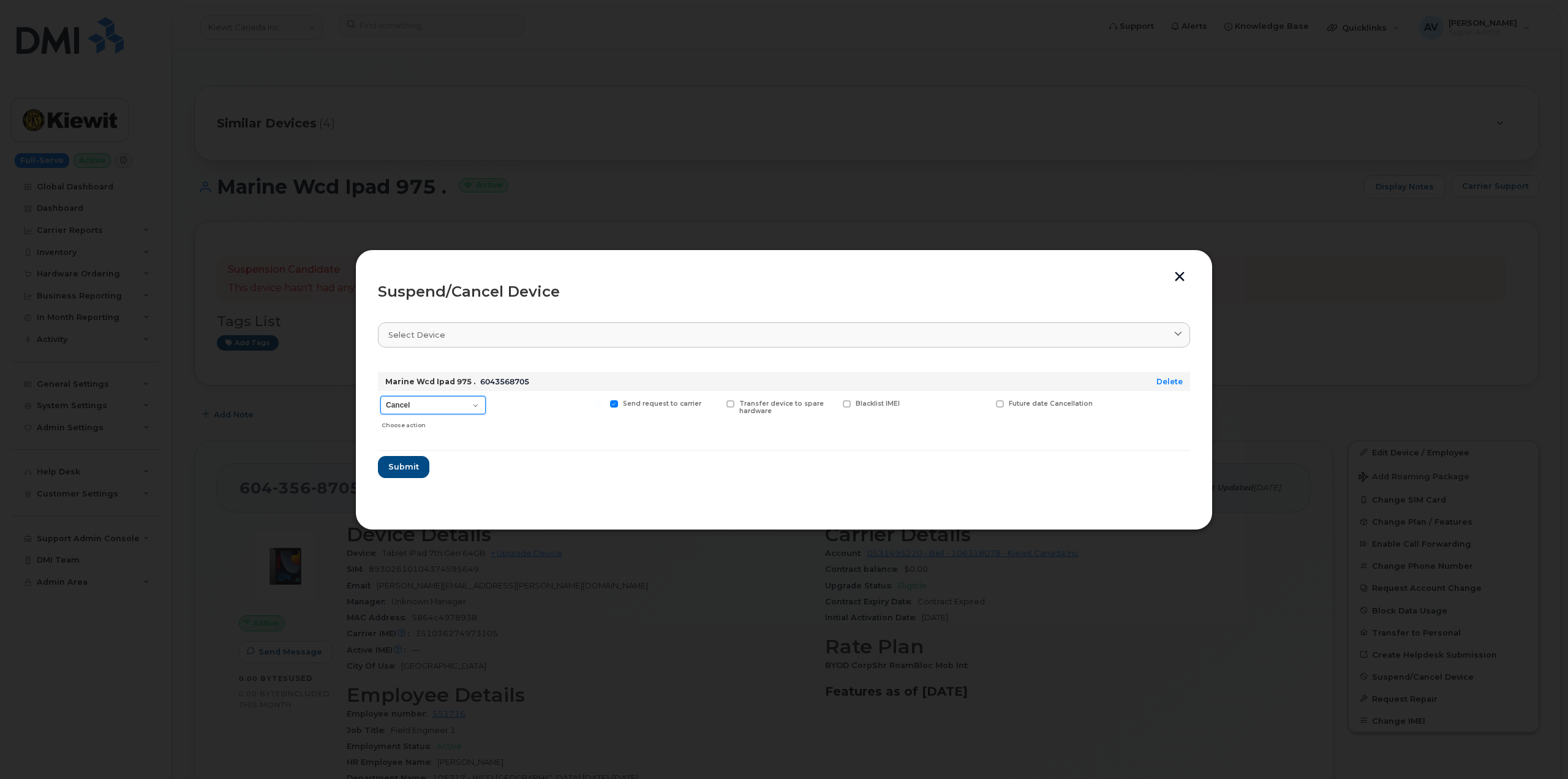
click at [460, 400] on select "Cancel Suspend - Extend Suspension Suspend - Reduced Rate Suspend - Full Rate S…" at bounding box center [433, 405] width 105 height 18
select select "[object Object]"
click at [380, 396] on select "Cancel Suspend - Extend Suspension Suspend - Reduced Rate Suspend - Full Rate S…" at bounding box center [433, 405] width 105 height 18
click at [408, 467] on span "Submit" at bounding box center [402, 467] width 31 height 12
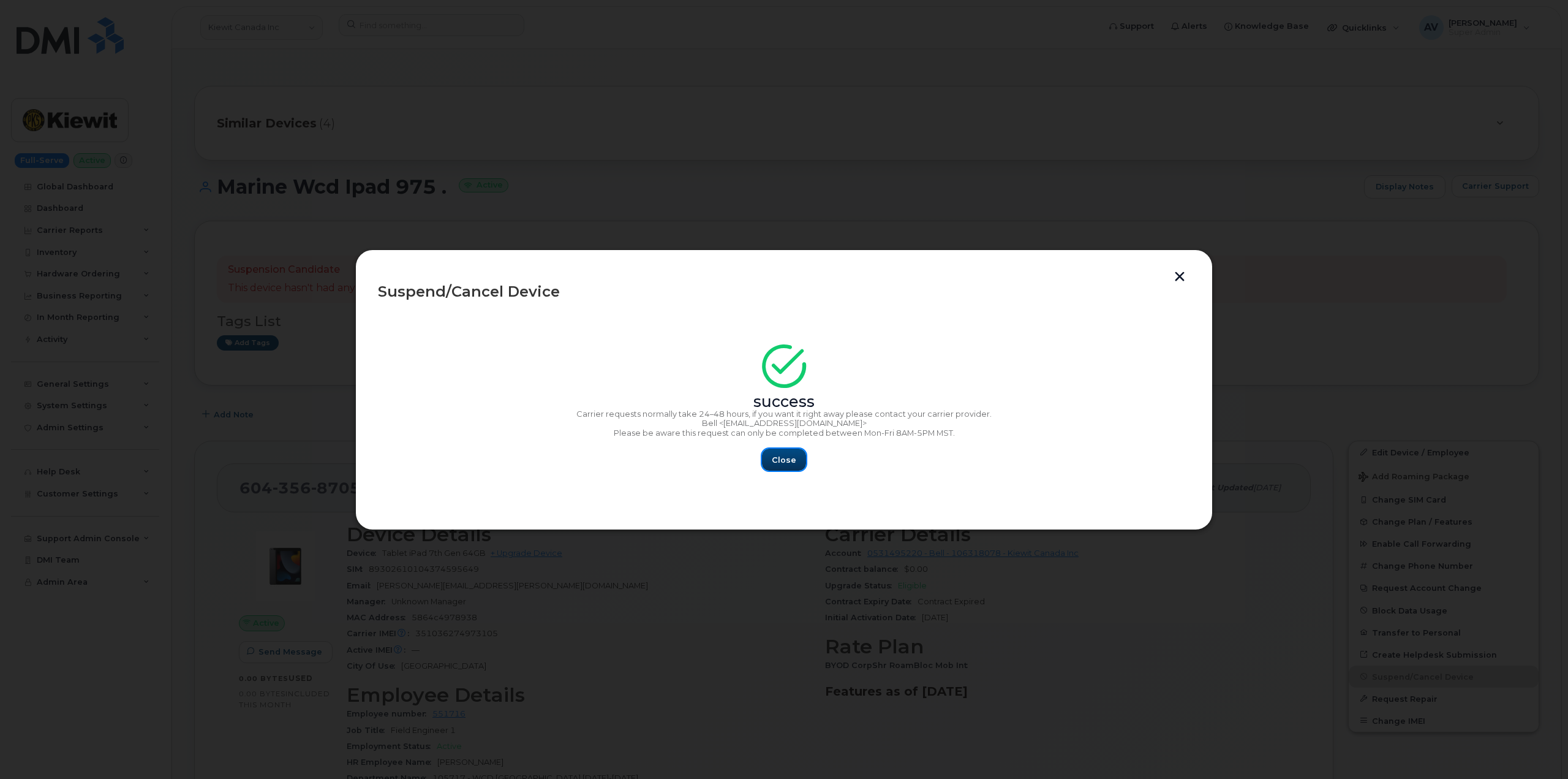
click at [794, 454] on span "Close" at bounding box center [783, 460] width 24 height 12
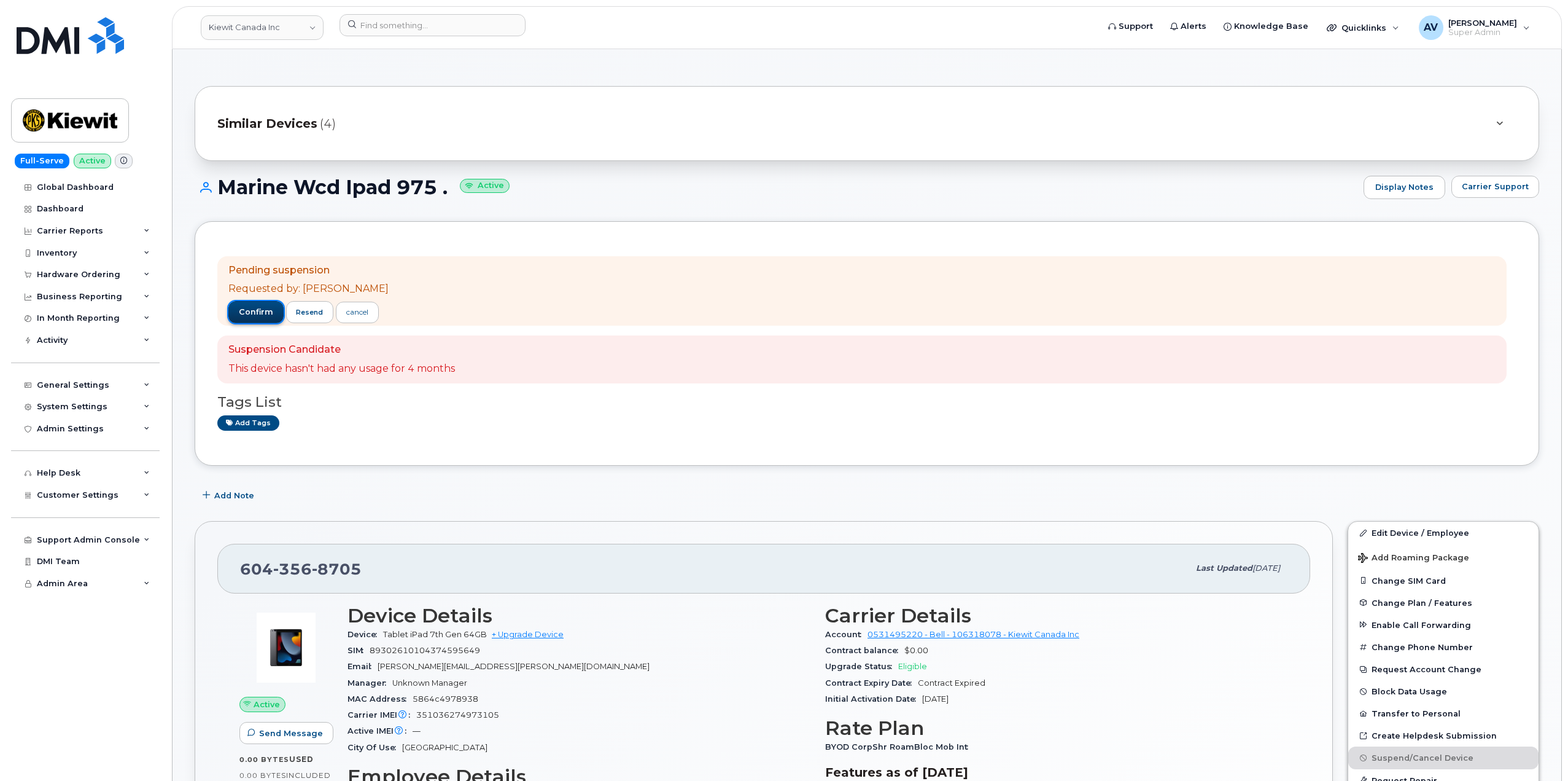
click at [253, 309] on span "confirm" at bounding box center [256, 312] width 34 height 11
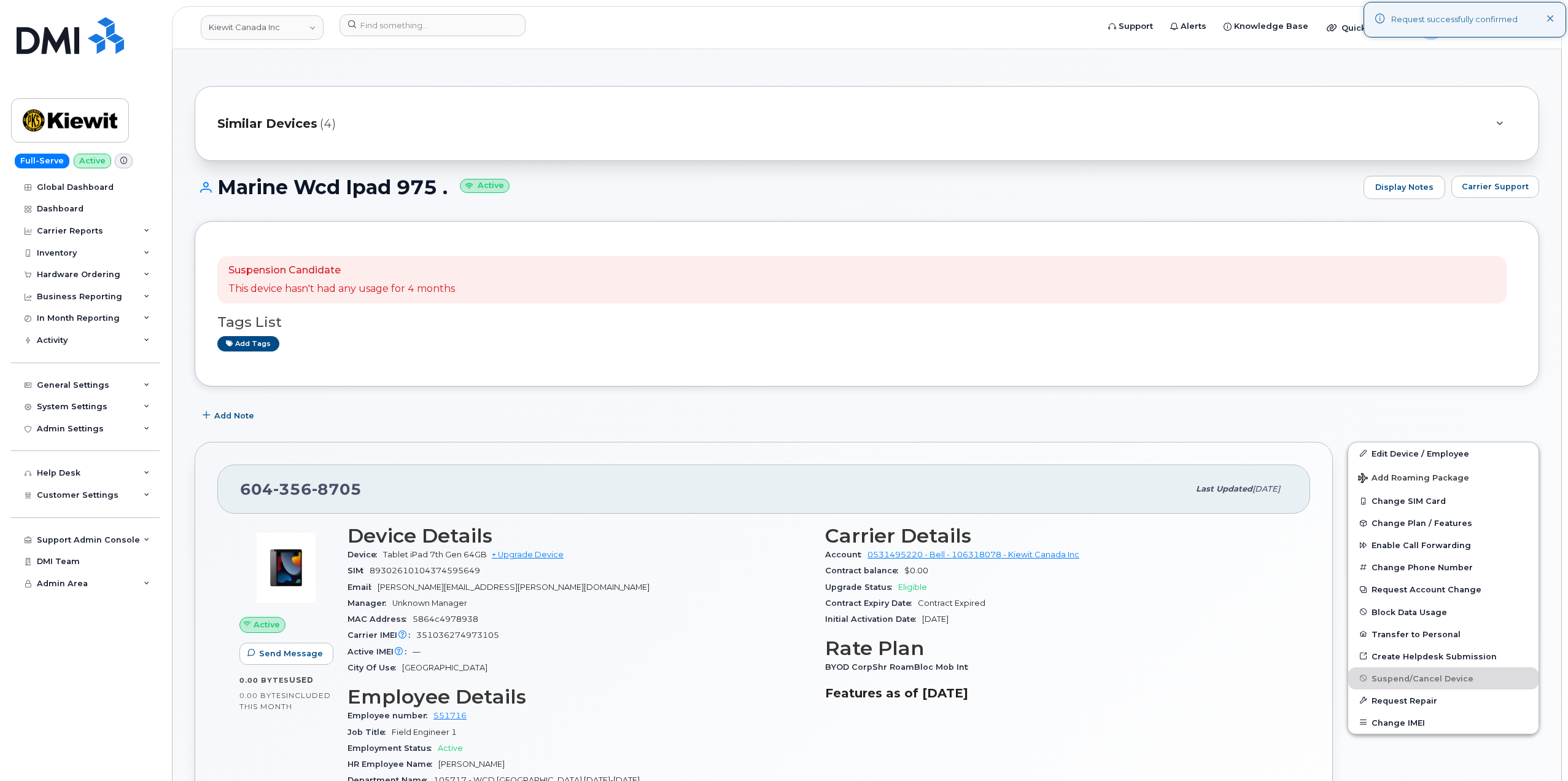
click at [286, 121] on span "Similar Devices" at bounding box center [267, 123] width 100 height 18
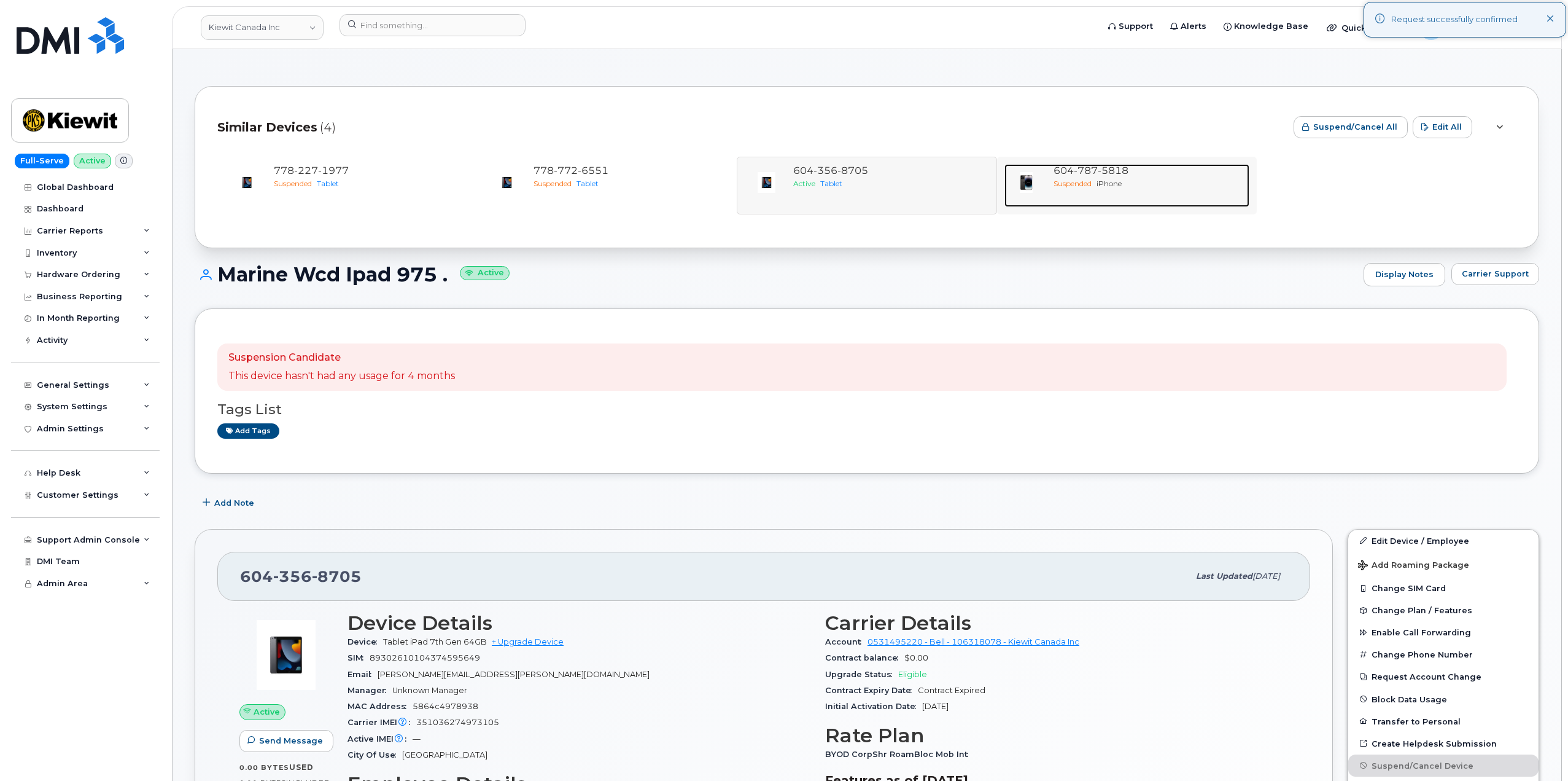
click at [1119, 195] on div "604 787 5818 Suspended iPhone" at bounding box center [1149, 185] width 201 height 43
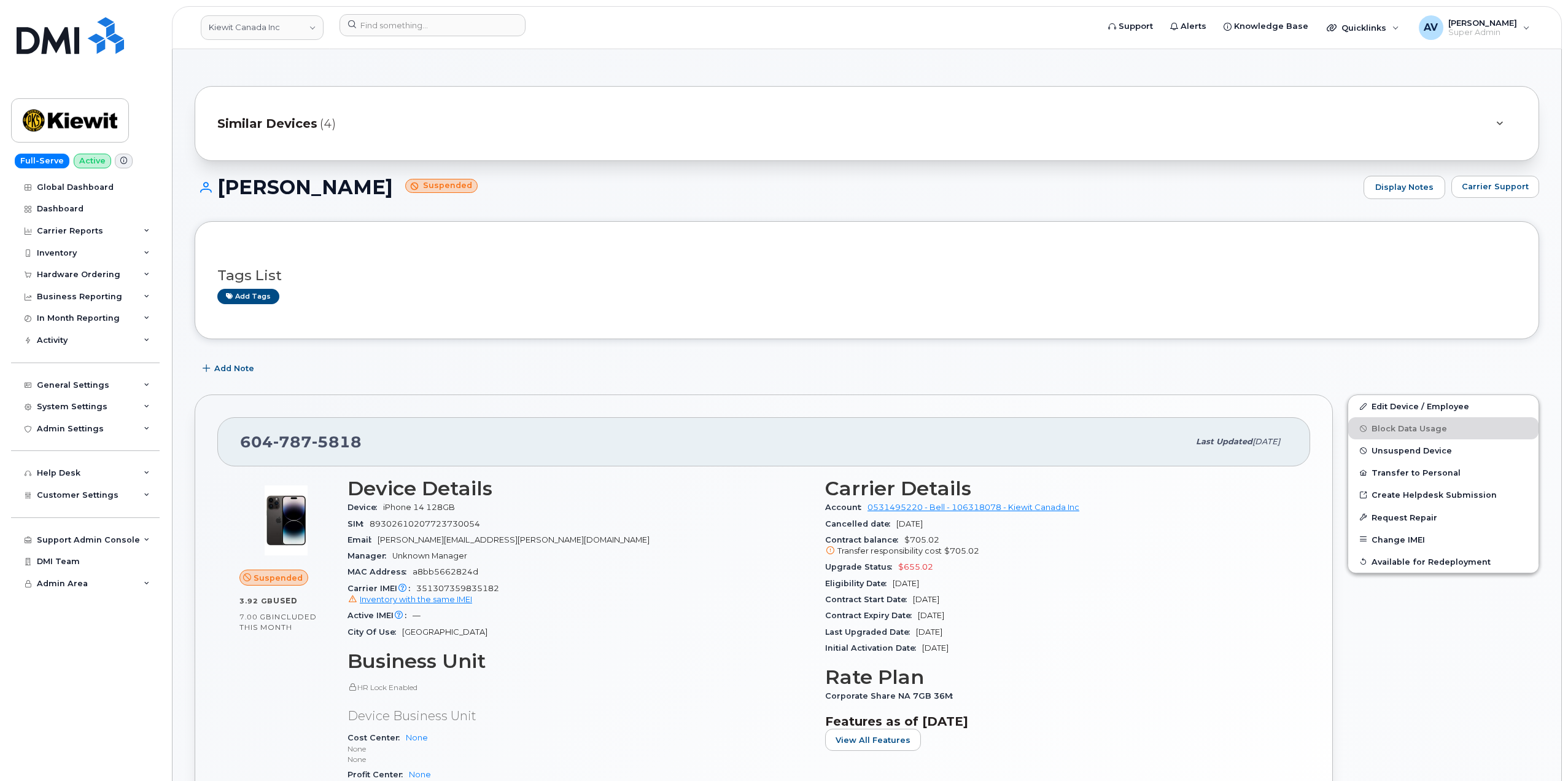
click at [303, 126] on span "Similar Devices" at bounding box center [267, 123] width 100 height 18
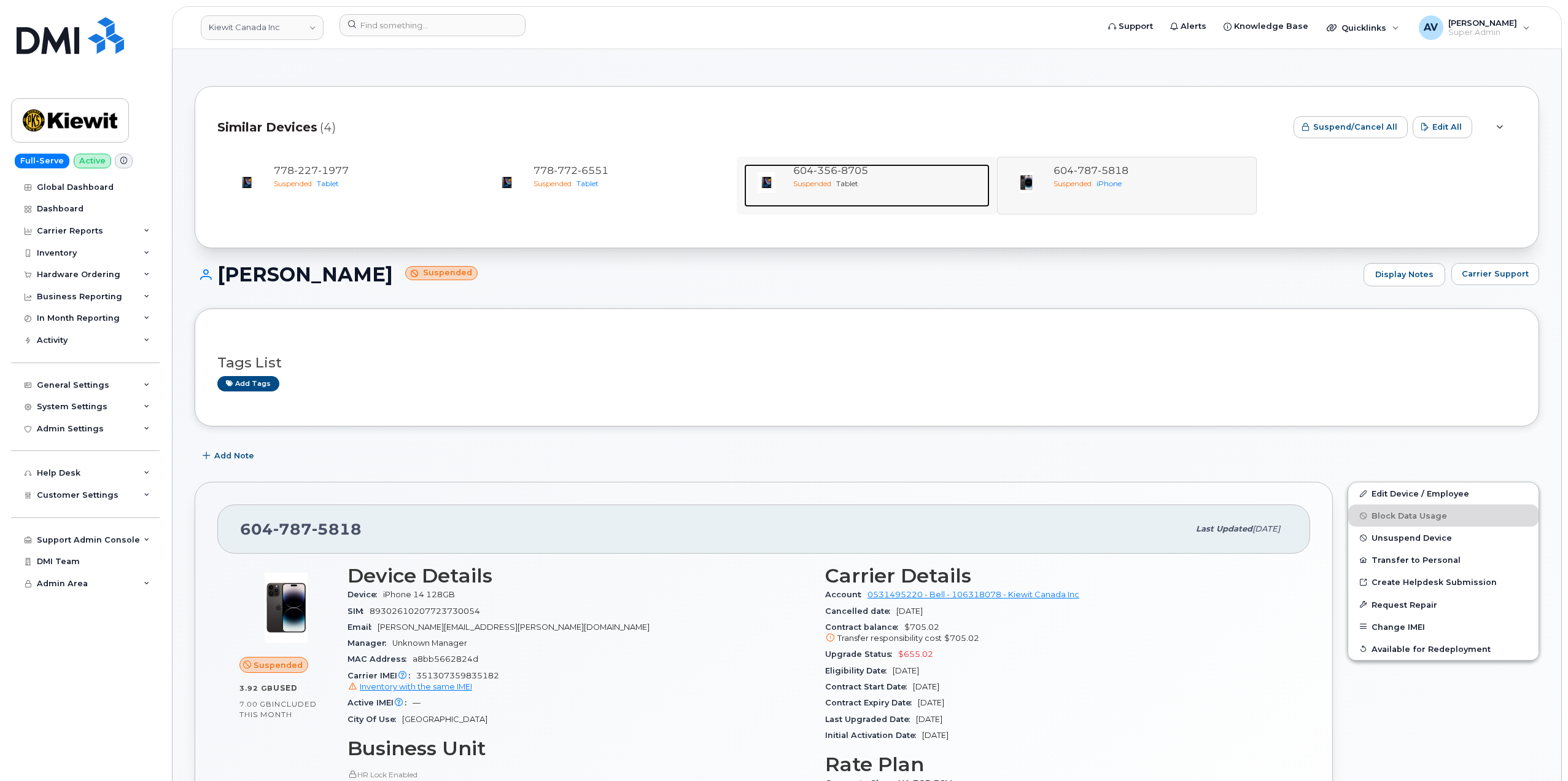
click at [915, 176] on div "[PHONE_NUMBER]" at bounding box center [889, 171] width 191 height 14
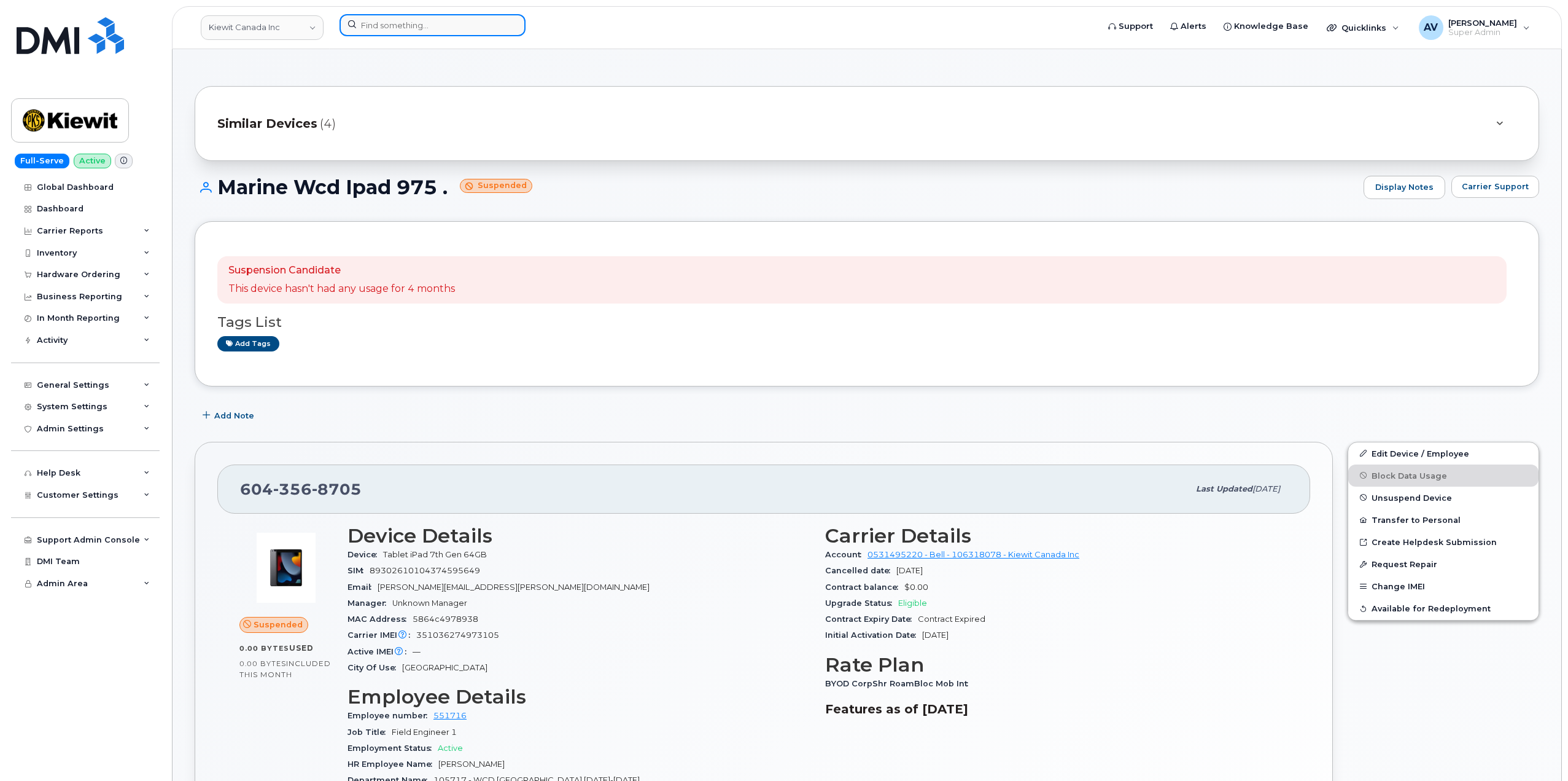
click at [439, 26] on input at bounding box center [432, 26] width 186 height 22
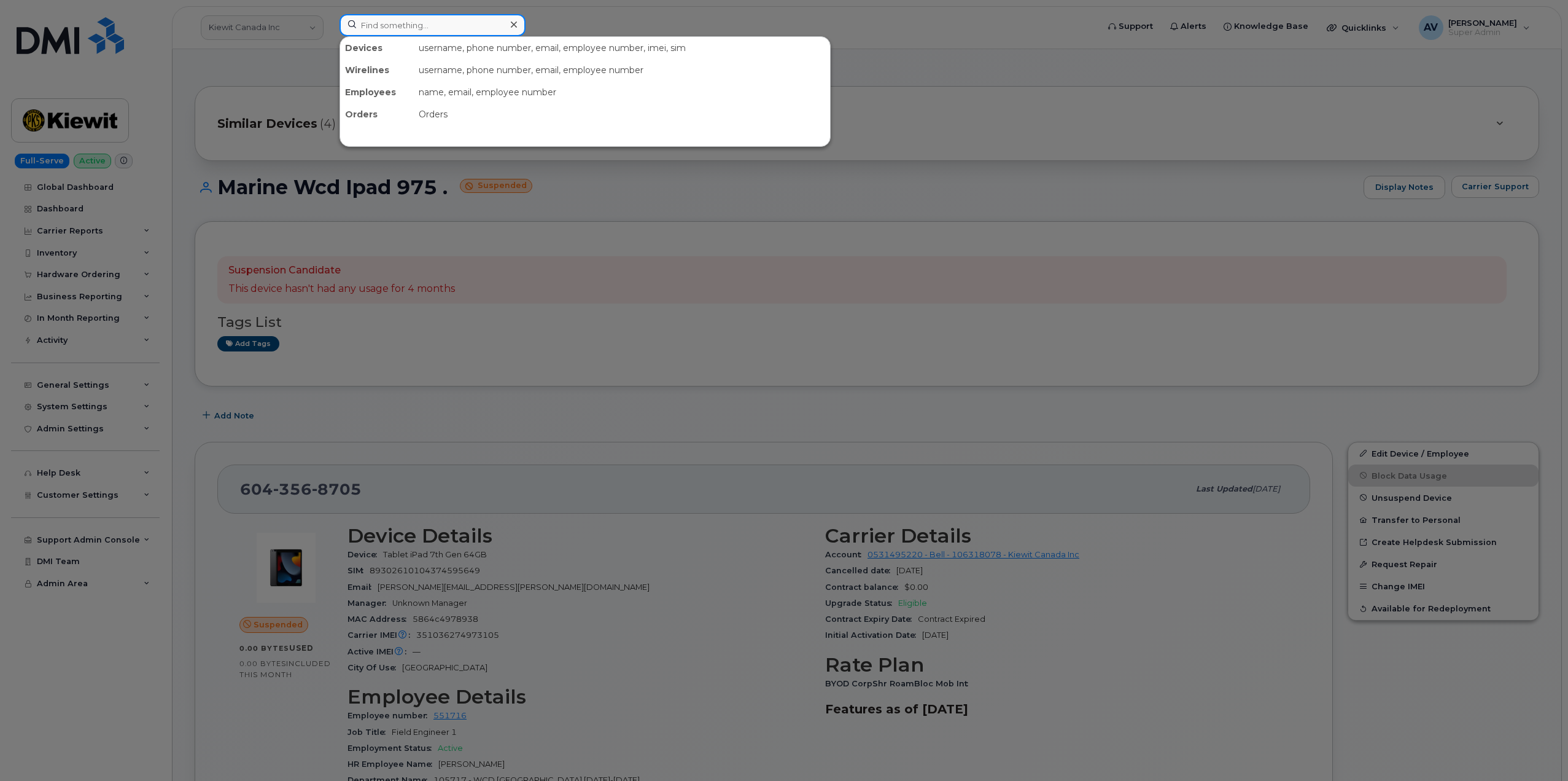
paste input "848)384-1066"
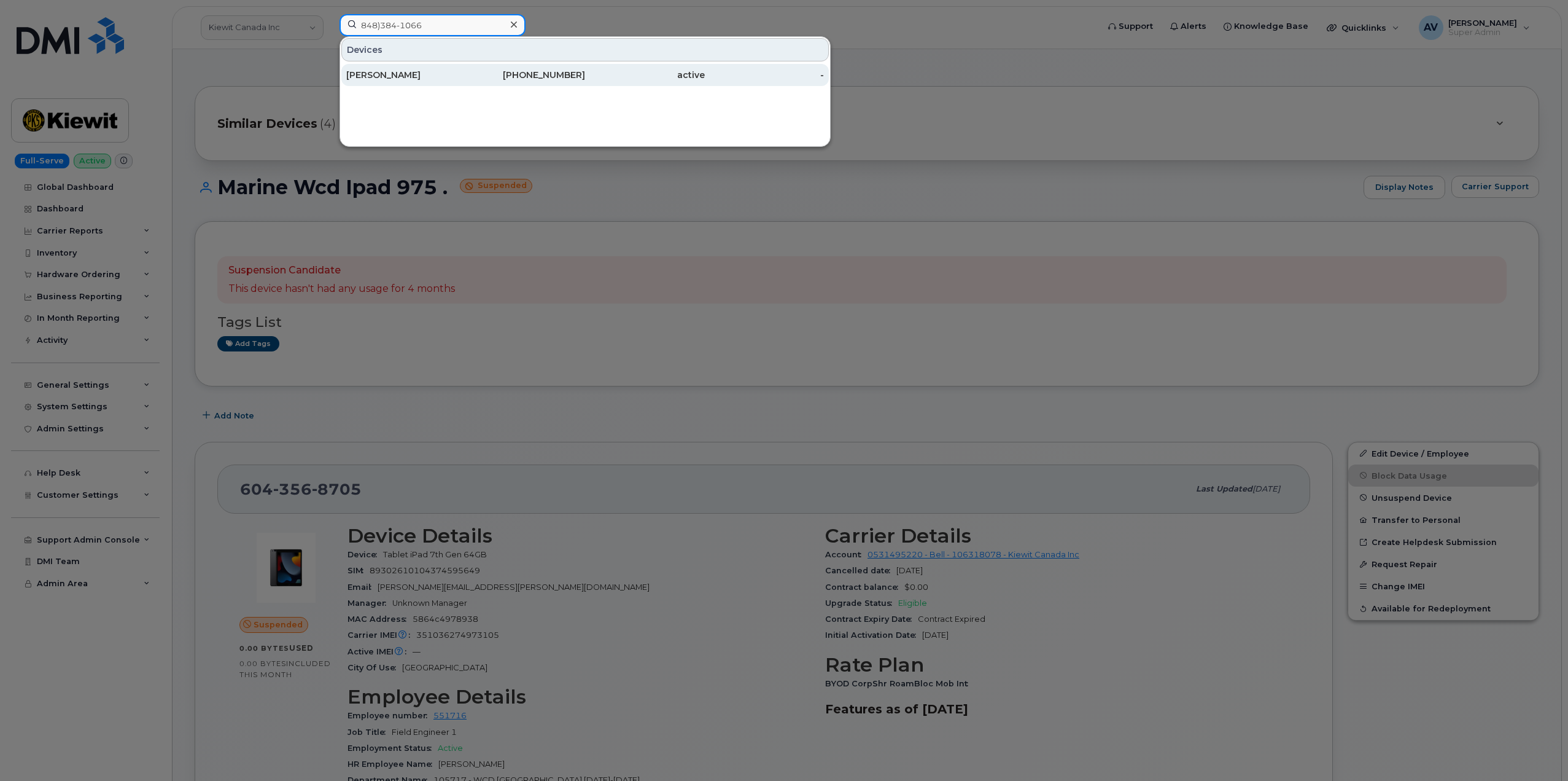
type input "848)384-1066"
click at [437, 75] on div "[PERSON_NAME]" at bounding box center [406, 75] width 120 height 12
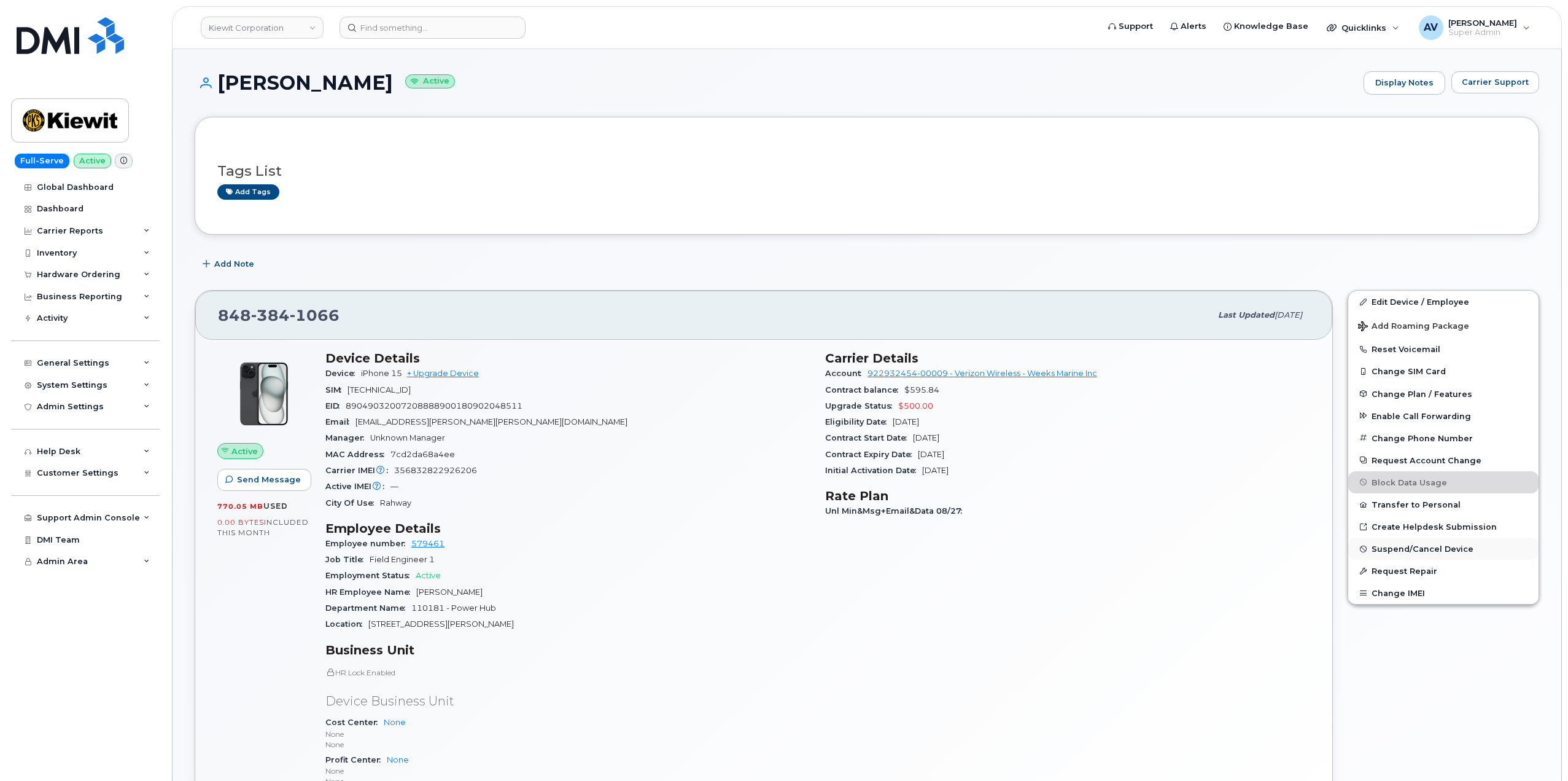
click at [1385, 550] on span "Suspend/Cancel Device" at bounding box center [1423, 549] width 102 height 9
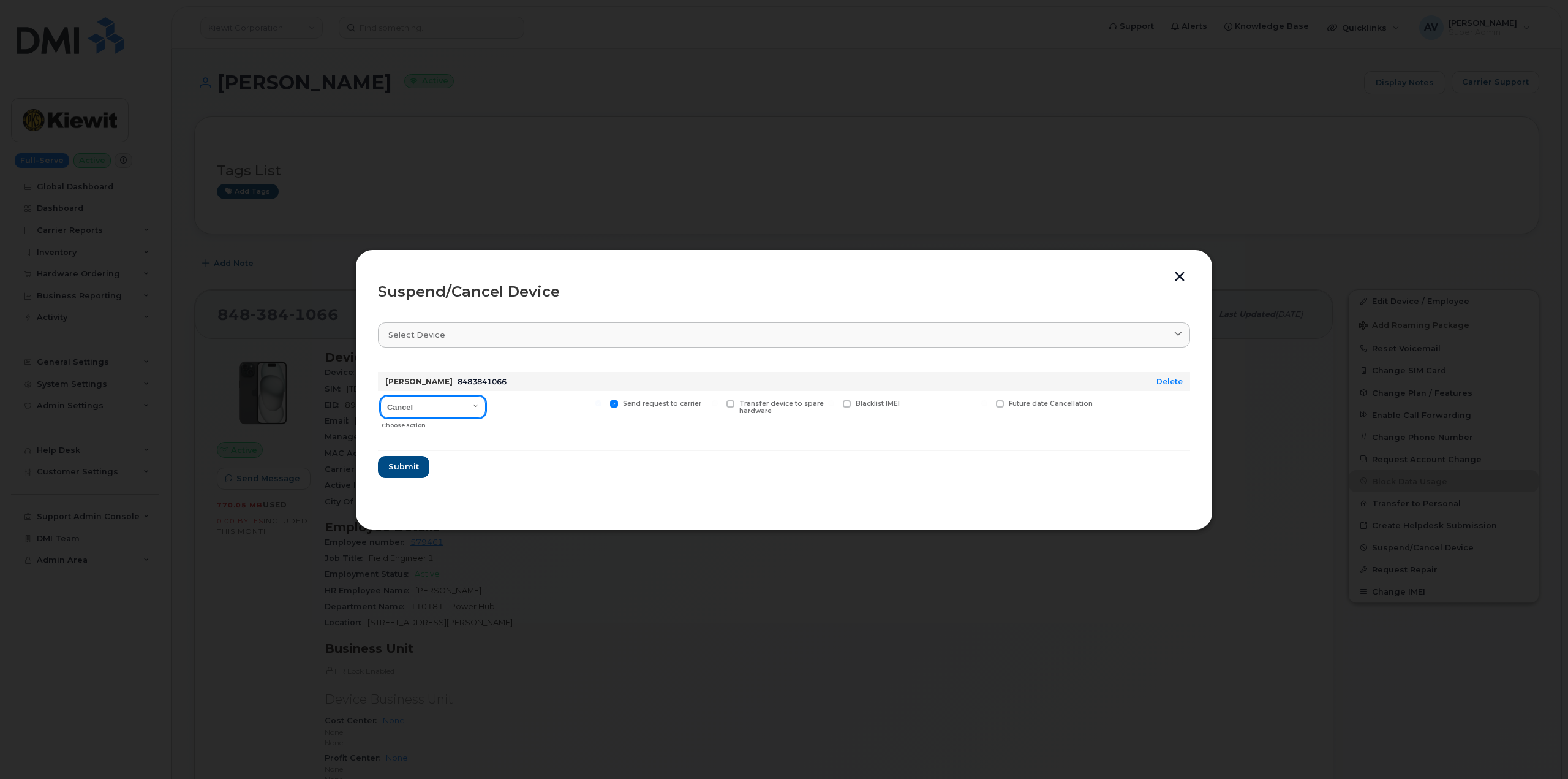
click at [445, 410] on select "Cancel Suspend - Reduced Rate Suspend - Full Rate Suspend - Lost Device/Stolen …" at bounding box center [433, 407] width 105 height 22
select select "[object Object]"
click at [380, 396] on select "Cancel Suspend - Reduced Rate Suspend - Full Rate Suspend - Lost Device/Stolen …" at bounding box center [433, 407] width 105 height 22
click at [417, 465] on span "Submit" at bounding box center [402, 467] width 31 height 12
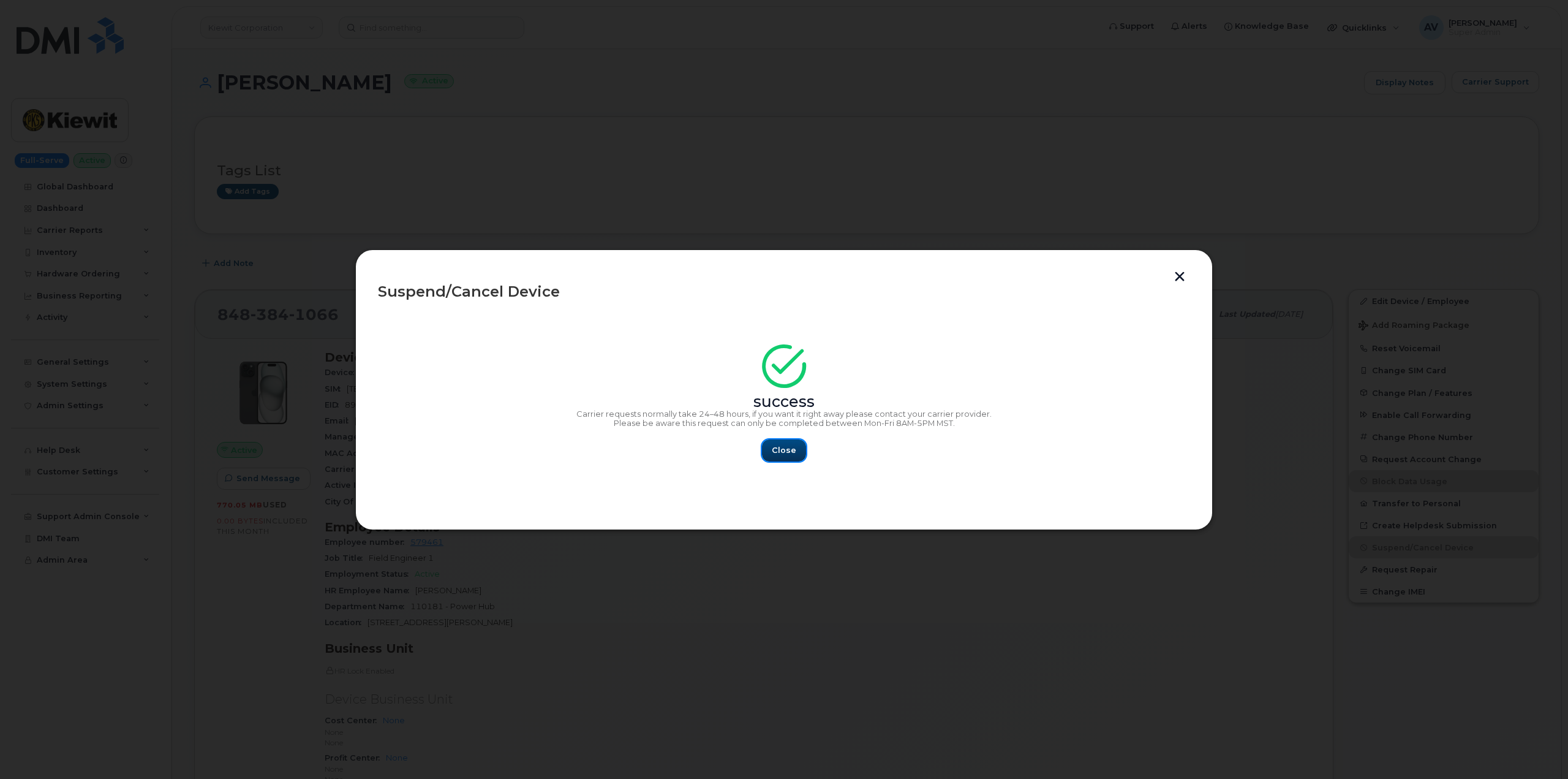
click at [782, 444] on button "Close" at bounding box center [783, 450] width 44 height 22
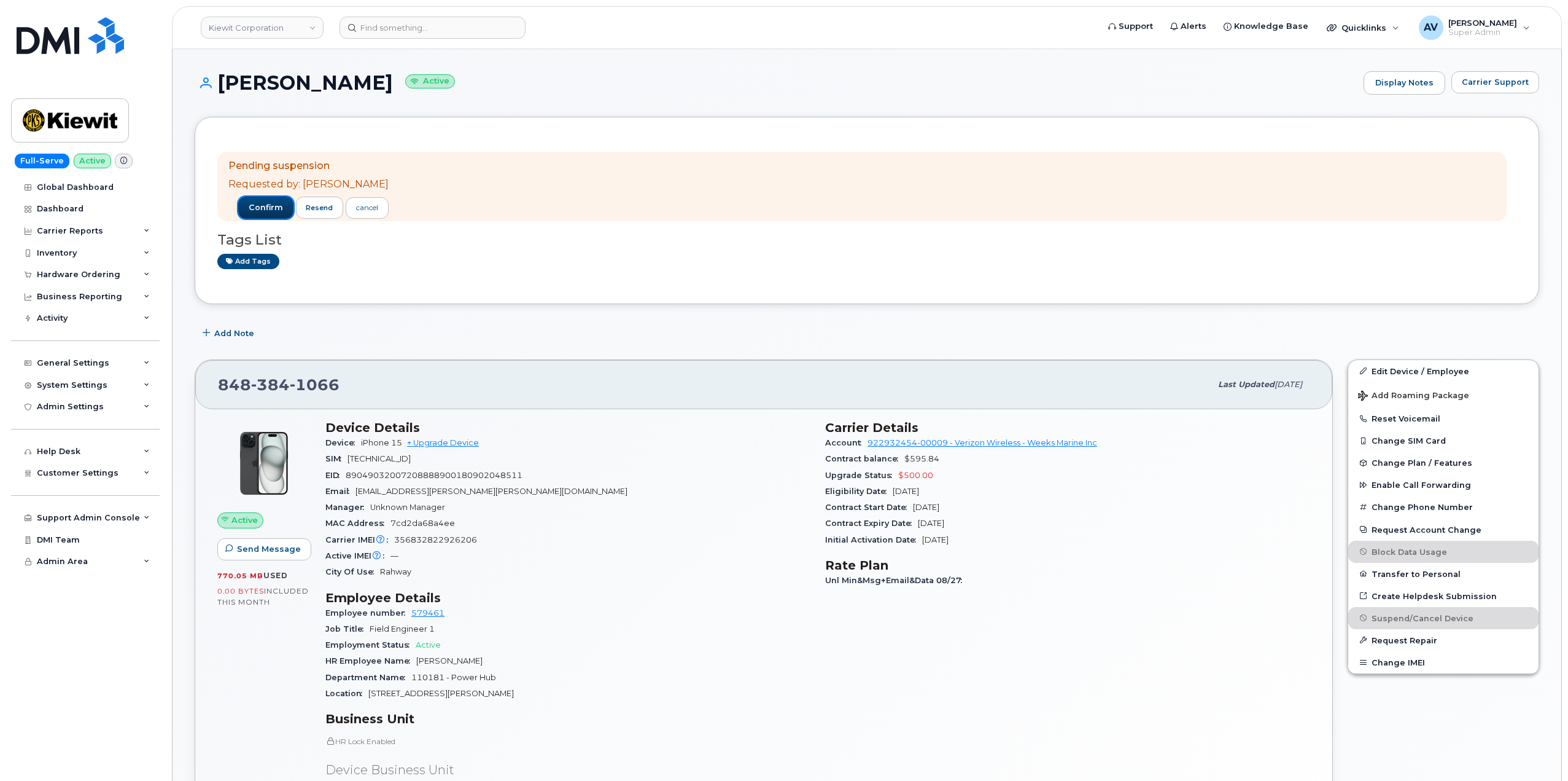
click at [249, 207] on span "confirm" at bounding box center [266, 207] width 34 height 11
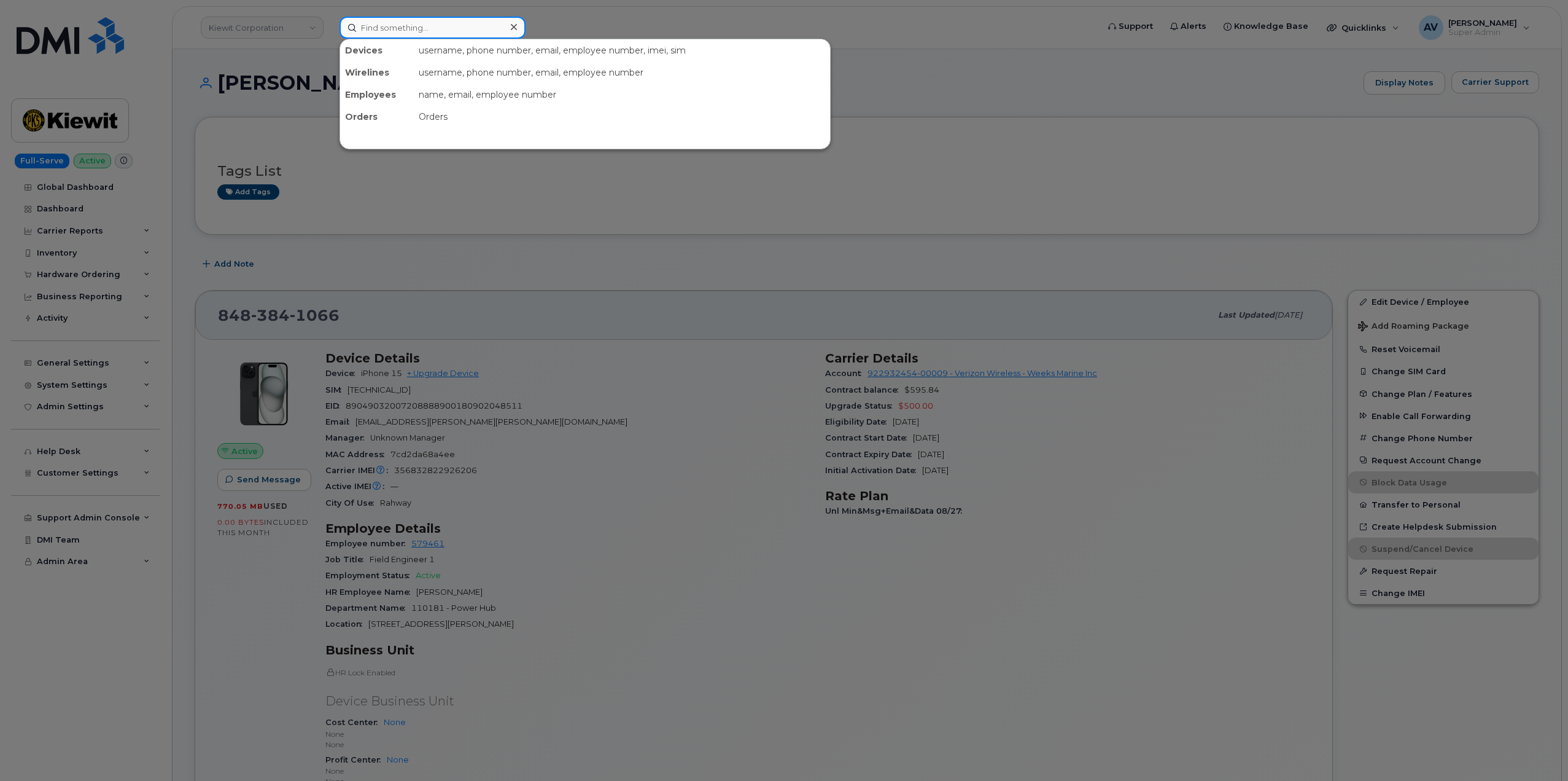
click at [426, 26] on input at bounding box center [432, 28] width 186 height 22
paste input "902)943-1663"
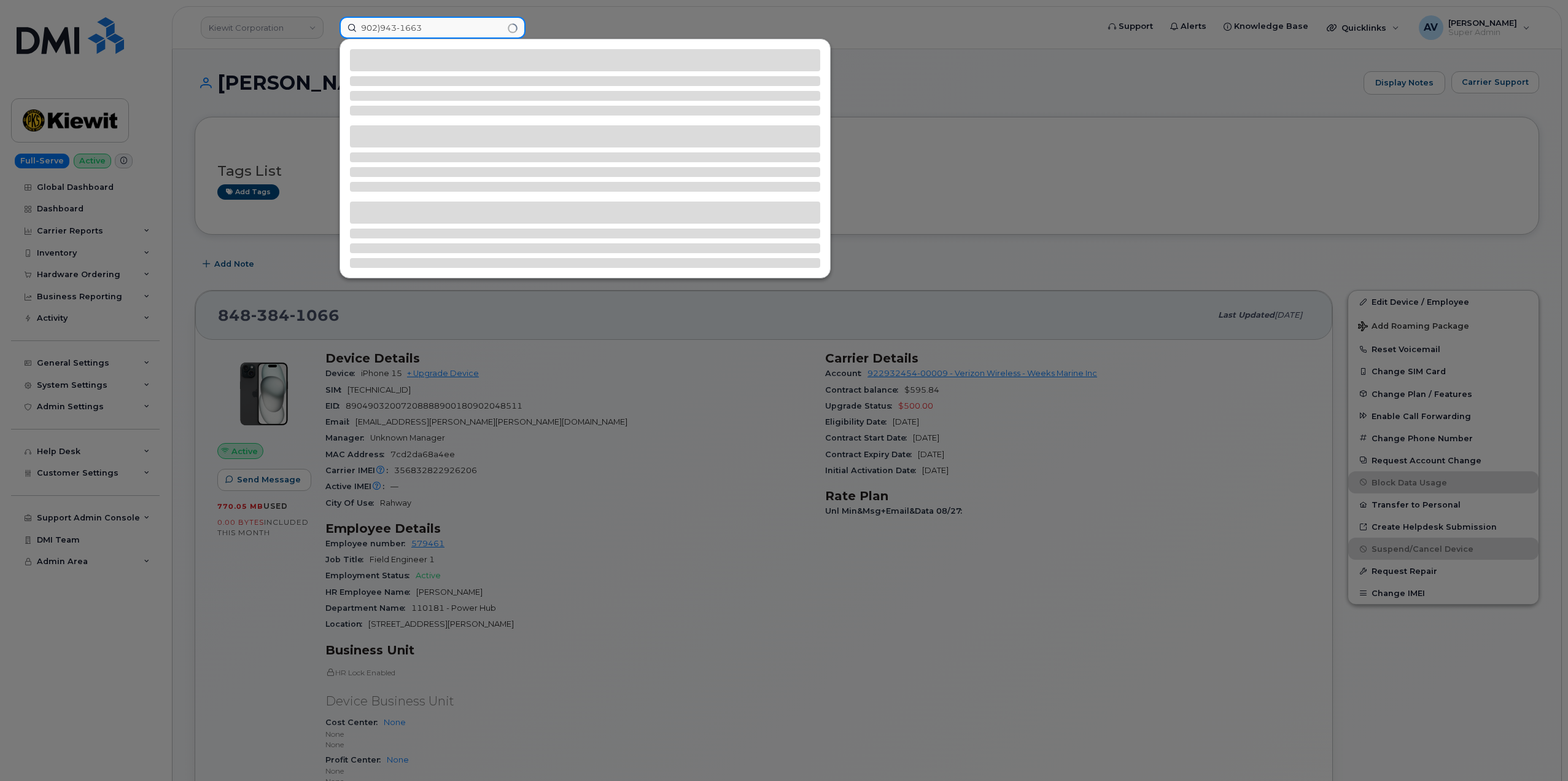
type input "902)943-1663"
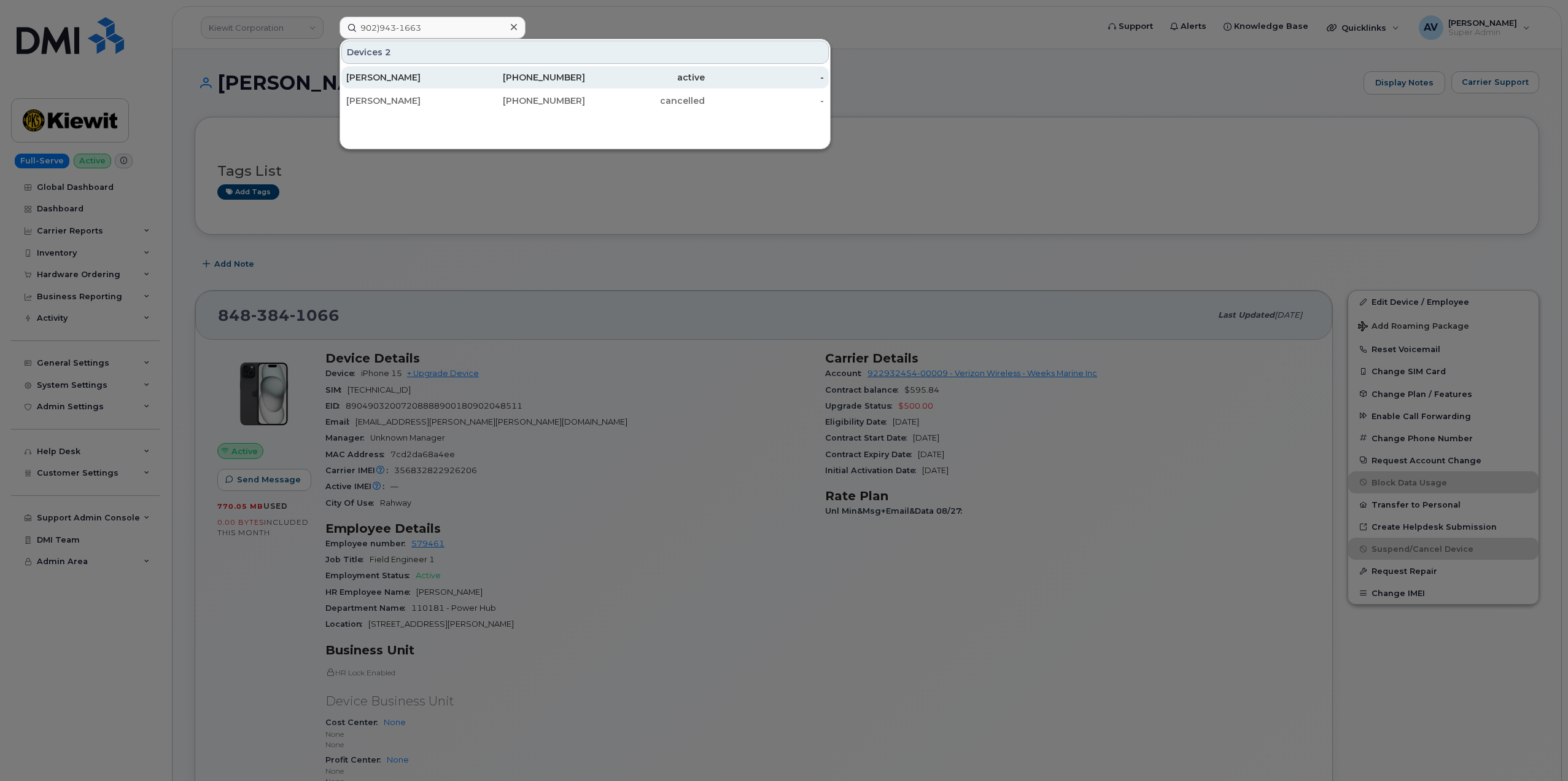
click at [437, 78] on div "Alex Hogg" at bounding box center [406, 77] width 120 height 12
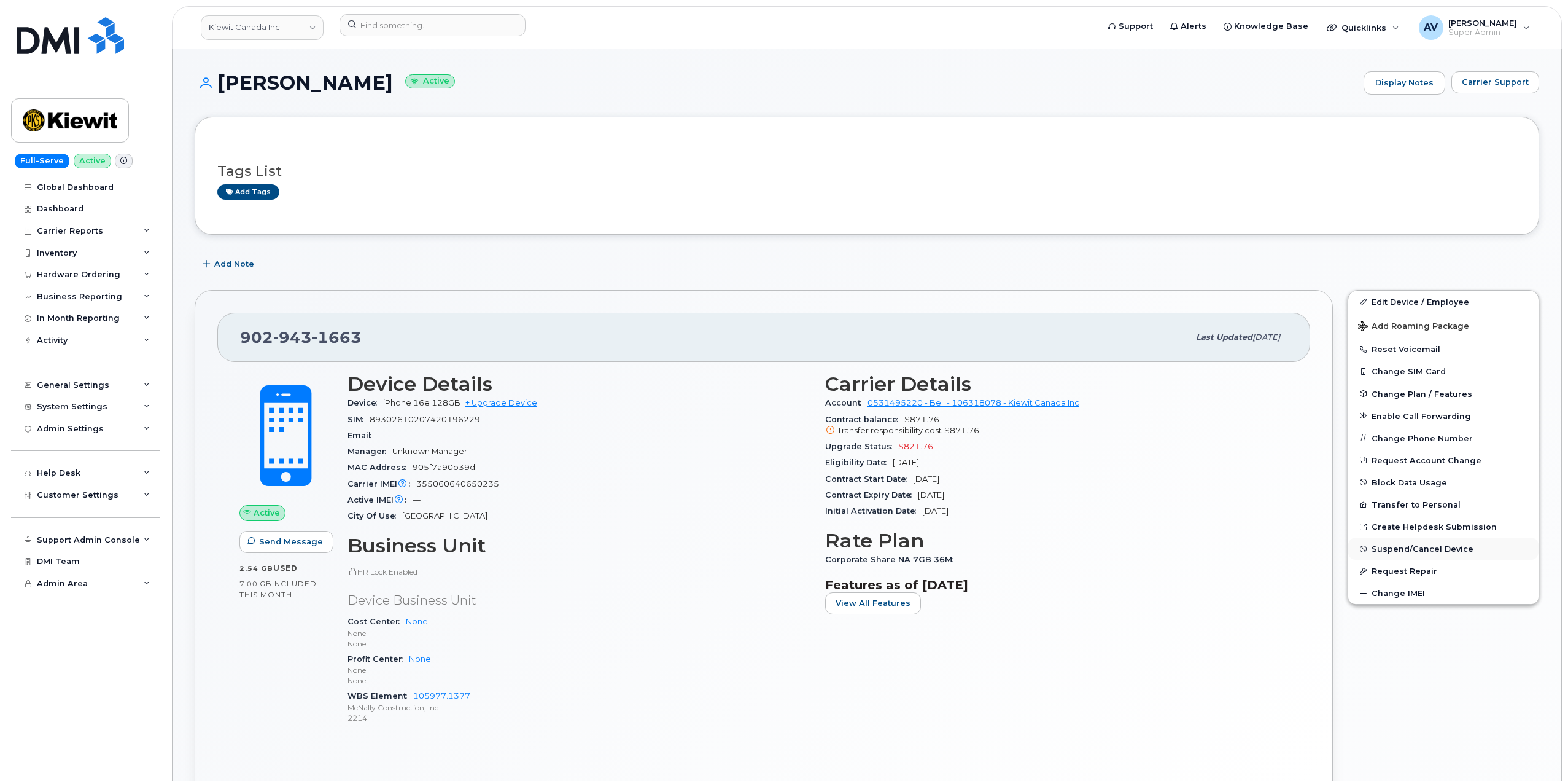
click at [1422, 546] on span "Suspend/Cancel Device" at bounding box center [1423, 549] width 102 height 9
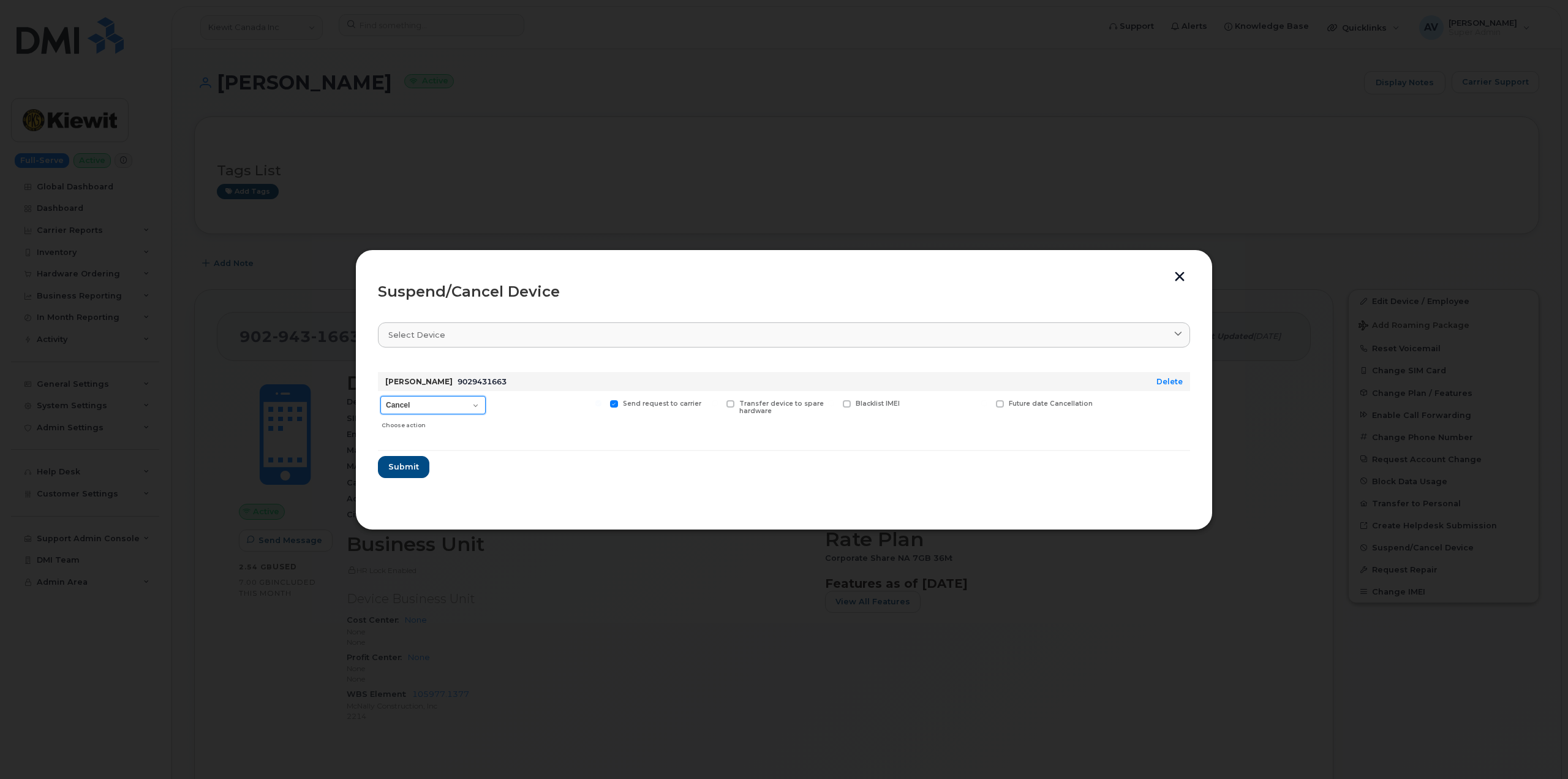
click at [449, 405] on select "Cancel Suspend - Extend Suspension Suspend - Reduced Rate Suspend - Full Rate S…" at bounding box center [433, 405] width 105 height 18
select select "[object Object]"
click at [380, 396] on select "Cancel Suspend - Extend Suspension Suspend - Reduced Rate Suspend - Full Rate S…" at bounding box center [433, 405] width 105 height 18
click at [410, 464] on span "Submit" at bounding box center [402, 467] width 31 height 12
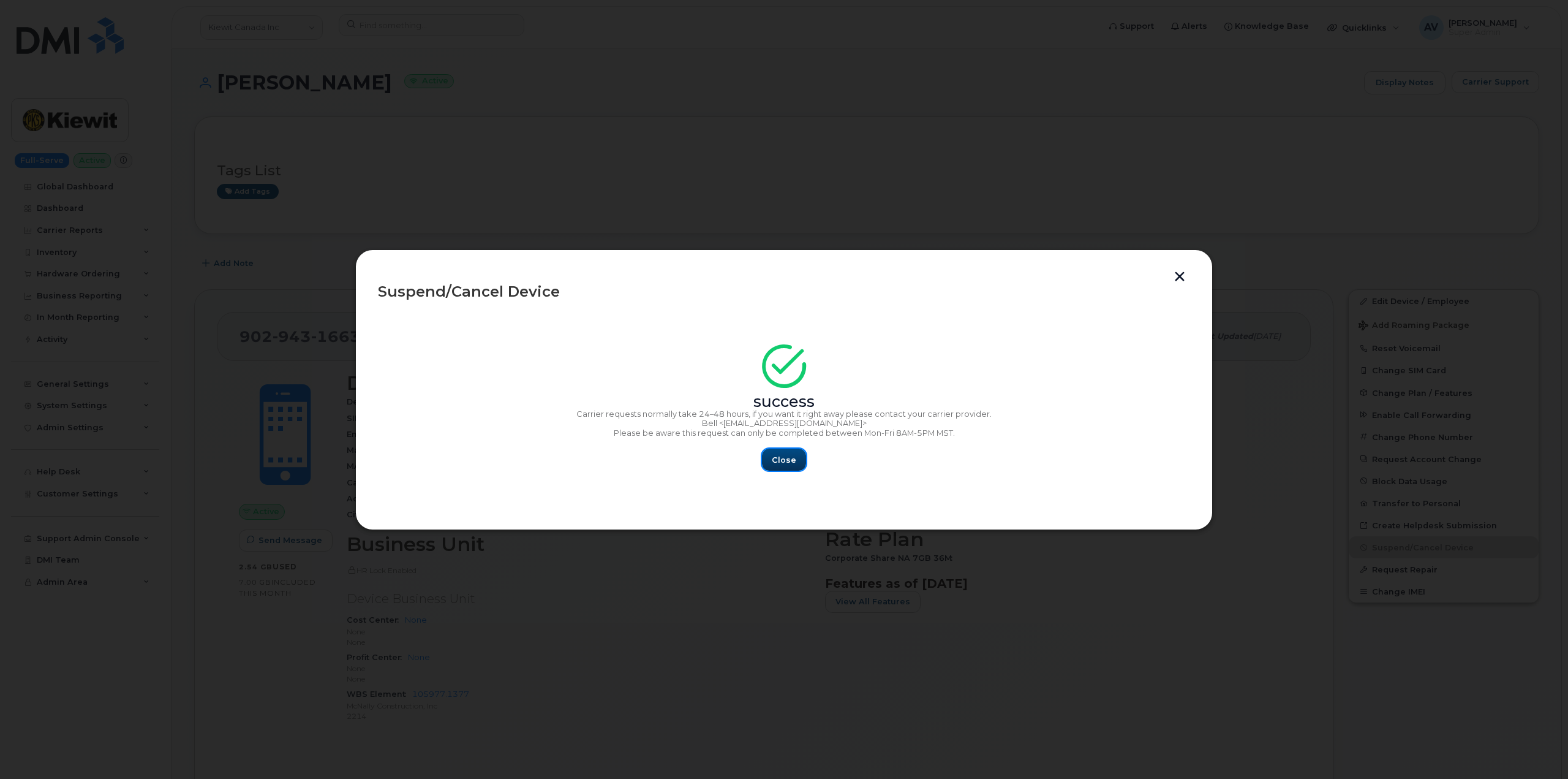
click at [774, 456] on span "Close" at bounding box center [783, 460] width 24 height 12
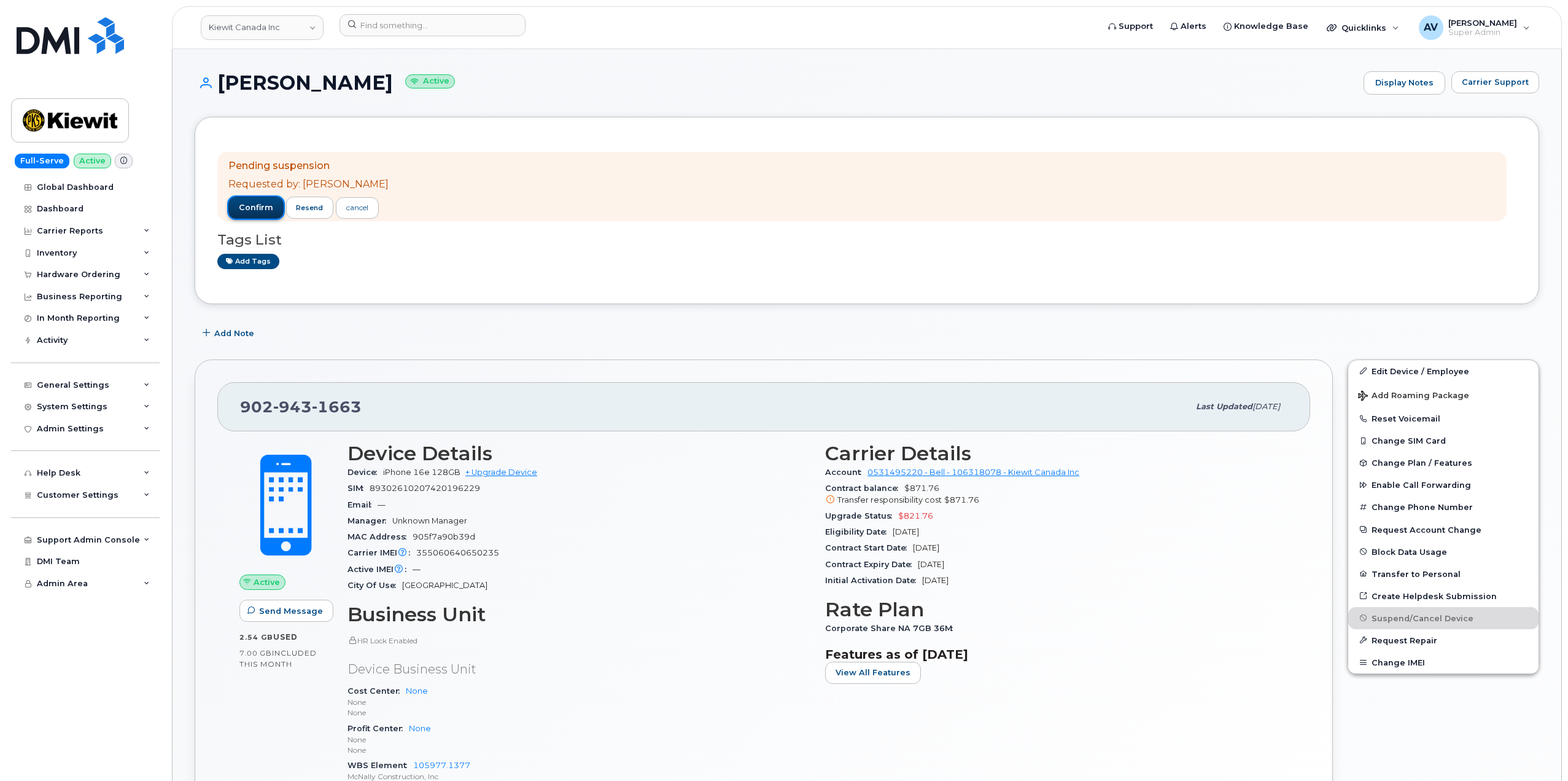
click at [260, 207] on span "confirm" at bounding box center [256, 207] width 34 height 11
